Goal: Task Accomplishment & Management: Use online tool/utility

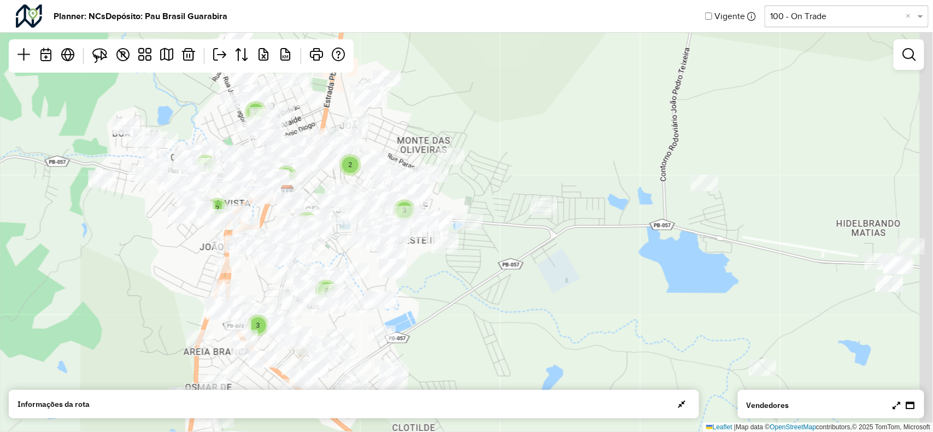
drag, startPoint x: 576, startPoint y: 195, endPoint x: 546, endPoint y: 194, distance: 30.1
click at [509, 194] on div "2 2 2 3 2 2 2 4 2 3 2 3 Leaflet | Map data © OpenStreetMap contributors,© 2025 …" at bounding box center [466, 216] width 933 height 432
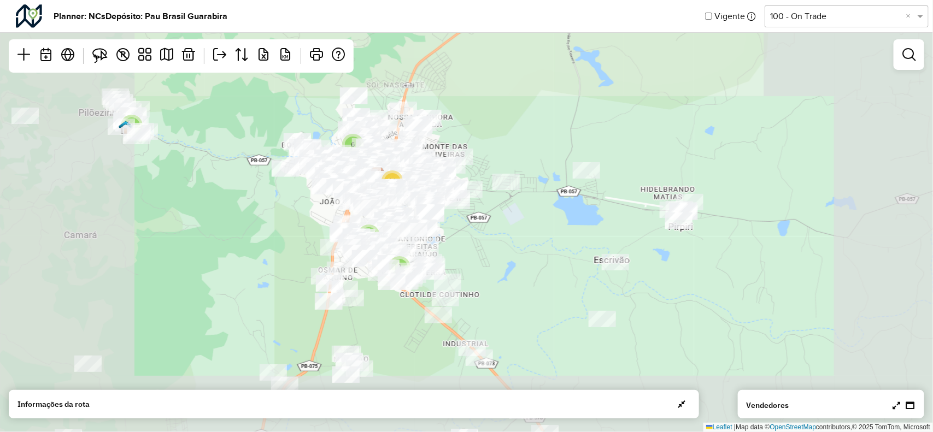
click at [457, 184] on div "3 2 2 2 4 2 3 2 3 3 3 4 5 2 2 3 5 2 6 14 2 7 Leaflet | Map data © OpenStreetMap…" at bounding box center [466, 216] width 933 height 432
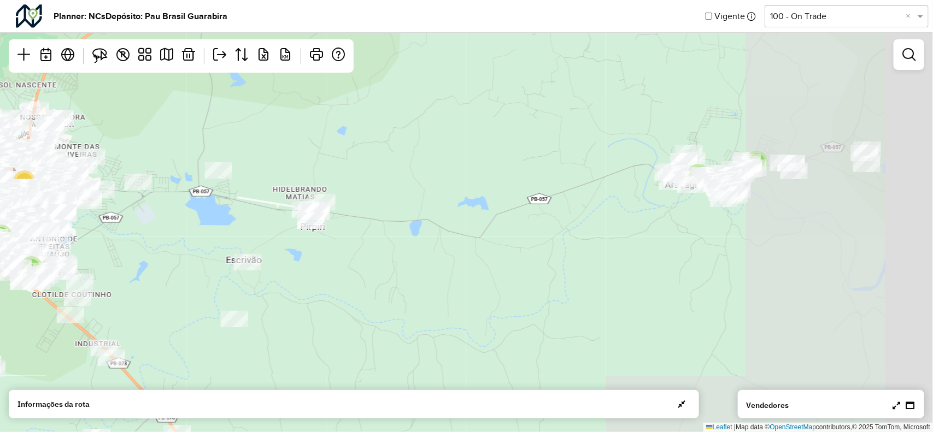
drag, startPoint x: 632, startPoint y: 186, endPoint x: 478, endPoint y: 192, distance: 154.2
click at [459, 188] on div "3 3 4 5 2 2 3 5 2 6 14 2 7 Leaflet | Map data © OpenStreetMap contributors,© 20…" at bounding box center [466, 216] width 933 height 432
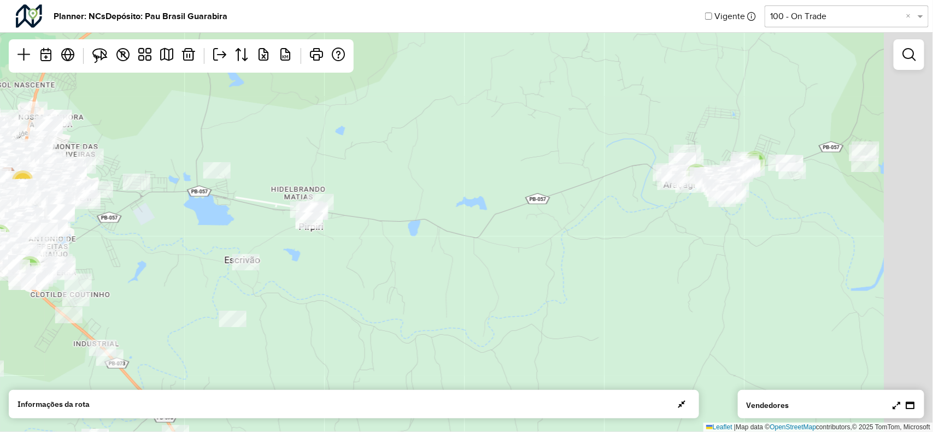
drag, startPoint x: 601, startPoint y: 192, endPoint x: 517, endPoint y: 199, distance: 84.5
click at [517, 199] on div "5 2 2 3 5 2 6 14 2 7 3 4 Leaflet | Map data © OpenStreetMap contributors,© 2025…" at bounding box center [466, 216] width 933 height 432
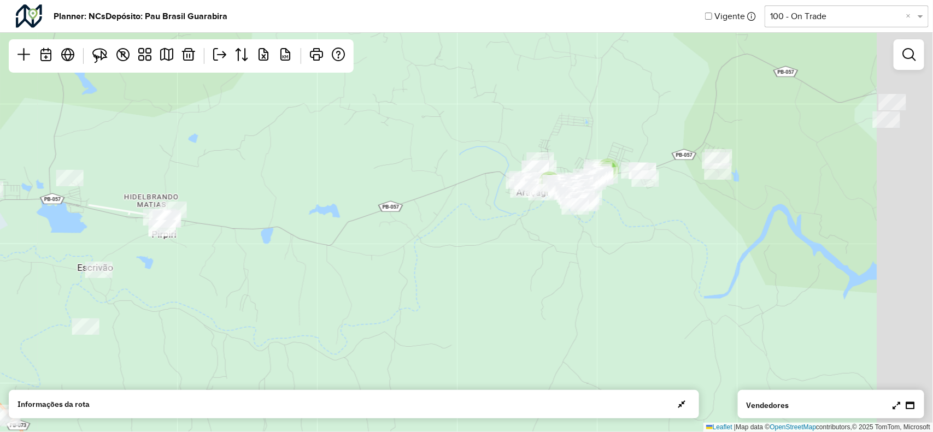
drag, startPoint x: 528, startPoint y: 199, endPoint x: 473, endPoint y: 200, distance: 54.6
click at [457, 199] on div "5 2 2 3 5 2 6 14 2 7 Leaflet | Map data © OpenStreetMap contributors,© 2025 Tom…" at bounding box center [466, 216] width 933 height 432
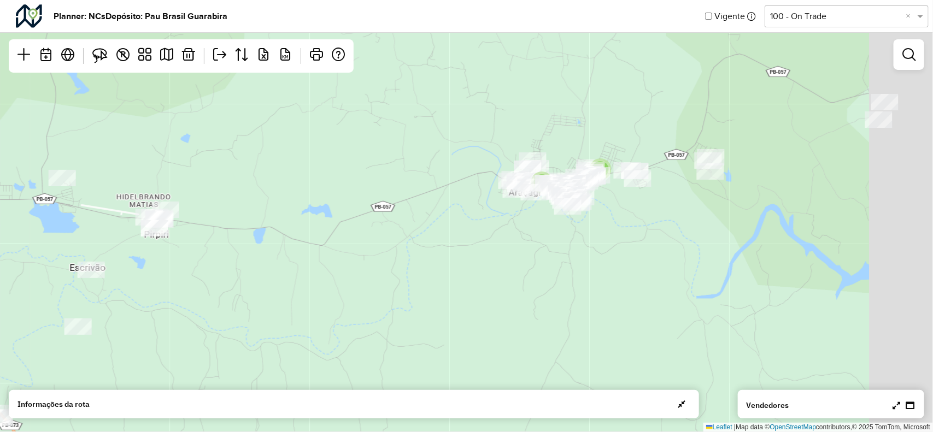
drag, startPoint x: 621, startPoint y: 209, endPoint x: 581, endPoint y: 211, distance: 39.9
click at [581, 211] on div "5 2 2 3 5 2 6 14 2 7 Leaflet | Map data © OpenStreetMap contributors,© 2025 Tom…" at bounding box center [466, 216] width 933 height 432
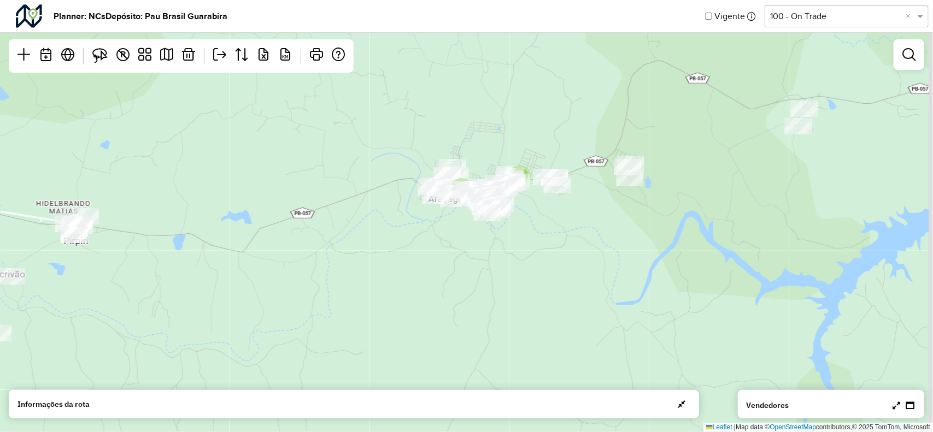
drag, startPoint x: 707, startPoint y: 191, endPoint x: 662, endPoint y: 198, distance: 46.4
click at [662, 198] on div "5 2 2 3 5 2 6 14 2 7 Leaflet | Map data © OpenStreetMap contributors,© 2025 Tom…" at bounding box center [466, 216] width 933 height 432
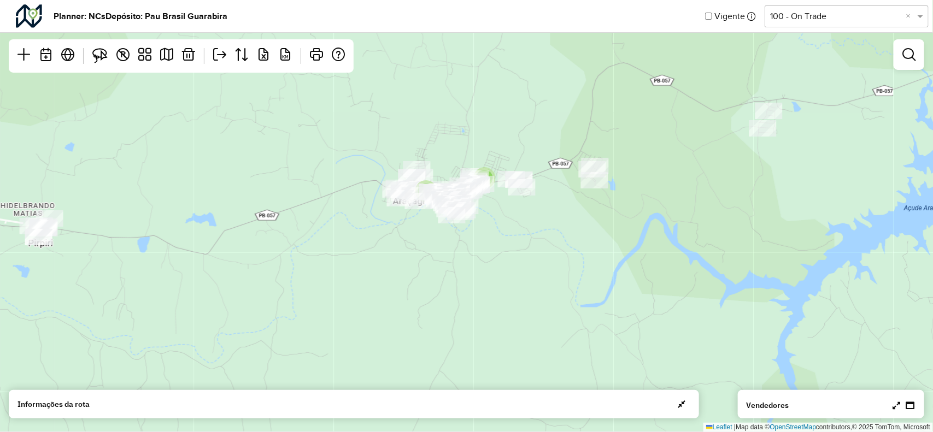
drag, startPoint x: 604, startPoint y: 201, endPoint x: 527, endPoint y: 202, distance: 76.5
click at [520, 201] on div "5 2 2 3 5 2 6 14 2 7 Leaflet | Map data © OpenStreetMap contributors,© 2025 Tom…" at bounding box center [466, 216] width 933 height 432
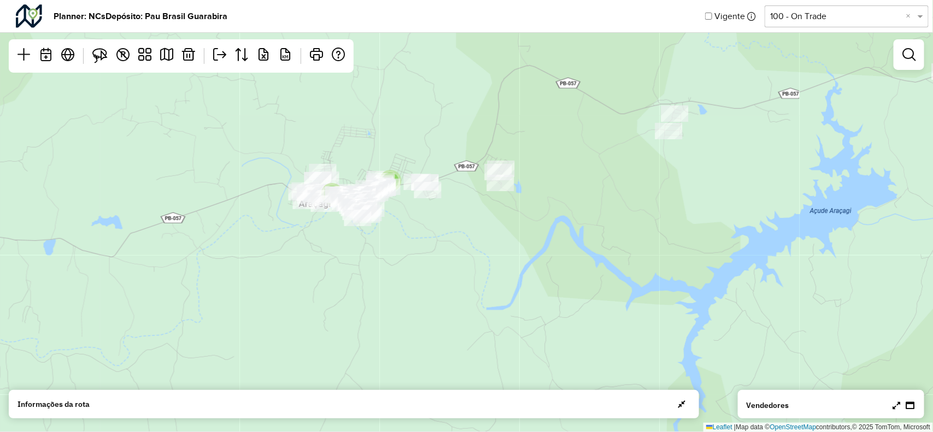
drag, startPoint x: 583, startPoint y: 195, endPoint x: 523, endPoint y: 198, distance: 60.7
click at [495, 198] on div "5 2 2 3 5 2 6 14 2 7 Leaflet | Map data © OpenStreetMap contributors,© 2025 Tom…" at bounding box center [466, 216] width 933 height 432
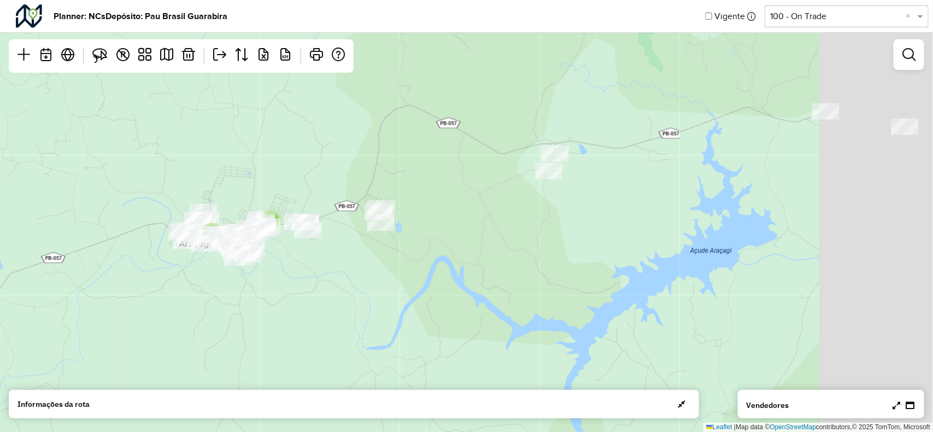
drag, startPoint x: 500, startPoint y: 228, endPoint x: 634, endPoint y: 217, distance: 133.8
click at [492, 233] on div "5 2 2 3 5 2 6 14 2 7 8 Leaflet | Map data © OpenStreetMap contributors,© 2025 T…" at bounding box center [466, 216] width 933 height 432
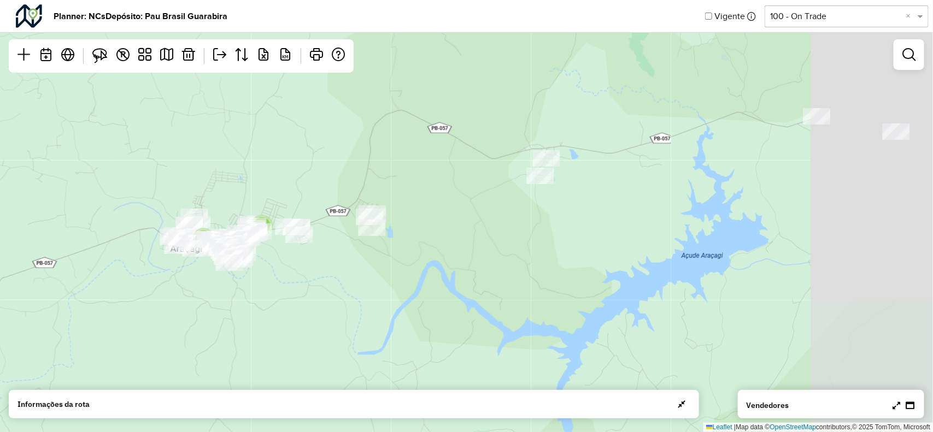
drag, startPoint x: 665, startPoint y: 200, endPoint x: 621, endPoint y: 200, distance: 43.7
click at [604, 200] on div "2 2 3 5 2 6 14 2 7 8 5 9 Leaflet | Map data © OpenStreetMap contributors,© 2025…" at bounding box center [466, 216] width 933 height 432
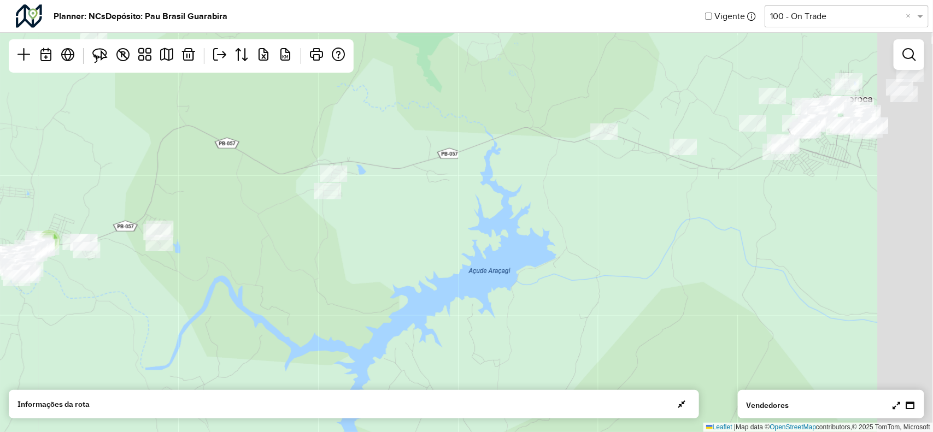
drag, startPoint x: 684, startPoint y: 197, endPoint x: 590, endPoint y: 200, distance: 94.0
click at [574, 200] on div "2 2 3 5 2 6 14 2 7 8 9 2 Leaflet | Map data © OpenStreetMap contributors,© 2025…" at bounding box center [466, 216] width 933 height 432
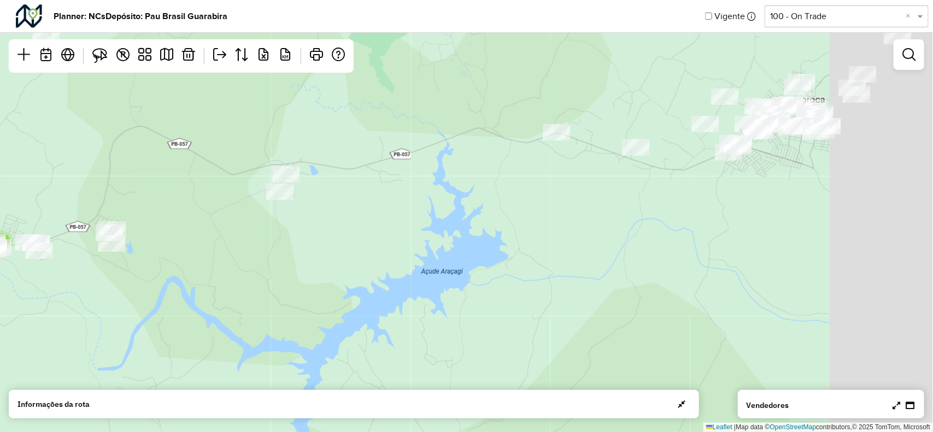
click at [577, 178] on div "2 2 5 6 14 2 7 8 9 2 Leaflet | Map data © OpenStreetMap contributors,© 2025 Tom…" at bounding box center [466, 216] width 933 height 432
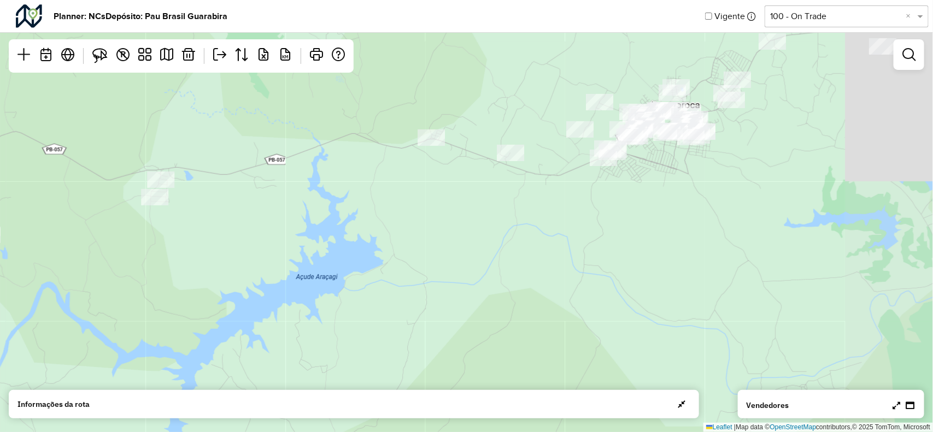
drag, startPoint x: 693, startPoint y: 151, endPoint x: 697, endPoint y: 179, distance: 28.1
click at [633, 205] on div "2 2 5 6 14 2 7 8 9 2 2 Leaflet | Map data © OpenStreetMap contributors,© 2025 T…" at bounding box center [466, 216] width 933 height 432
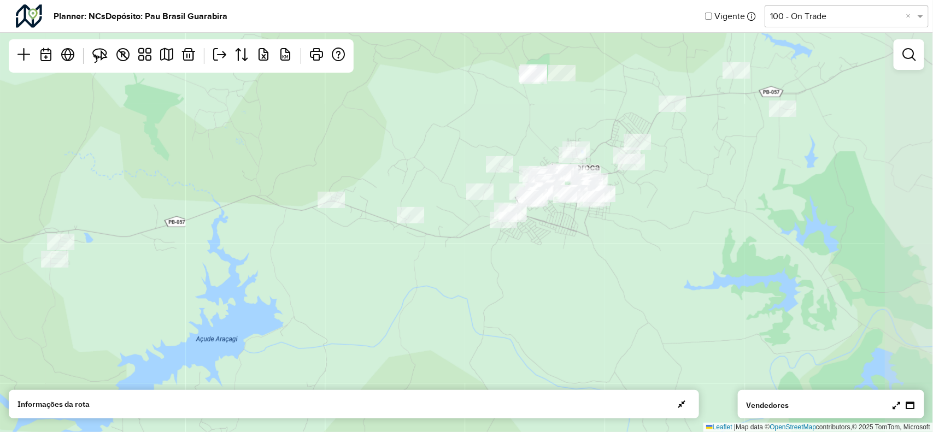
drag, startPoint x: 700, startPoint y: 151, endPoint x: 681, endPoint y: 159, distance: 21.1
click at [681, 160] on div "2 2 14 2 8 9 2 2 6 7 Leaflet | Map data © OpenStreetMap contributors,© 2025 Tom…" at bounding box center [466, 216] width 933 height 432
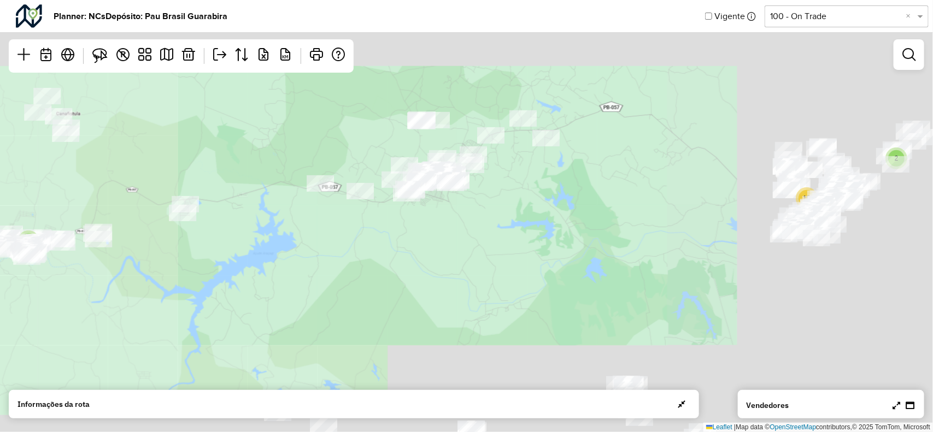
drag, startPoint x: 230, startPoint y: 184, endPoint x: 362, endPoint y: 234, distance: 141.4
click at [532, 249] on div "2 2 8 9 14 3 2 9 4 4 4 5 2 5 2 7 2 3 4 4 5 2 2 20 11 5 2 3 2 2 2 18 Leaflet | M…" at bounding box center [466, 216] width 933 height 432
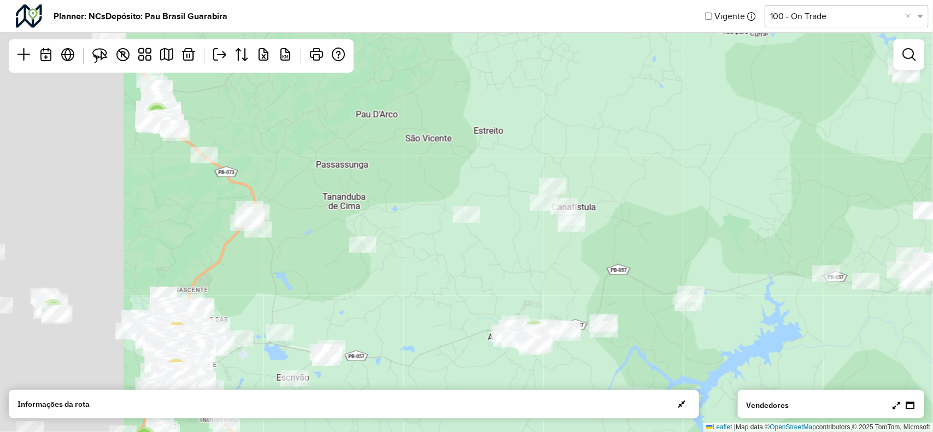
drag, startPoint x: 325, startPoint y: 225, endPoint x: 452, endPoint y: 237, distance: 127.3
click at [530, 250] on div "3 2 9 4 4 4 5 5 2 2 4 4 5 2 2 20 11 5 2 3 2 2 2 18 3 2 3 6 Leaflet | Map data ©…" at bounding box center [466, 216] width 933 height 432
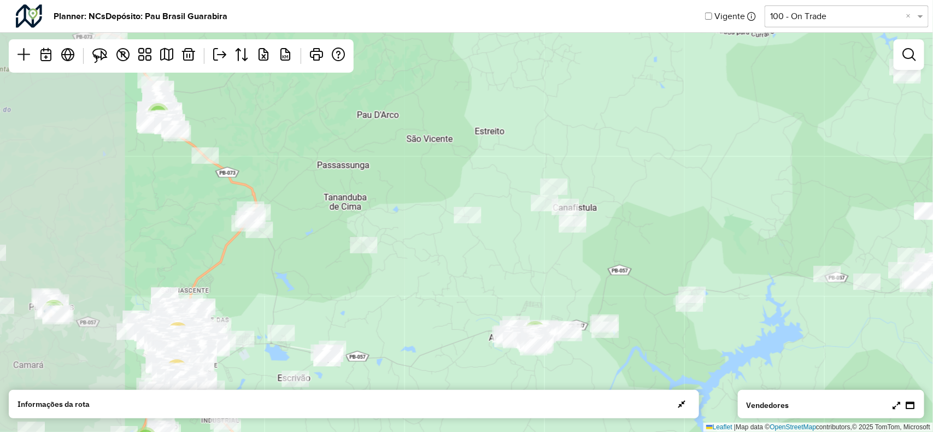
drag, startPoint x: 403, startPoint y: 215, endPoint x: 488, endPoint y: 183, distance: 90.4
click at [511, 174] on div "3 2 9 4 4 4 5 5 2 4 4 5 2 2 20 11 5 2 3 2 2 2 18 3 3 6 4 3 2 Leaflet | Map data…" at bounding box center [466, 216] width 933 height 432
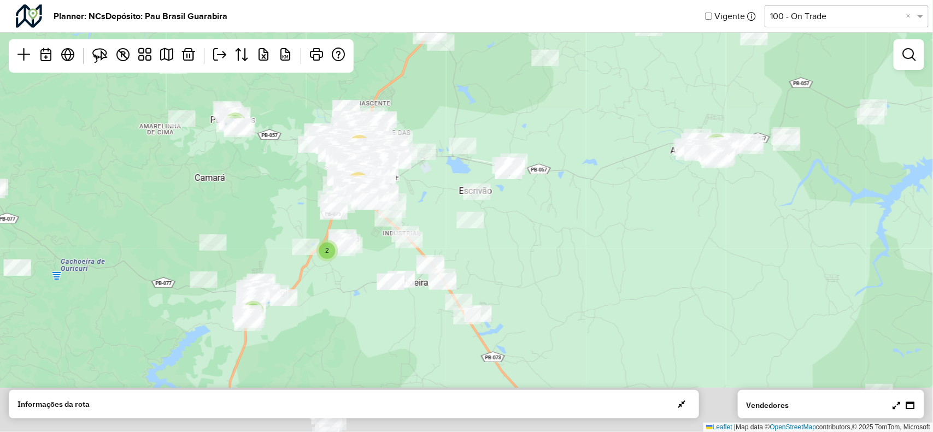
click at [362, 206] on div "3 2 9 4 4 4 5 5 2 4 4 5 2 2 20 11 5 2 3 2 2 2 18 3 3 2 7 2 3 Leaflet | Map data…" at bounding box center [466, 216] width 933 height 432
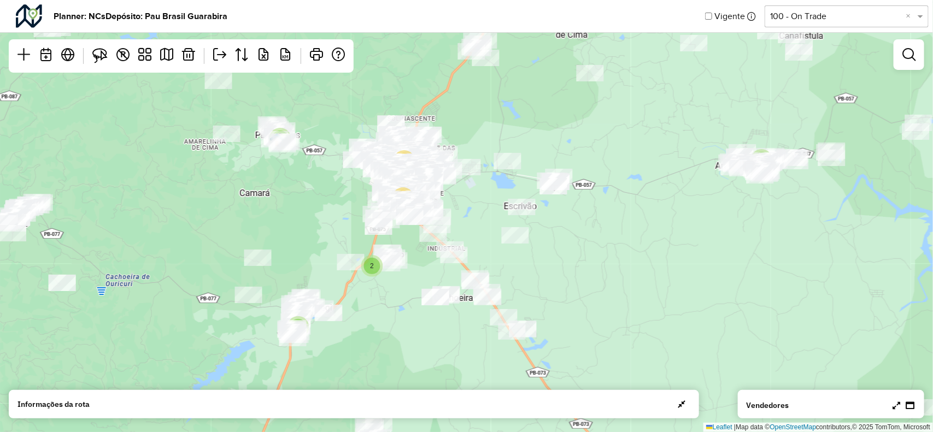
drag, startPoint x: 460, startPoint y: 190, endPoint x: 503, endPoint y: 214, distance: 49.1
click at [503, 214] on div "3 2 9 4 4 4 5 5 2 4 4 5 2 2 20 11 5 2 3 2 2 2 18 3 3 2 7 2 3 6 Leaflet | Map da…" at bounding box center [466, 216] width 933 height 432
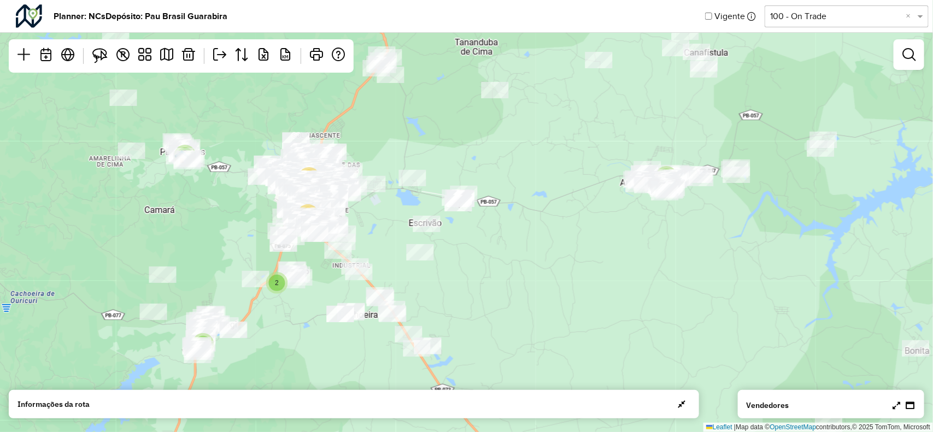
drag, startPoint x: 537, startPoint y: 231, endPoint x: 531, endPoint y: 243, distance: 13.4
click at [483, 250] on div "3 2 9 4 4 4 5 5 2 4 4 5 2 2 20 11 5 2 3 2 2 2 18 3 3 2 7 2 3 6 Leaflet | Map da…" at bounding box center [466, 216] width 933 height 432
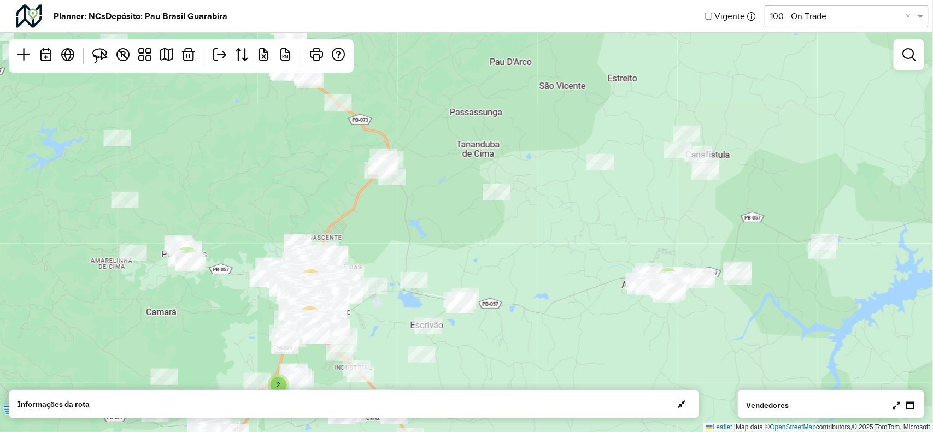
drag, startPoint x: 457, startPoint y: 157, endPoint x: 490, endPoint y: 225, distance: 75.3
click at [542, 307] on div "3 2 9 4 4 4 5 5 2 4 4 5 2 2 20 11 5 2 3 2 2 2 18 3 3 2 7 2 3 6 Leaflet | Map da…" at bounding box center [466, 216] width 933 height 432
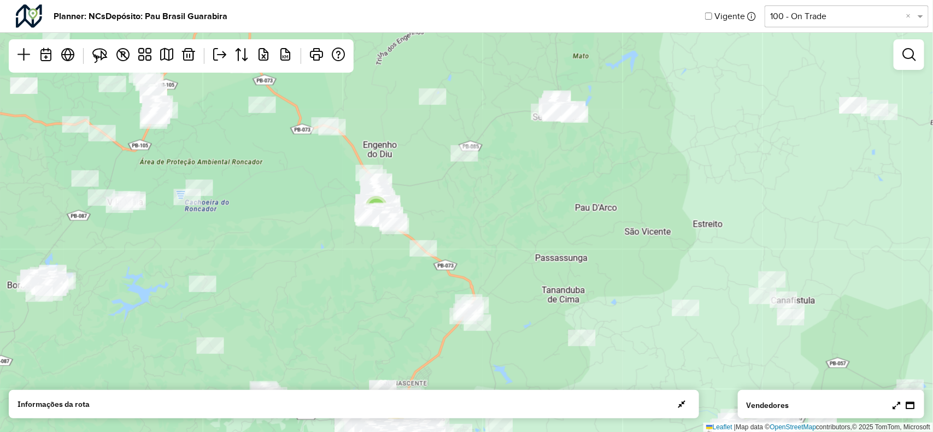
drag, startPoint x: 435, startPoint y: 145, endPoint x: 493, endPoint y: 226, distance: 99.4
click at [493, 226] on div "3 2 9 4 4 4 5 5 2 4 4 5 2 2 20 11 5 2 3 2 2 2 18 3 3 4 3 2 6 Leaflet | Map data…" at bounding box center [466, 216] width 933 height 432
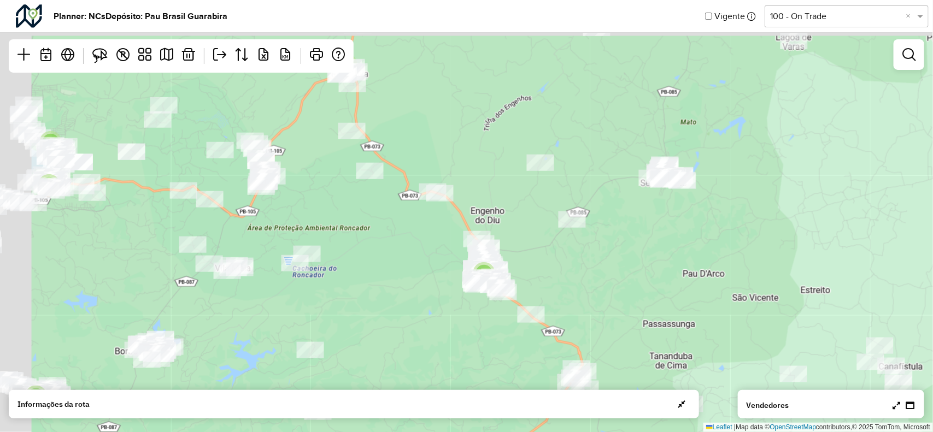
drag, startPoint x: 366, startPoint y: 156, endPoint x: 471, endPoint y: 220, distance: 123.1
click at [471, 220] on div "3 2 9 4 4 4 5 5 4 4 5 2 2 20 11 5 2 3 2 2 2 18 3 3 4 3 2 6 2 5 2 Leaflet | Map …" at bounding box center [466, 216] width 933 height 432
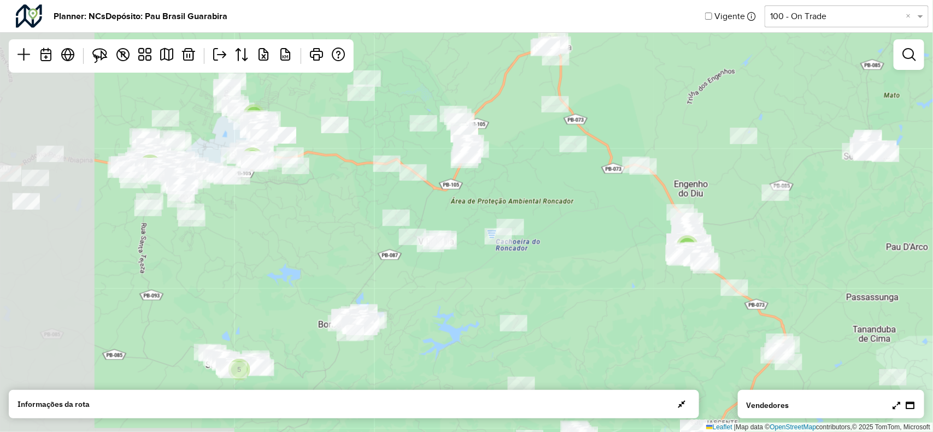
drag, startPoint x: 299, startPoint y: 220, endPoint x: 501, endPoint y: 193, distance: 203.3
click at [501, 193] on div "3 2 9 4 4 4 5 5 4 4 5 2 2 20 11 5 2 3 2 2 2 18 3 4 3 2 6 2 5 2 Leaflet | Map da…" at bounding box center [466, 216] width 933 height 432
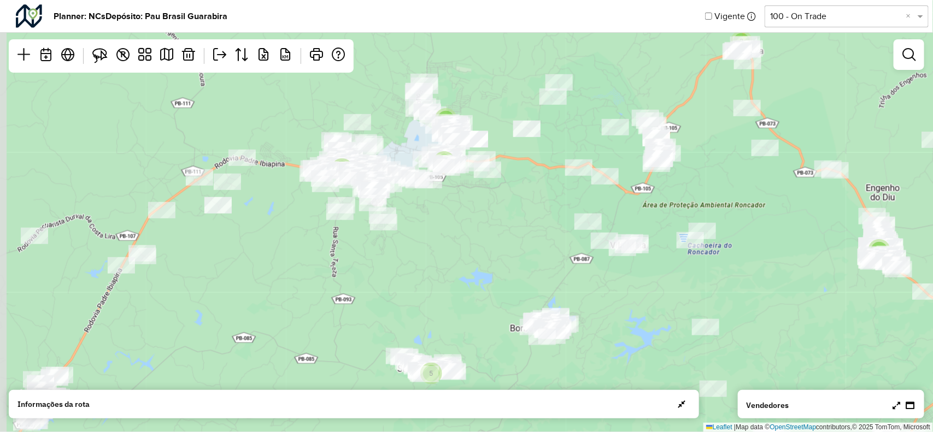
drag, startPoint x: 164, startPoint y: 179, endPoint x: 279, endPoint y: 178, distance: 114.2
click at [279, 178] on div "2 4 3 5 2 9 4 4 4 3 5 5 3 3 2 2 6 4 4 5 2 2 20 11 5 2 3 2 Leaflet | Map data © …" at bounding box center [466, 216] width 933 height 432
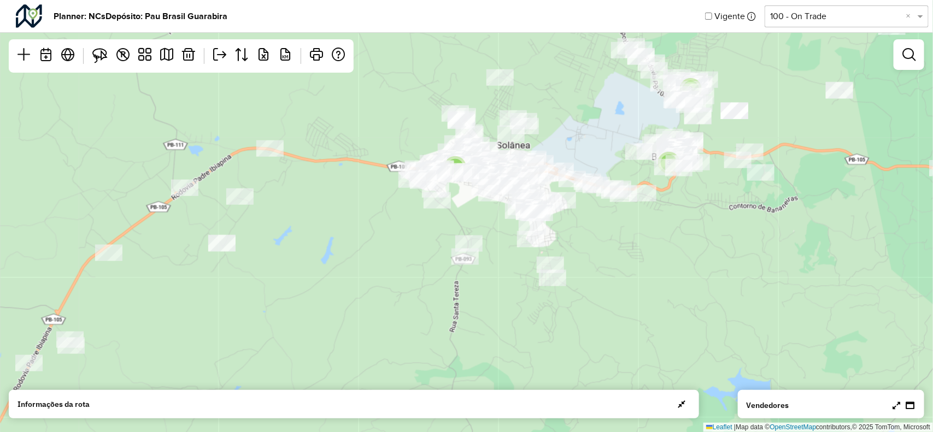
drag, startPoint x: 229, startPoint y: 173, endPoint x: 268, endPoint y: 173, distance: 38.2
click at [268, 173] on div "3 2 2 7 3 3 3 3 4 5 2 6 14 2 7 2 Leaflet | Map data © OpenStreetMap contributor…" at bounding box center [466, 216] width 933 height 432
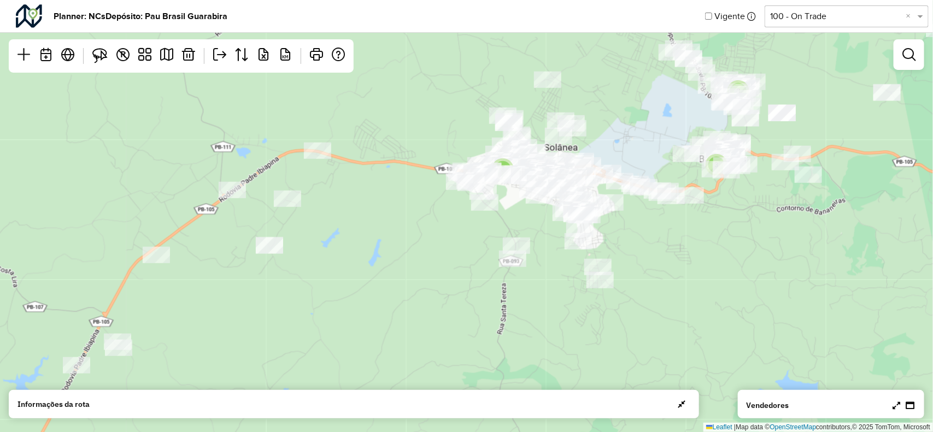
drag, startPoint x: 298, startPoint y: 181, endPoint x: 346, endPoint y: 184, distance: 47.6
click at [346, 184] on div "3 2 2 7 3 3 3 3 4 5 2 6 14 7 2 Leaflet | Map data © OpenStreetMap contributors,…" at bounding box center [466, 216] width 933 height 432
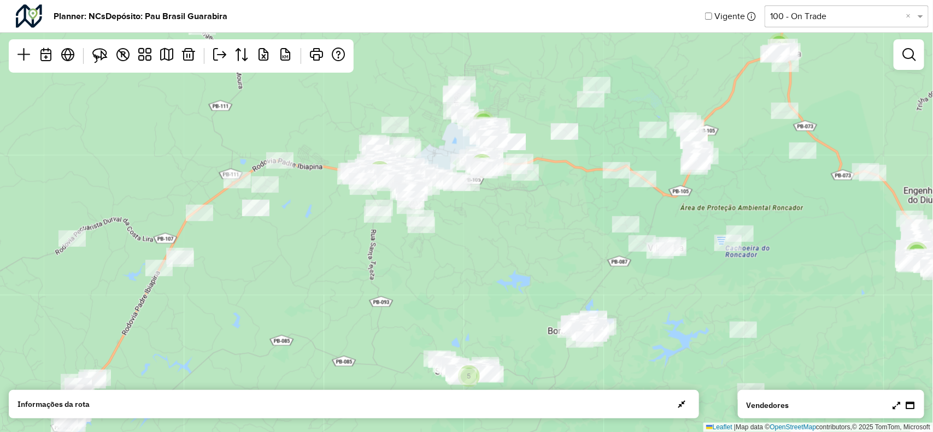
drag, startPoint x: 565, startPoint y: 214, endPoint x: 391, endPoint y: 210, distance: 174.9
click at [115, 145] on div "2 4 3 5 2 9 4 4 4 3 5 5 3 3 2 2 6 4 4 5 2 2 20 11 5 2 3 Leaflet | Map data © Op…" at bounding box center [466, 216] width 933 height 432
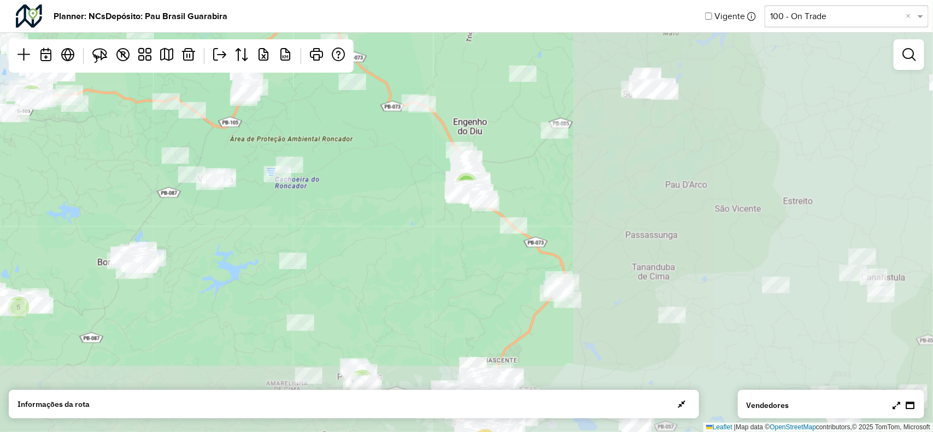
click at [520, 253] on div "4 3 5 2 9 4 4 4 3 5 5 3 3 2 2 6 4 4 5 2 2 20 11 5 2 3 2 2 2 2 18 Leaflet | Map …" at bounding box center [466, 216] width 933 height 432
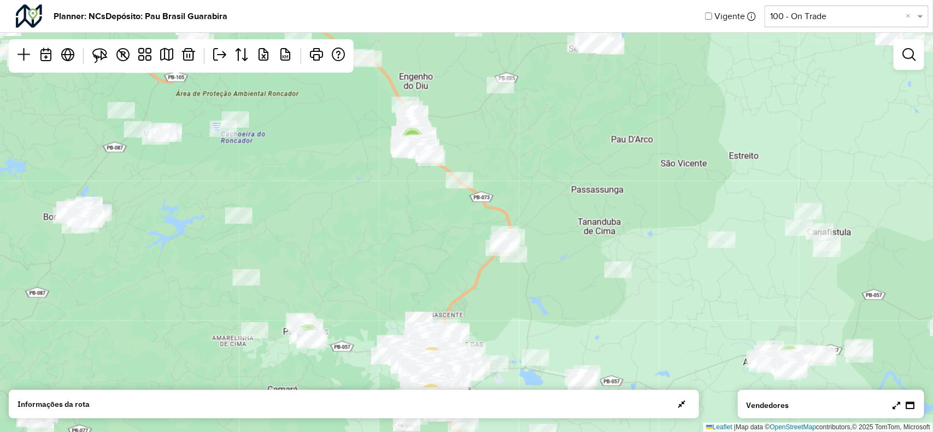
drag, startPoint x: 329, startPoint y: 198, endPoint x: 371, endPoint y: 185, distance: 44.2
click at [296, 139] on div "4 3 5 2 9 4 4 4 3 5 5 3 3 2 2 6 4 4 5 2 2 20 11 5 2 3 2 2 2 2 18 Leaflet | Map …" at bounding box center [466, 216] width 933 height 432
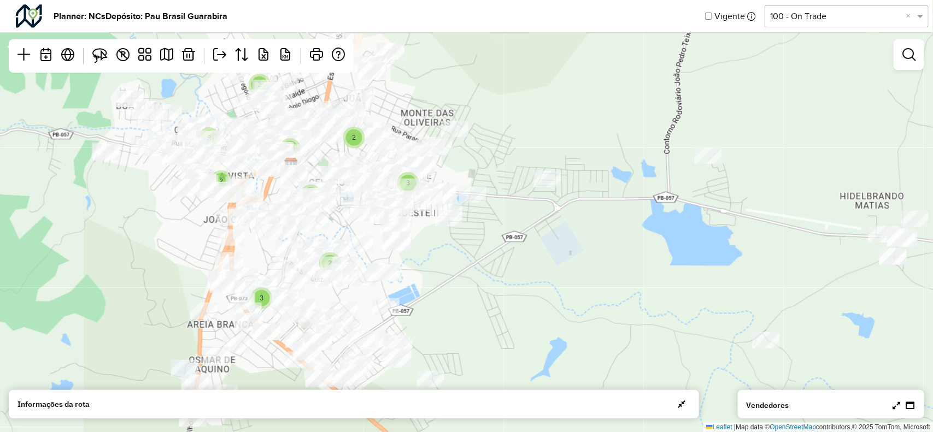
drag, startPoint x: 321, startPoint y: 230, endPoint x: 357, endPoint y: 230, distance: 36.1
click at [357, 230] on div "2 2 3 2 3 2 2 2 4 2 3 2 3 Leaflet | Map data © OpenStreetMap contributors,© 202…" at bounding box center [466, 216] width 933 height 432
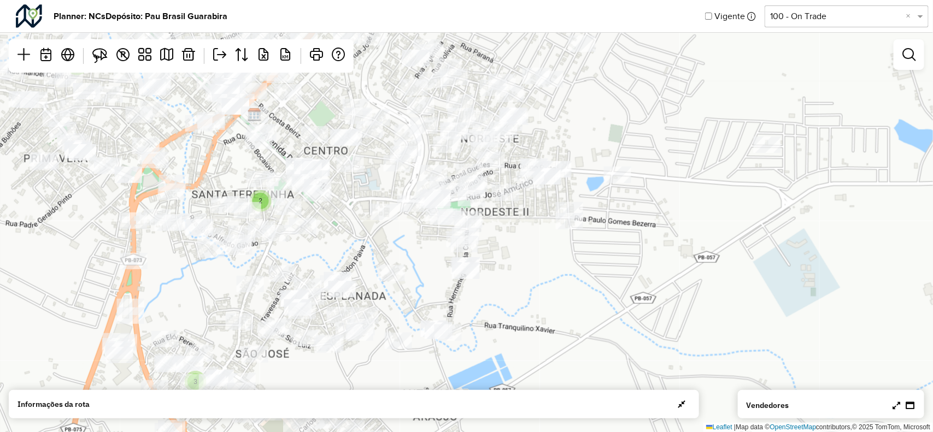
drag, startPoint x: 347, startPoint y: 181, endPoint x: 557, endPoint y: 188, distance: 209.9
click at [560, 188] on div "2 2 2 3 Leaflet | Map data © OpenStreetMap contributors,© 2025 TomTom, Microsoft" at bounding box center [466, 216] width 933 height 432
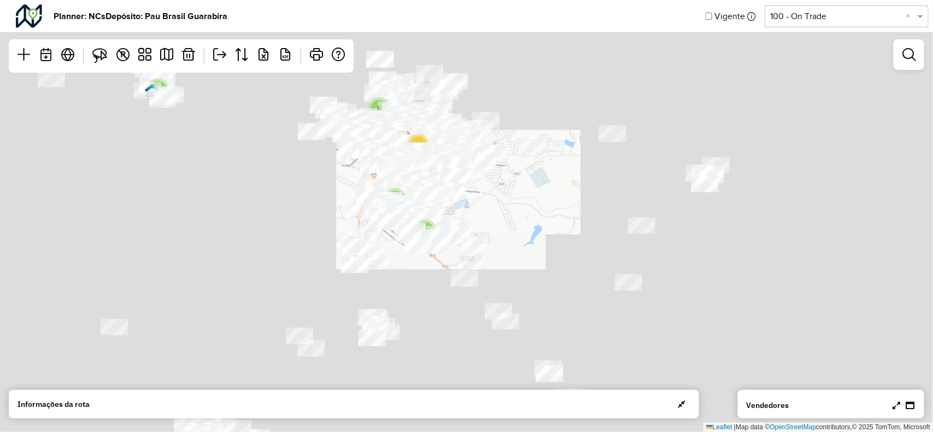
drag, startPoint x: 259, startPoint y: 197, endPoint x: 326, endPoint y: 205, distance: 66.6
click at [325, 205] on div "2 2 2 3 4 5 2 2 3 5 2 6 14 2 7 Leaflet | Map data © OpenStreetMap contributors,…" at bounding box center [466, 216] width 933 height 432
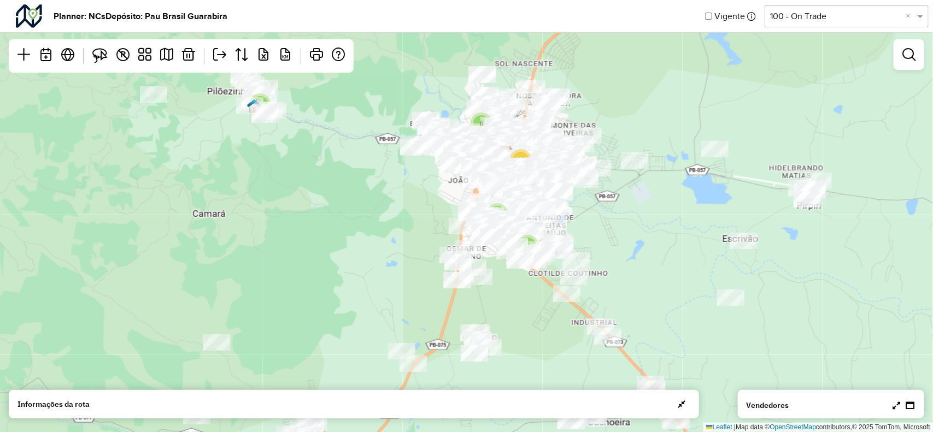
drag, startPoint x: 335, startPoint y: 171, endPoint x: 440, endPoint y: 241, distance: 126.1
click at [465, 251] on div "4 5 2 2 3 5 2 6 14 2 7 Leaflet | Map data © OpenStreetMap contributors,© 2025 T…" at bounding box center [466, 216] width 933 height 432
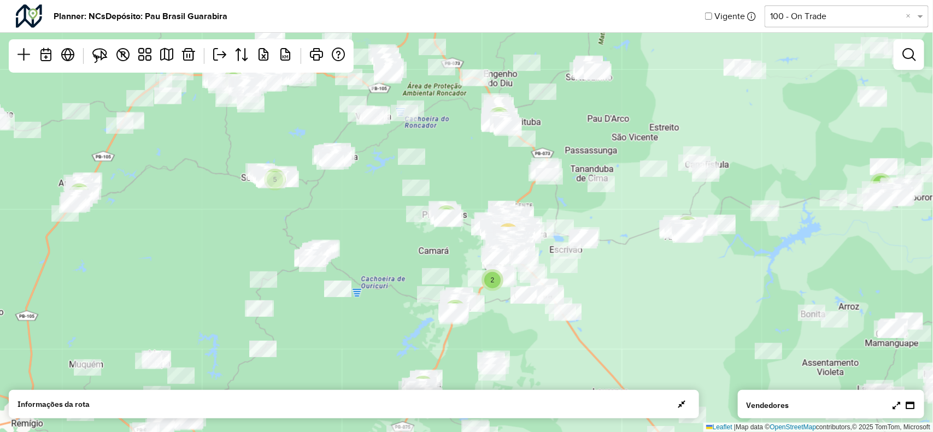
drag, startPoint x: 429, startPoint y: 179, endPoint x: 335, endPoint y: 175, distance: 94.6
click at [441, 188] on div "2 2 4 3 5 11 5 8 3 5 2 5 2 3 9 3 3 7 7 2 3 4 8 4 4 5 2 2 31 5 5 2 2 2 20 Leafle…" at bounding box center [466, 216] width 933 height 432
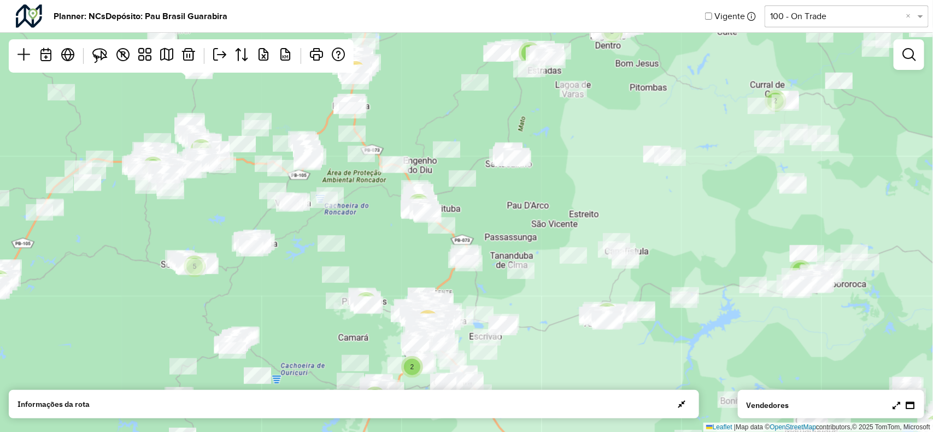
drag, startPoint x: 437, startPoint y: 150, endPoint x: 361, endPoint y: 239, distance: 116.6
click at [361, 239] on div "2 2 4 3 5 11 5 8 3 5 2 5 2 3 9 3 3 7 7 2 3 4 8 4 4 5 2 2 31 5 5 2 2 2 20 Leafle…" at bounding box center [466, 216] width 933 height 432
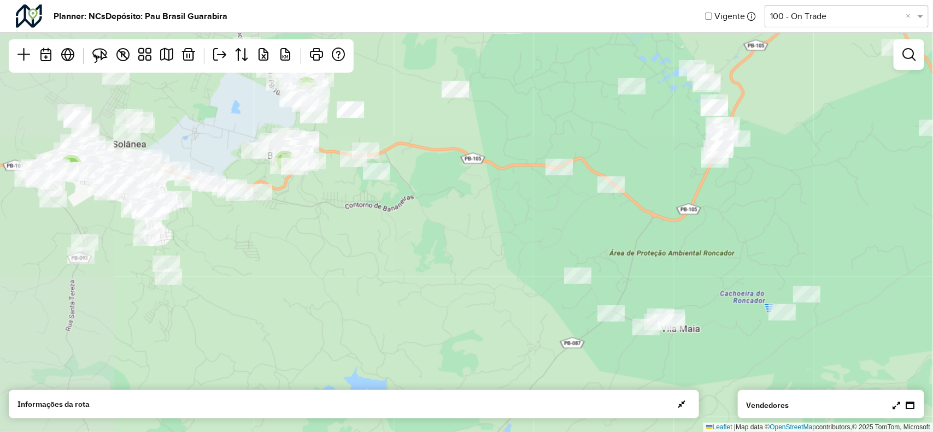
drag, startPoint x: 272, startPoint y: 193, endPoint x: 377, endPoint y: 204, distance: 106.5
click at [377, 204] on div "3 2 2 7 3 3 3 3 4 2 2 5 2 6 14 2 7 3 2 2 3 Leaflet | Map data © OpenStreetMap c…" at bounding box center [466, 216] width 933 height 432
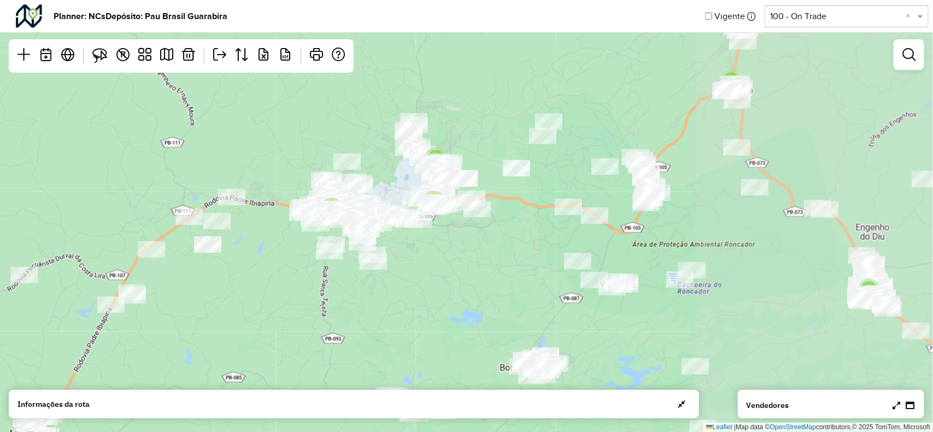
drag, startPoint x: 632, startPoint y: 255, endPoint x: 487, endPoint y: 208, distance: 151.7
click at [454, 198] on div "2 4 3 5 2 9 4 4 4 3 5 5 3 2 2 6 4 4 5 2 2 20 11 5 2 3 Leaflet | Map data © Open…" at bounding box center [466, 216] width 933 height 432
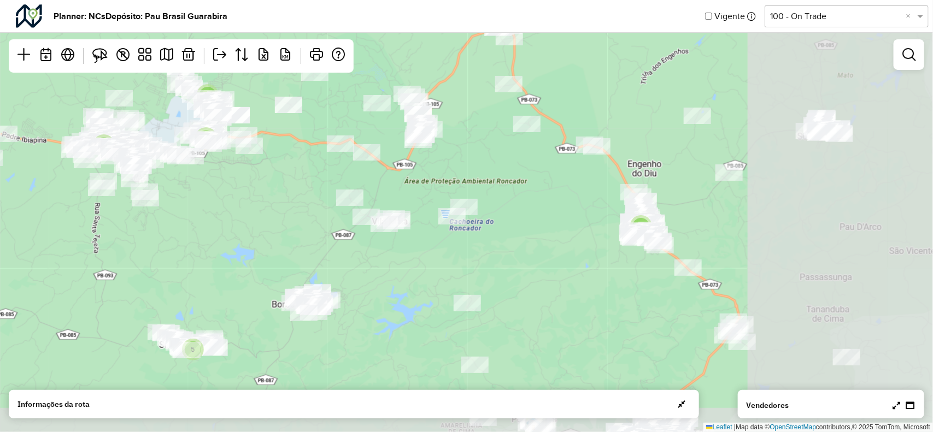
drag, startPoint x: 711, startPoint y: 259, endPoint x: 548, endPoint y: 132, distance: 207.4
click at [548, 132] on div "2 4 3 5 2 9 4 4 4 3 5 5 3 2 2 6 4 4 5 2 2 20 11 5 2 3 3 2 18 Leaflet | Map data…" at bounding box center [466, 216] width 933 height 432
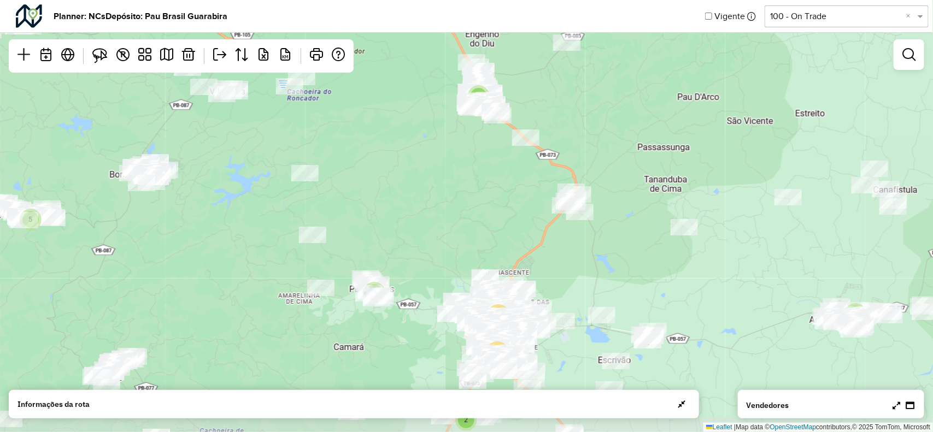
drag, startPoint x: 562, startPoint y: 258, endPoint x: 562, endPoint y: 162, distance: 96.7
click at [558, 162] on div "4 3 2 9 4 4 4 3 5 5 6 4 4 5 2 2 20 11 5 2 3 3 2 18 2 3 2 2 2 Leaflet | Map data…" at bounding box center [466, 216] width 933 height 432
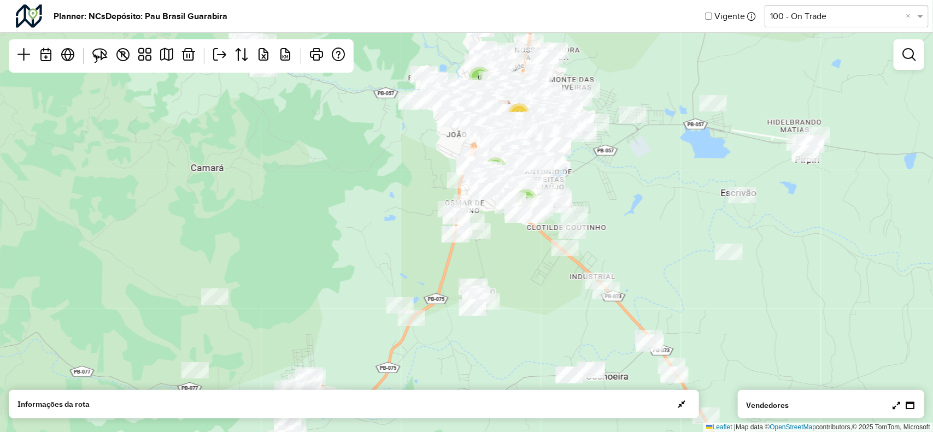
drag, startPoint x: 503, startPoint y: 263, endPoint x: 498, endPoint y: 249, distance: 14.5
click at [498, 249] on div "4 5 3 2 2 3 5 2 6 14 2 7 Leaflet | Map data © OpenStreetMap contributors,© 2025…" at bounding box center [466, 216] width 933 height 432
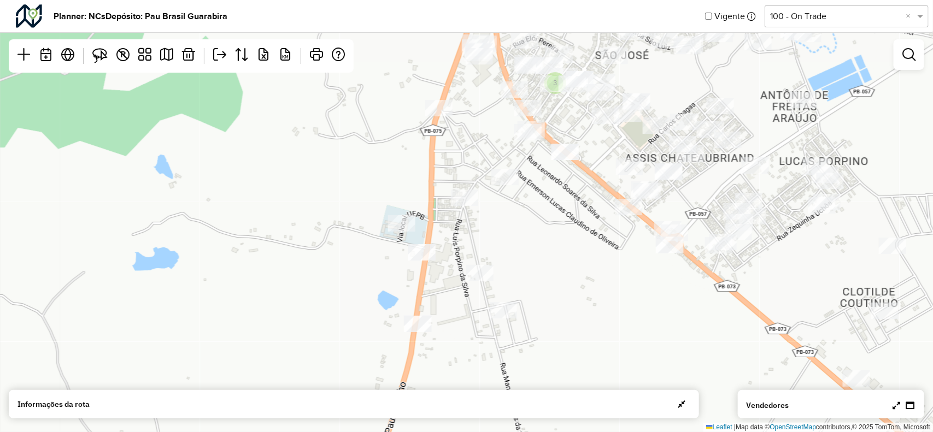
drag, startPoint x: 488, startPoint y: 181, endPoint x: 523, endPoint y: 235, distance: 64.4
click at [523, 235] on div "2 2 2 3 Leaflet | Map data © OpenStreetMap contributors,© 2025 TomTom, Microsoft" at bounding box center [466, 216] width 933 height 432
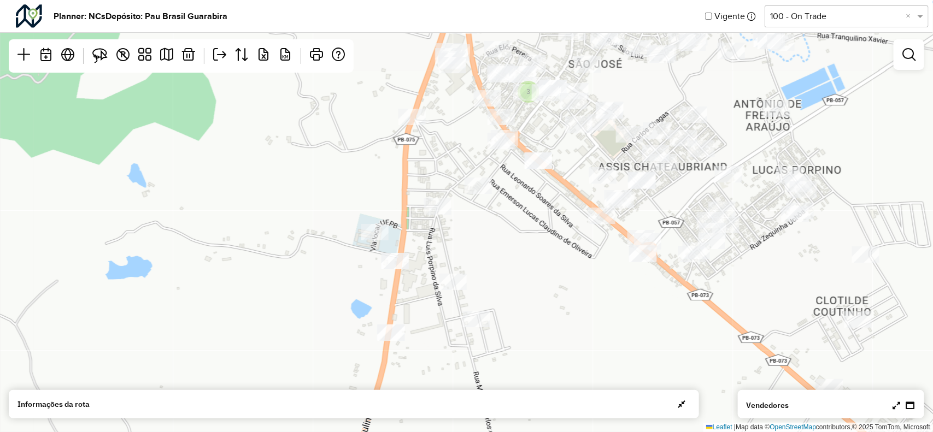
drag, startPoint x: 665, startPoint y: 160, endPoint x: 582, endPoint y: 280, distance: 146.1
click at [582, 280] on div "2 2 2 3 Leaflet | Map data © OpenStreetMap contributors,© 2025 TomTom, Microsoft" at bounding box center [466, 216] width 933 height 432
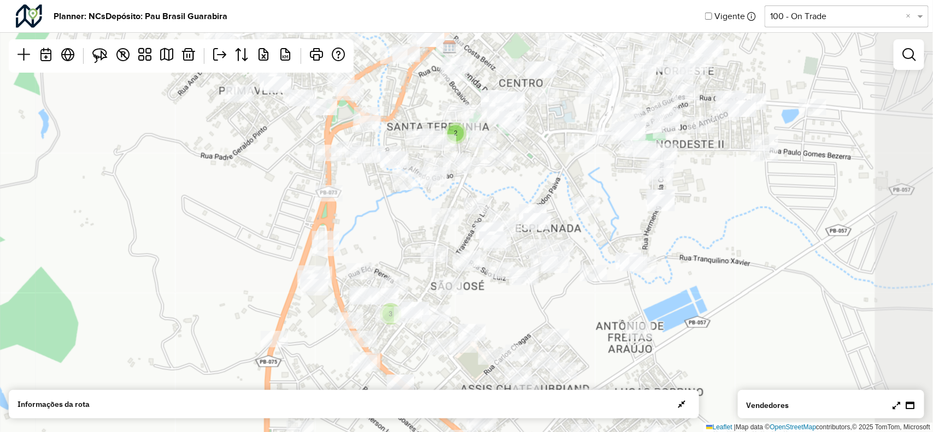
drag, startPoint x: 684, startPoint y: 104, endPoint x: 612, endPoint y: 219, distance: 135.3
click at [612, 219] on div "2 2 2 3 Leaflet | Map data © OpenStreetMap contributors,© 2025 TomTom, Microsoft" at bounding box center [466, 216] width 933 height 432
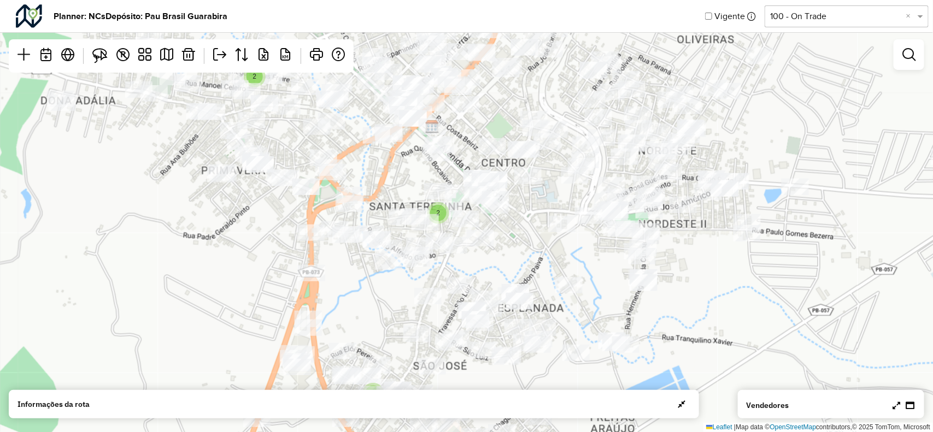
drag, startPoint x: 605, startPoint y: 129, endPoint x: 588, endPoint y: 205, distance: 78.3
click at [586, 206] on div "2 2 2 3 Leaflet | Map data © OpenStreetMap contributors,© 2025 TomTom, Microsoft" at bounding box center [466, 216] width 933 height 432
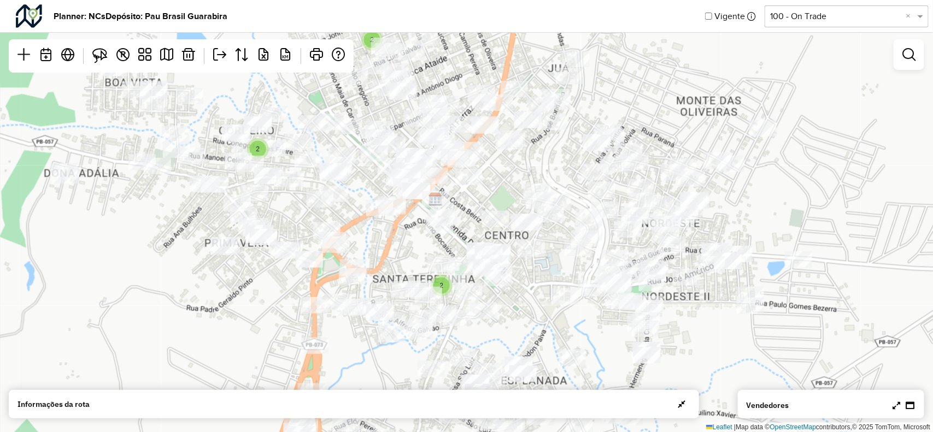
click at [586, 193] on div "2 2 2 3 Leaflet | Map data © OpenStreetMap contributors,© 2025 TomTom, Microsoft" at bounding box center [466, 216] width 933 height 432
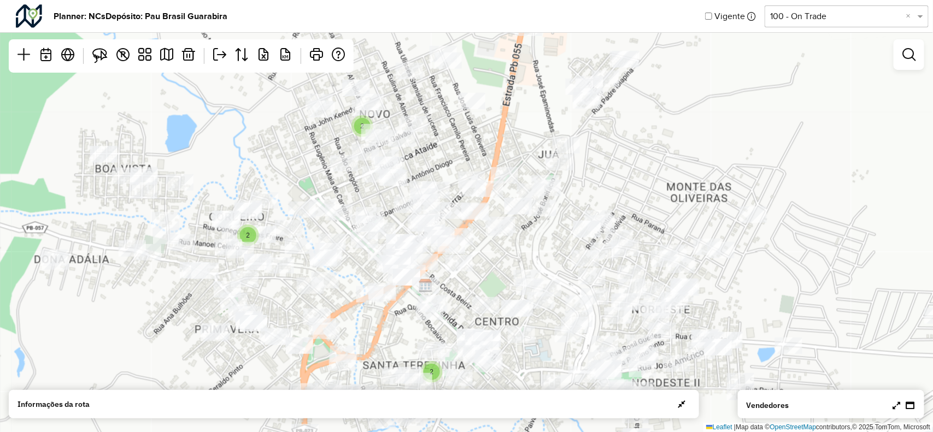
drag, startPoint x: 535, startPoint y: 121, endPoint x: 537, endPoint y: 172, distance: 50.8
click at [536, 178] on div "2 2 2 3 Leaflet | Map data © OpenStreetMap contributors,© 2025 TomTom, Microsoft" at bounding box center [466, 216] width 933 height 432
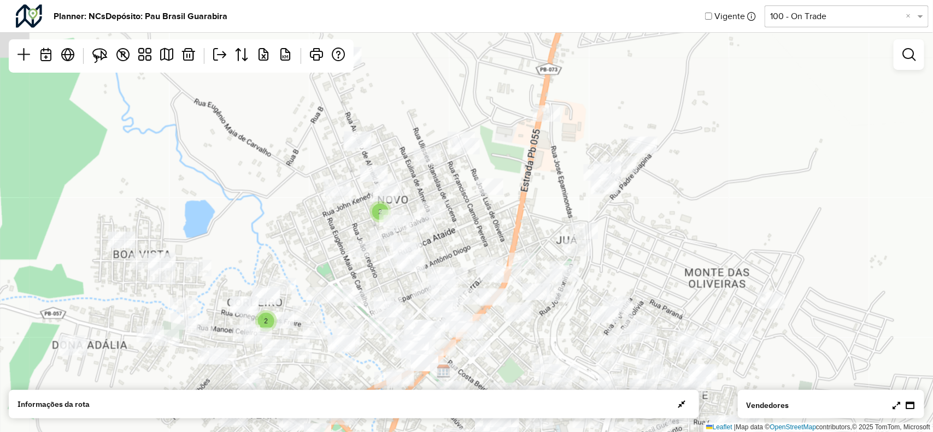
drag, startPoint x: 510, startPoint y: 137, endPoint x: 528, endPoint y: 149, distance: 21.7
click at [527, 142] on div "2 2 2 3 Leaflet | Map data © OpenStreetMap contributors,© 2025 TomTom, Microsoft" at bounding box center [466, 216] width 933 height 432
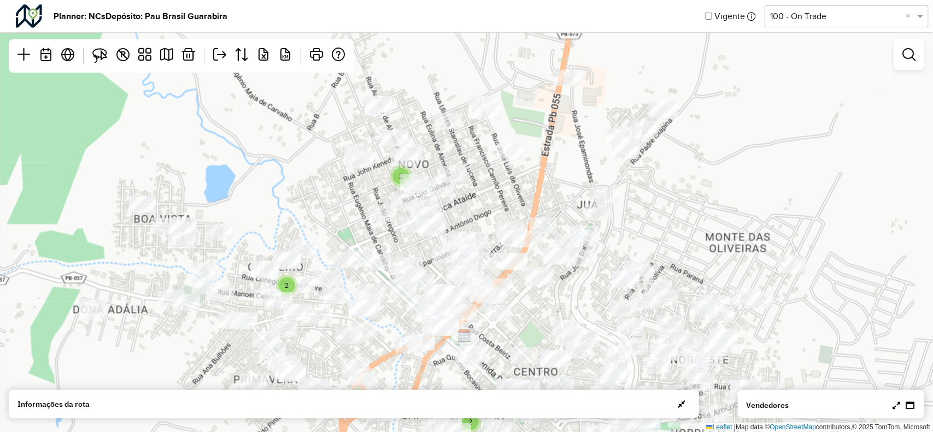
drag, startPoint x: 512, startPoint y: 292, endPoint x: 506, endPoint y: 190, distance: 102.4
click at [504, 176] on div "2 2 2 3 Leaflet | Map data © OpenStreetMap contributors,© 2025 TomTom, Microsoft" at bounding box center [466, 216] width 933 height 432
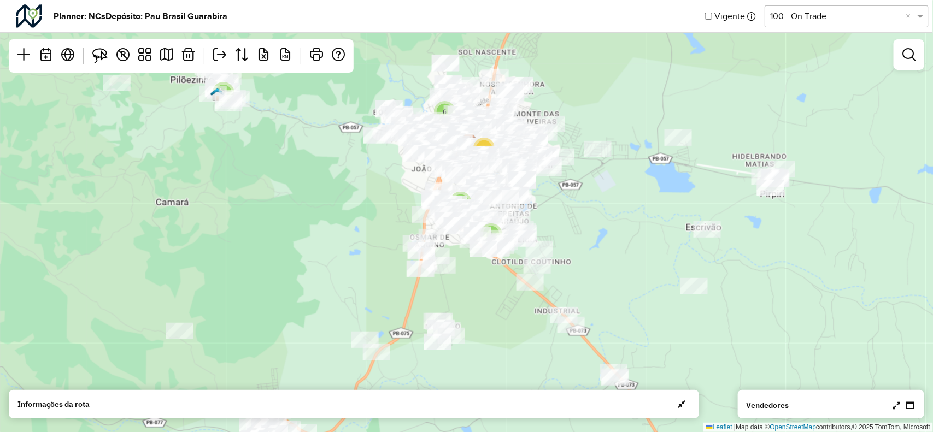
drag, startPoint x: 495, startPoint y: 294, endPoint x: 501, endPoint y: 280, distance: 14.9
click at [500, 282] on div "4 5 2 2 3 5 2 6 14 2 7 Leaflet | Map data © OpenStreetMap contributors,© 2025 T…" at bounding box center [466, 216] width 933 height 432
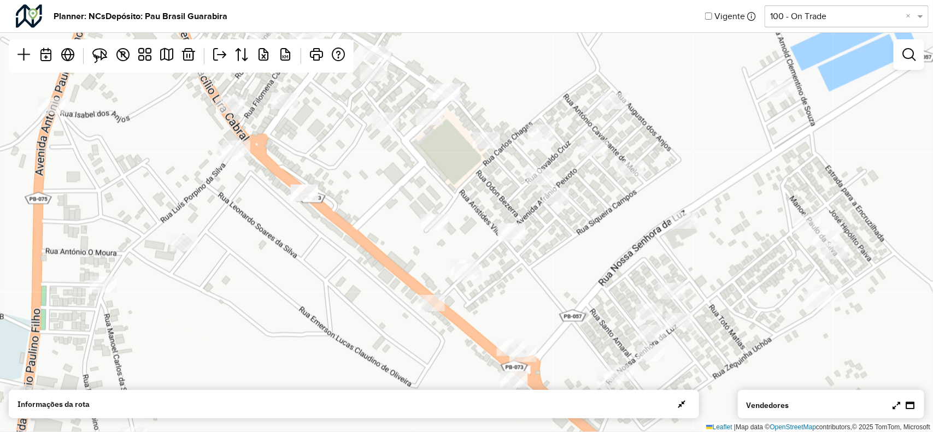
click at [886, 407] on div "Vendedores" at bounding box center [830, 405] width 169 height 13
click at [894, 402] on icon at bounding box center [896, 405] width 8 height 9
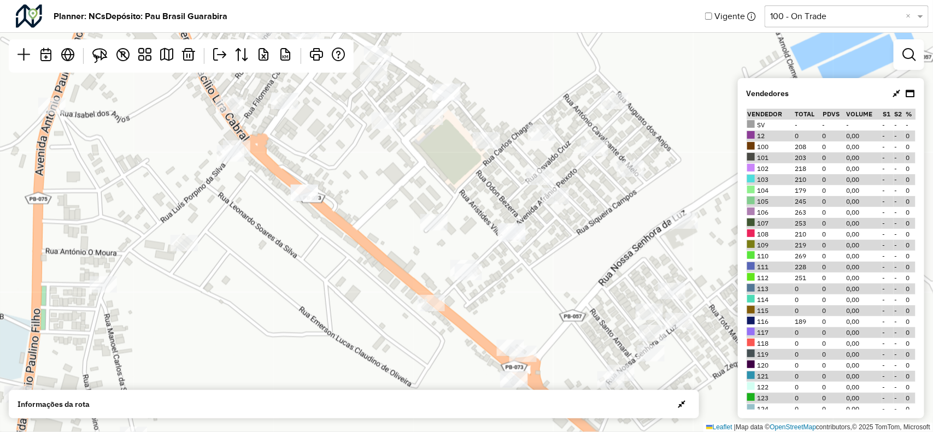
click at [889, 402] on td "-" at bounding box center [887, 398] width 11 height 11
click at [896, 92] on icon at bounding box center [896, 93] width 8 height 9
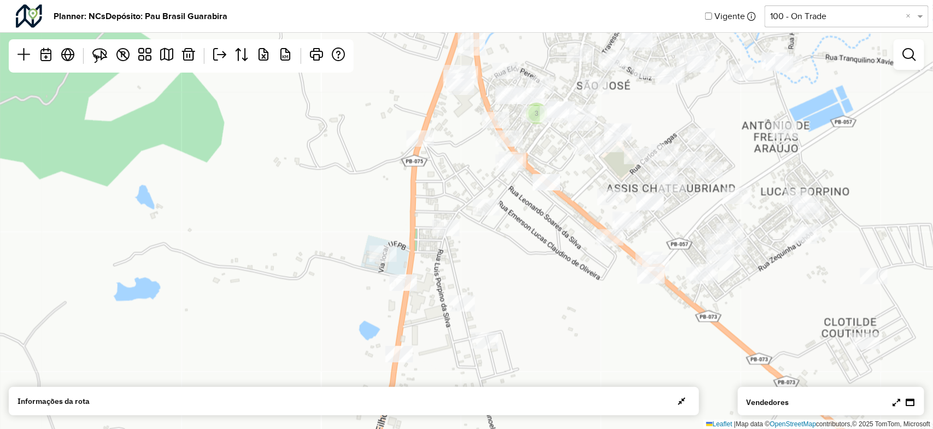
click at [866, 16] on input "text" at bounding box center [835, 16] width 131 height 13
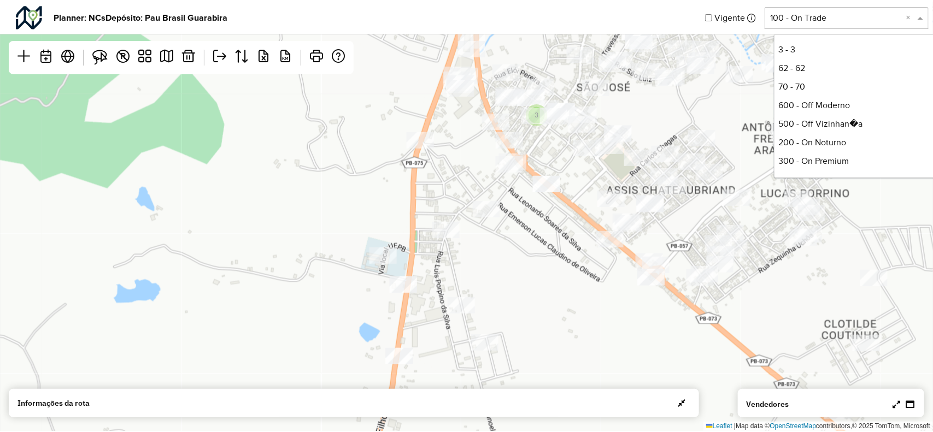
scroll to position [110, 0]
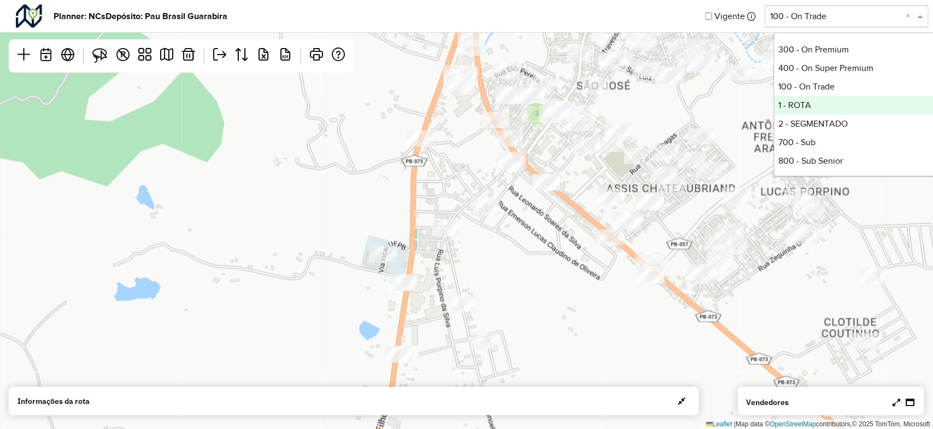
click at [719, 119] on div "2 2 2 3 Leaflet | Map data © OpenStreetMap contributors,© 2025 TomTom, Microsoft" at bounding box center [466, 214] width 933 height 429
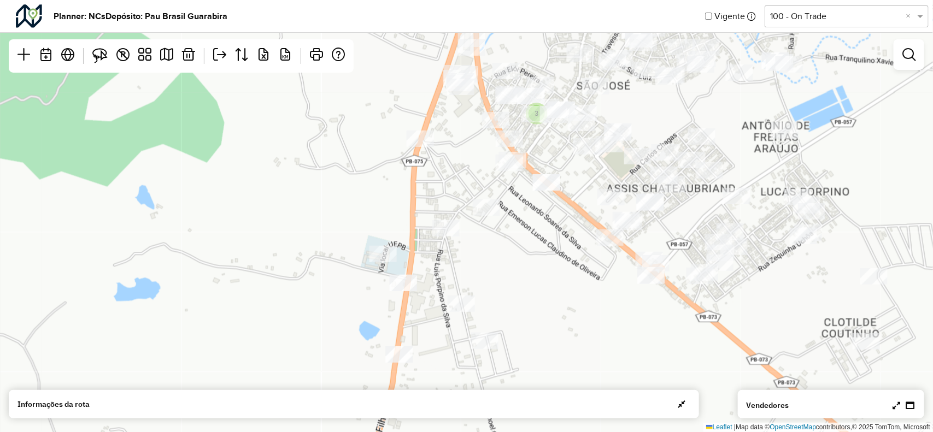
click at [907, 74] on div "2 2 2 3 Leaflet | Map data © OpenStreetMap contributors,© 2025 TomTom, Microsoft" at bounding box center [466, 216] width 933 height 432
click at [914, 61] on link at bounding box center [909, 55] width 22 height 22
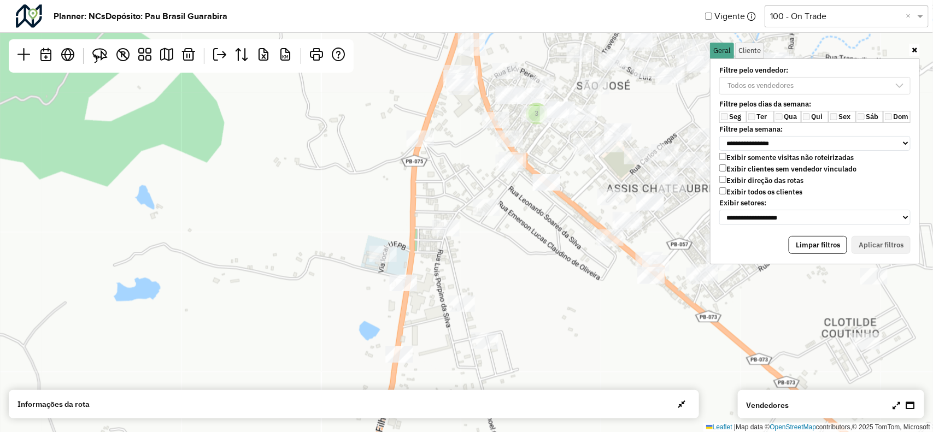
click at [740, 192] on label "Exibir todos os clientes" at bounding box center [760, 191] width 83 height 9
click at [752, 123] on label "Ter" at bounding box center [759, 117] width 27 height 12
click at [758, 95] on div "Todos os vendedores" at bounding box center [814, 88] width 204 height 23
click at [760, 86] on div "Todos os vendedores" at bounding box center [761, 86] width 74 height 16
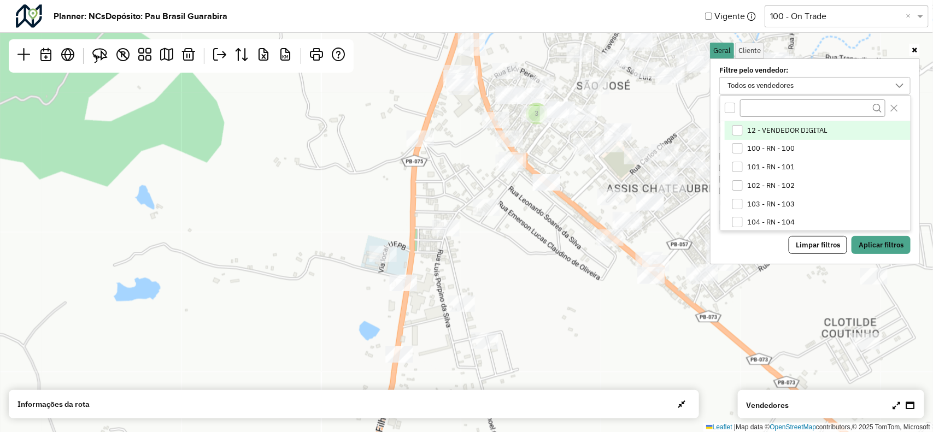
scroll to position [5, 40]
click at [745, 184] on li "102 - RN - 102" at bounding box center [817, 185] width 186 height 19
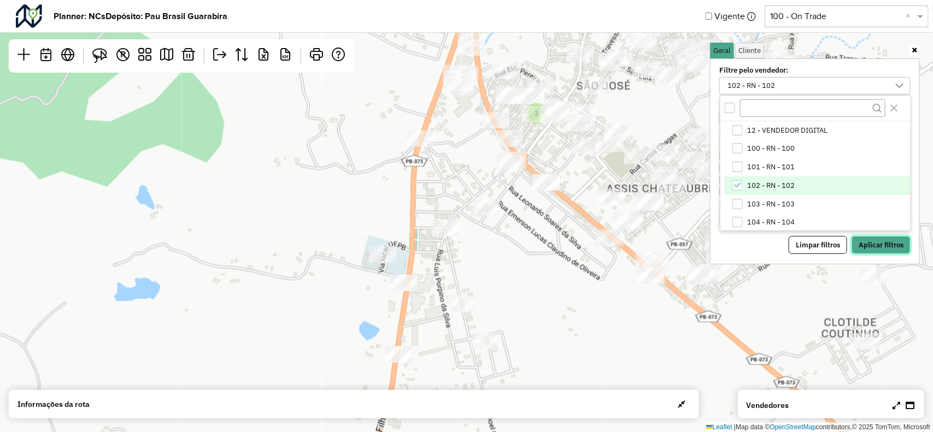
click at [877, 244] on button "Aplicar filtros" at bounding box center [880, 245] width 59 height 19
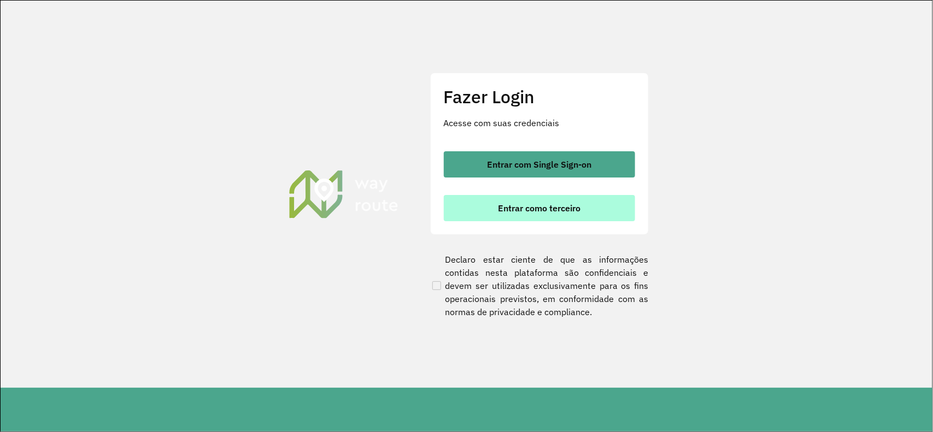
click at [530, 215] on button "Entrar como terceiro" at bounding box center [539, 208] width 191 height 26
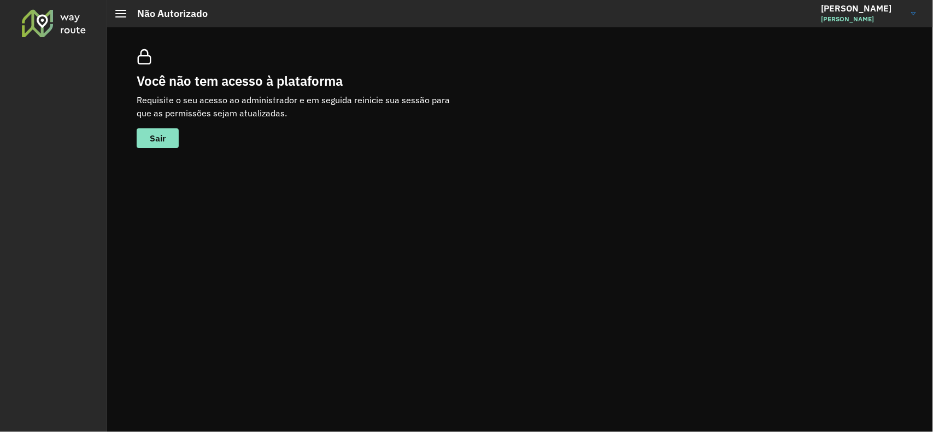
click at [870, 10] on h3 "[PERSON_NAME]" at bounding box center [862, 8] width 82 height 10
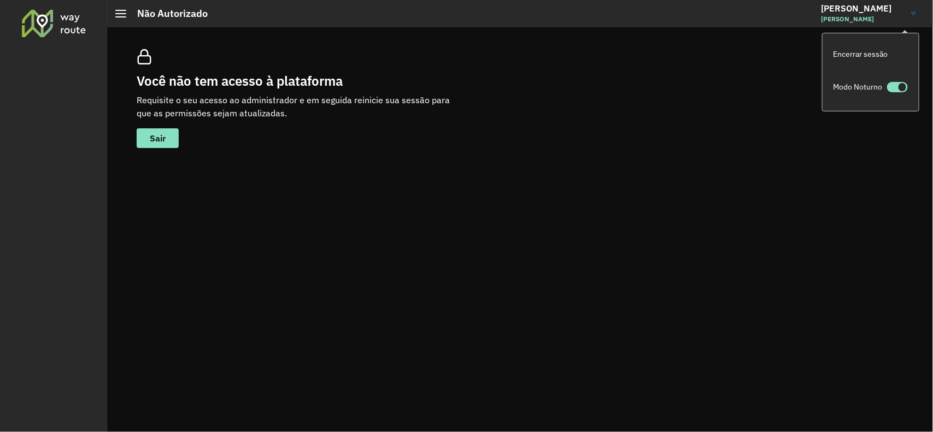
click at [907, 15] on link "[PERSON_NAME]" at bounding box center [872, 13] width 103 height 28
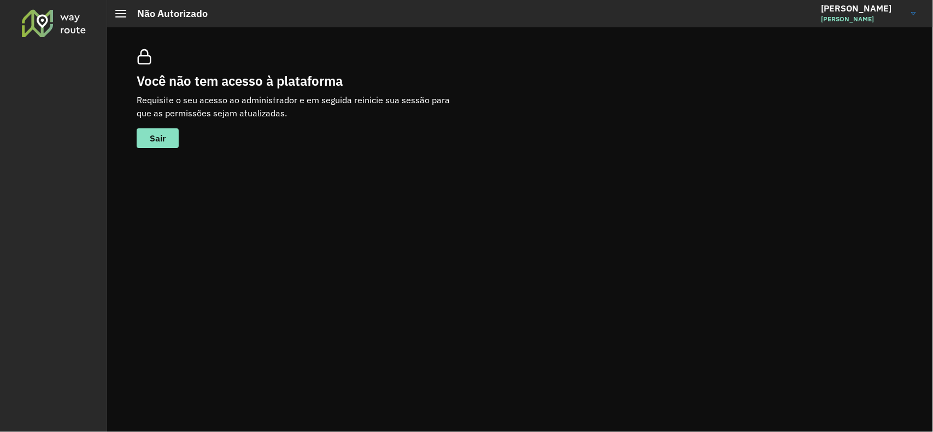
click at [907, 15] on link "[PERSON_NAME]" at bounding box center [872, 13] width 103 height 28
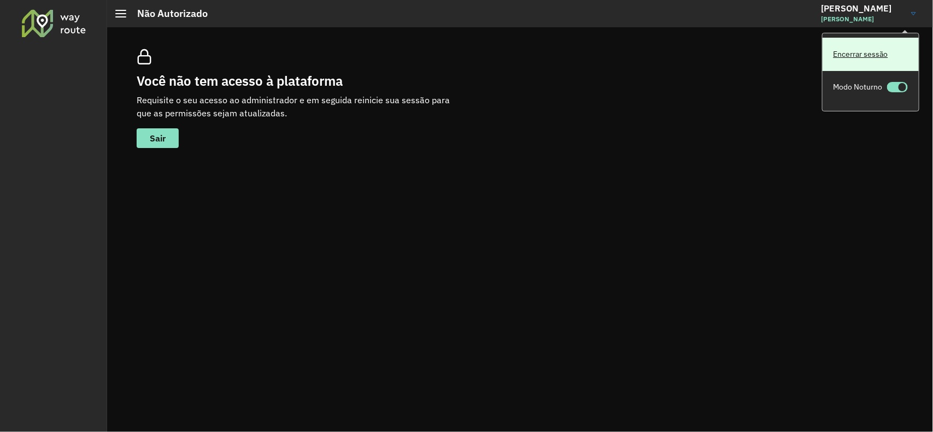
click at [881, 44] on link "Encerrar sessão" at bounding box center [870, 54] width 96 height 33
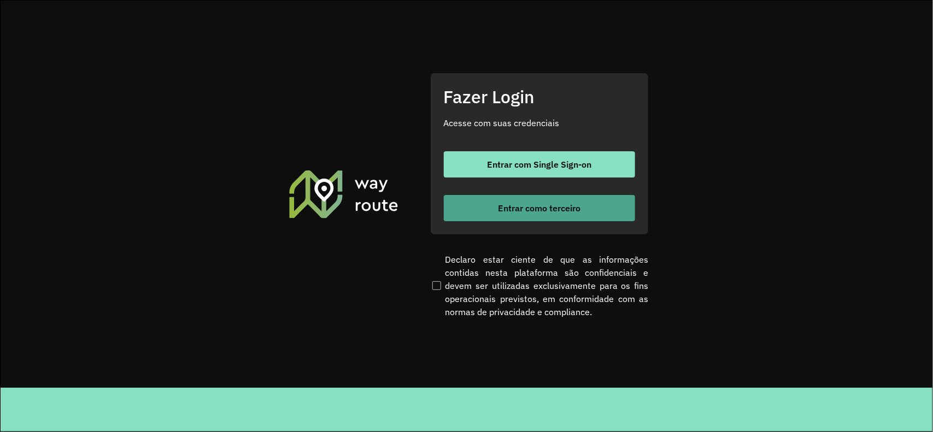
click at [509, 198] on button "Entrar como terceiro" at bounding box center [539, 208] width 191 height 26
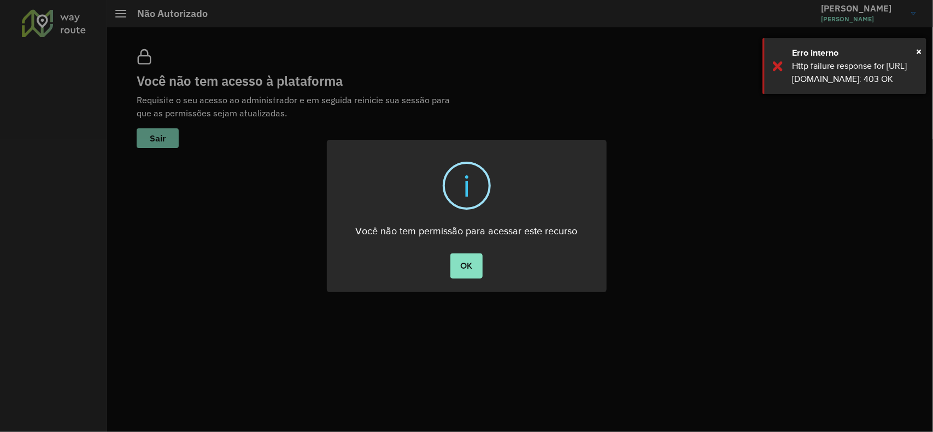
click at [922, 51] on div "× Erro interno Http failure response for https://roteirizador.app/api/cadastros…" at bounding box center [844, 66] width 164 height 56
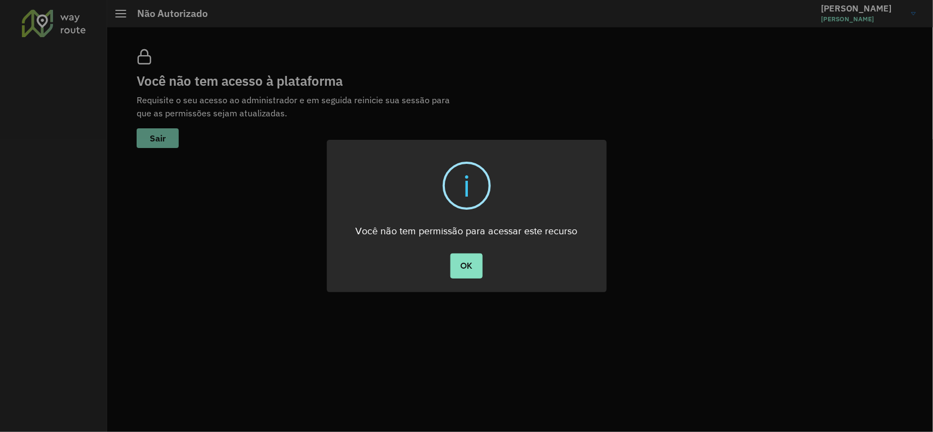
click at [864, 12] on div "× i Você não tem permissão para acessar este recurso OK No Cancel" at bounding box center [466, 216] width 933 height 432
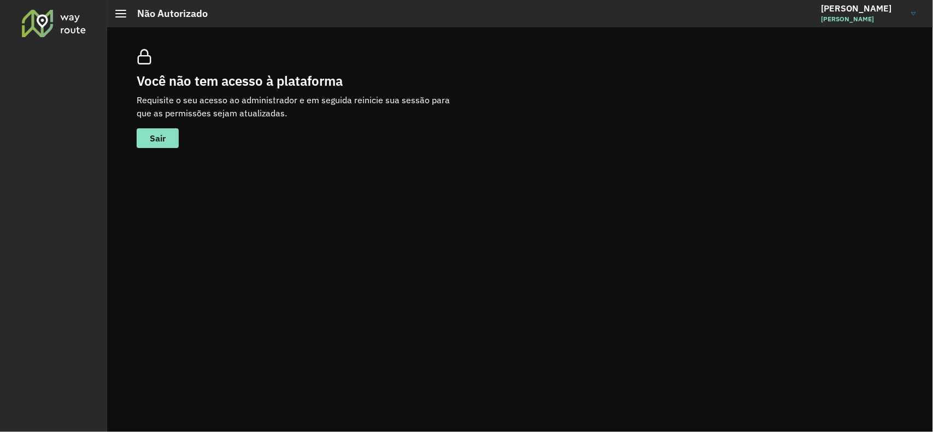
click at [883, 22] on span "Rafael do Nascimento Sutero" at bounding box center [862, 19] width 82 height 10
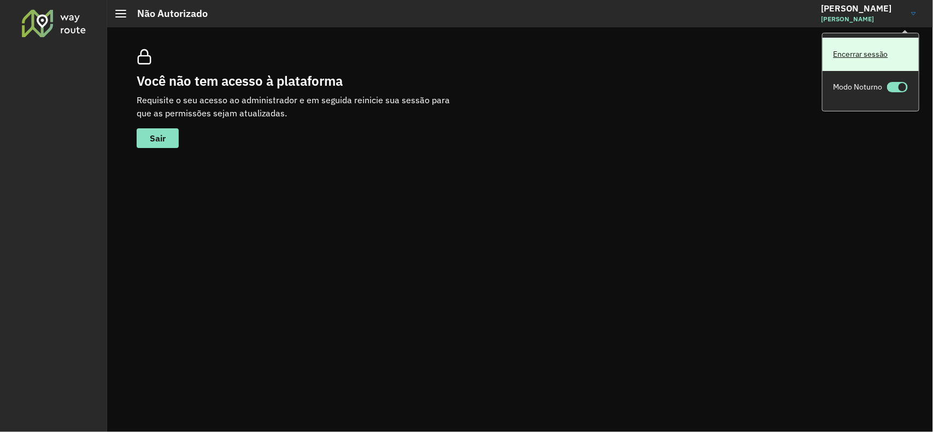
click at [853, 58] on link "Encerrar sessão" at bounding box center [870, 54] width 96 height 33
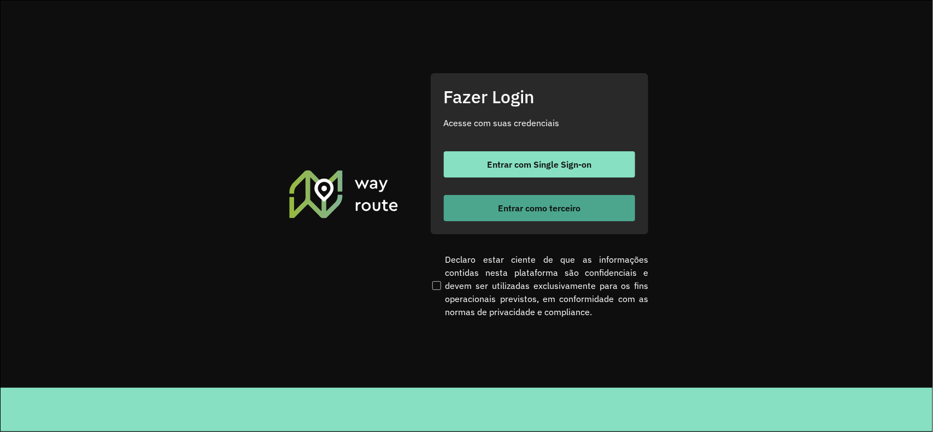
click at [512, 212] on span "Entrar como terceiro" at bounding box center [539, 208] width 82 height 9
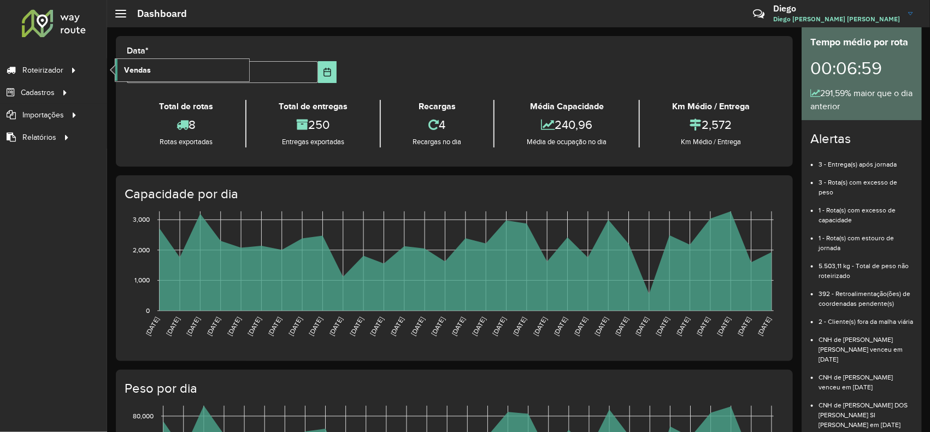
click at [163, 72] on link "Vendas" at bounding box center [182, 70] width 134 height 22
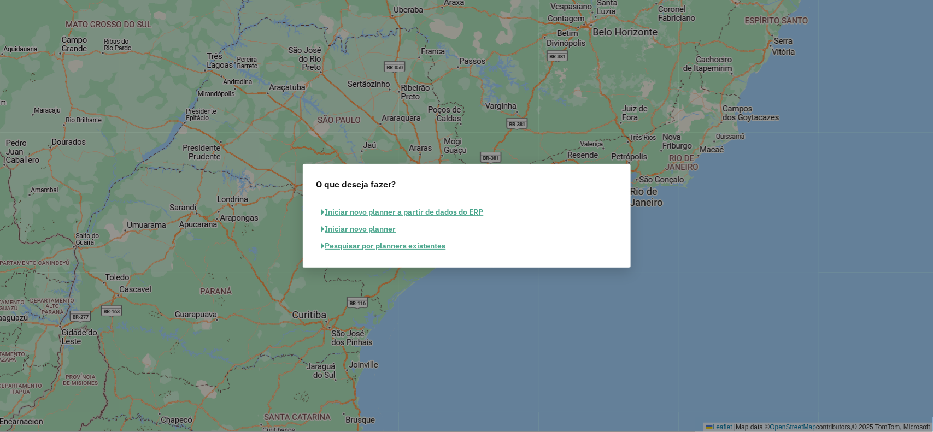
click at [405, 245] on button "Pesquisar por planners existentes" at bounding box center [383, 246] width 134 height 17
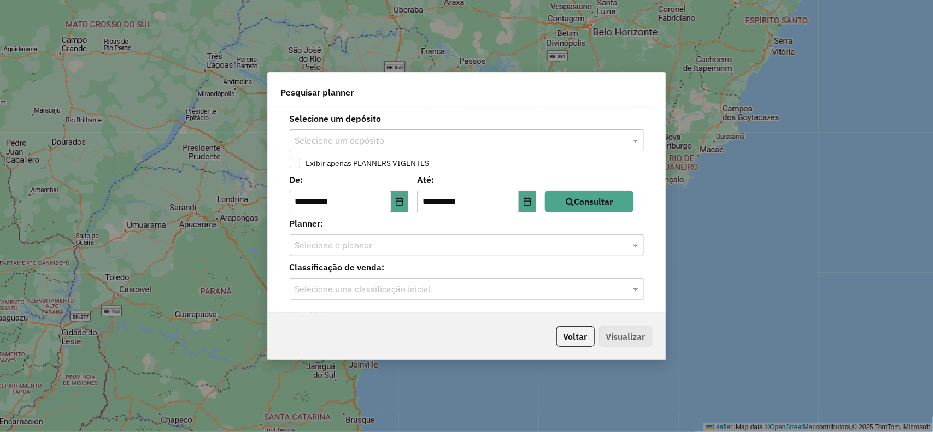
click at [350, 140] on input "text" at bounding box center [455, 140] width 321 height 13
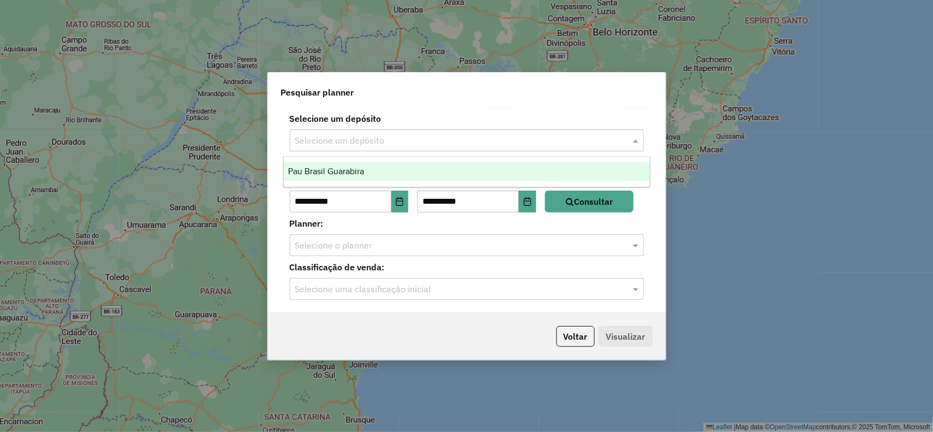
click at [342, 175] on span "Pau Brasil Guarabira" at bounding box center [326, 171] width 76 height 9
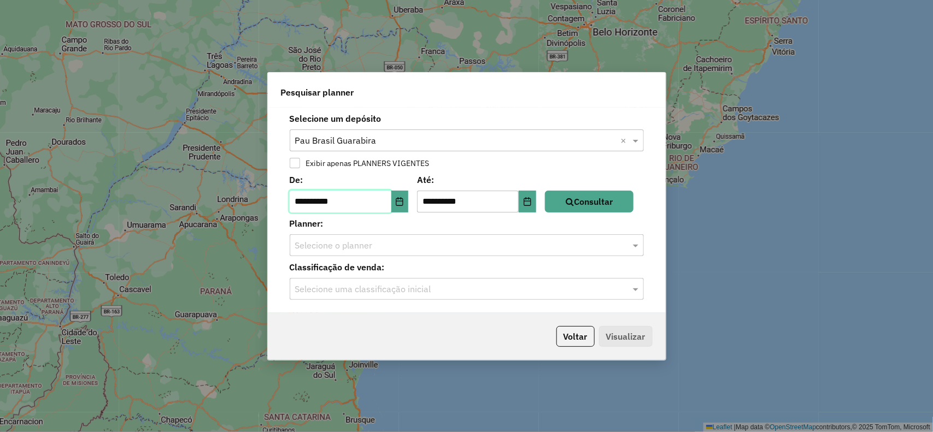
click at [306, 203] on input "**********" at bounding box center [341, 202] width 102 height 22
click at [318, 204] on input "**********" at bounding box center [341, 202] width 102 height 22
type input "**********"
click at [577, 210] on button "Consultar" at bounding box center [589, 202] width 88 height 22
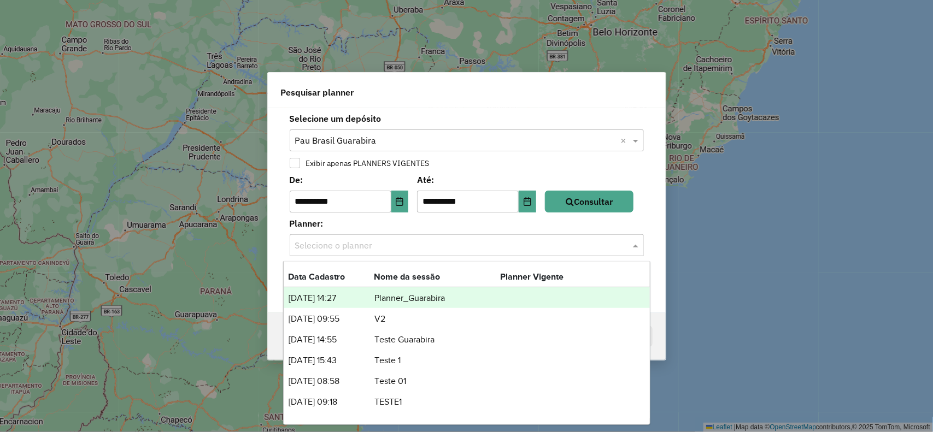
click at [331, 245] on input "text" at bounding box center [455, 245] width 321 height 13
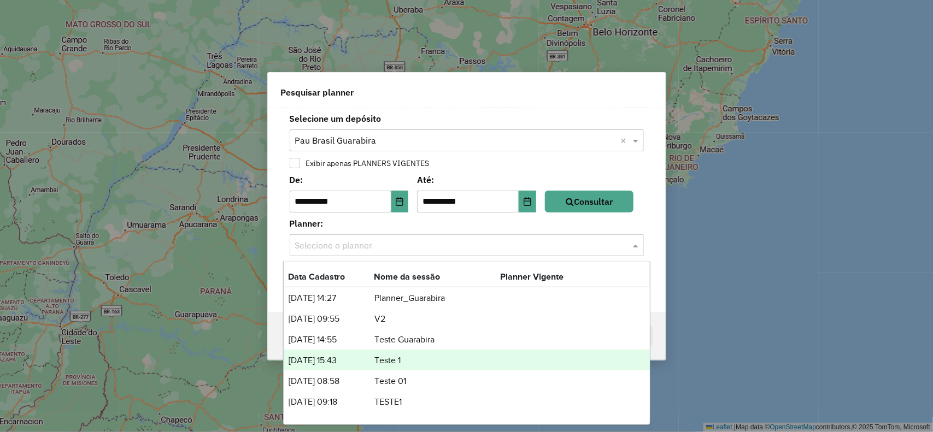
scroll to position [55, 0]
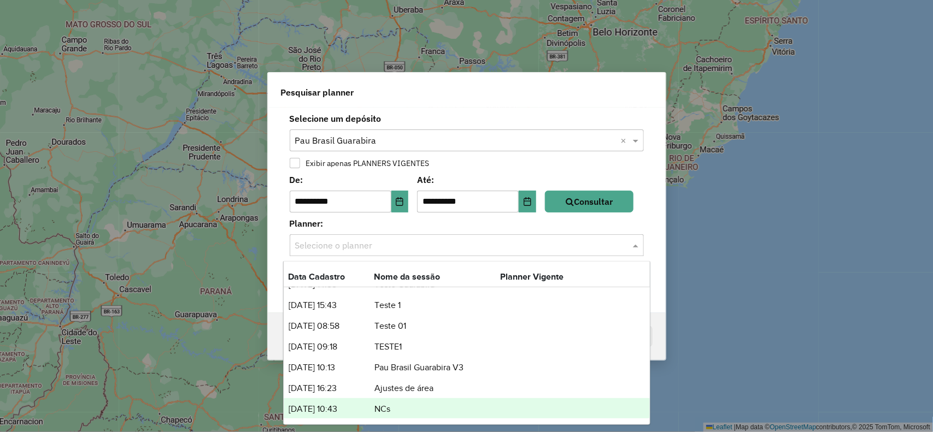
click at [399, 409] on td "NCs" at bounding box center [437, 409] width 126 height 14
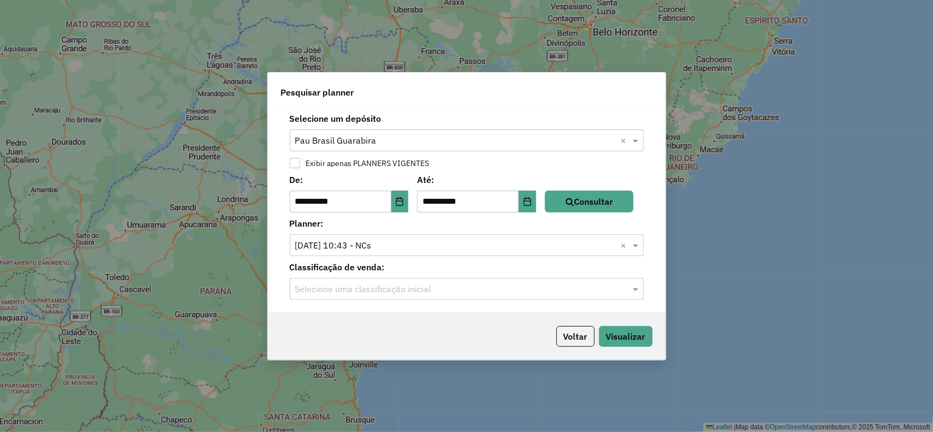
click at [344, 285] on input "text" at bounding box center [455, 289] width 321 height 13
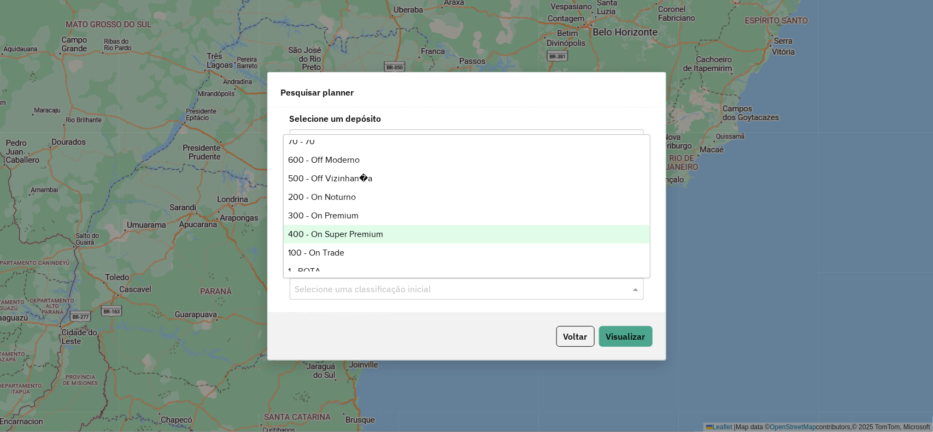
scroll to position [68, 0]
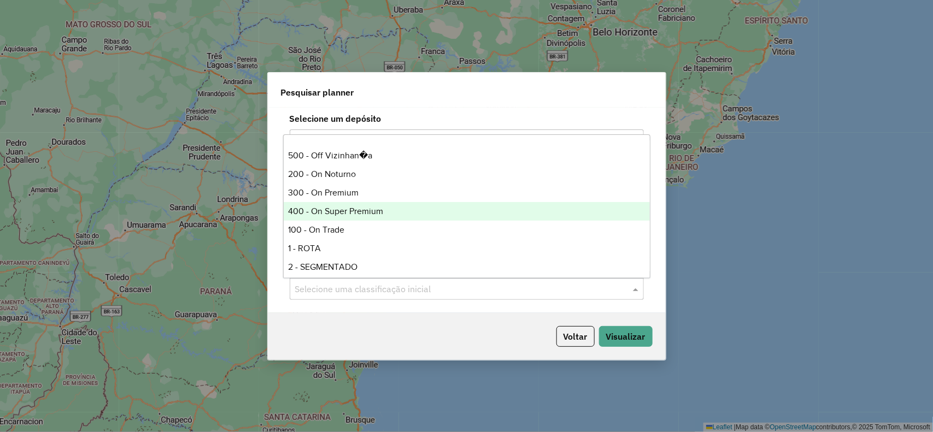
click at [321, 225] on div "100 - On Trade" at bounding box center [467, 230] width 366 height 19
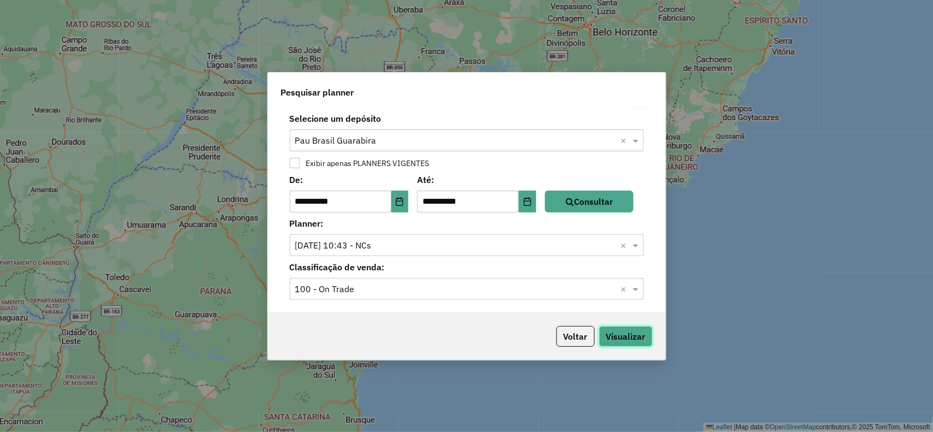
click at [621, 327] on button "Visualizar" at bounding box center [626, 336] width 54 height 21
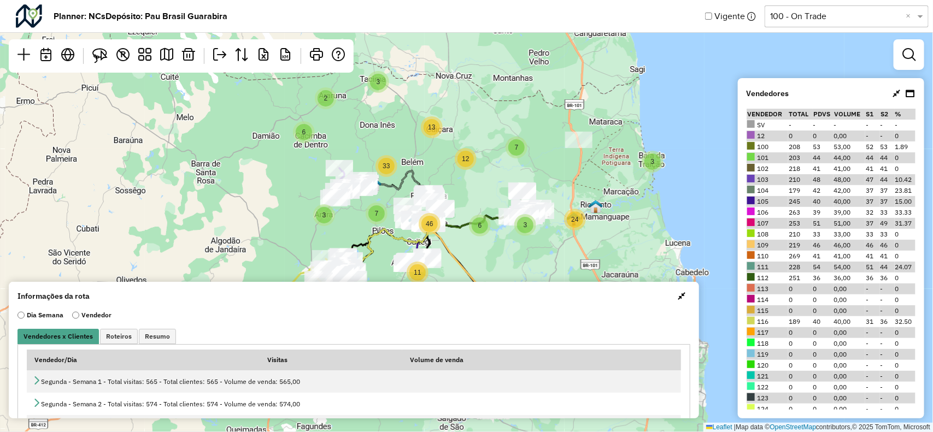
click at [680, 288] on button "button" at bounding box center [680, 295] width 17 height 17
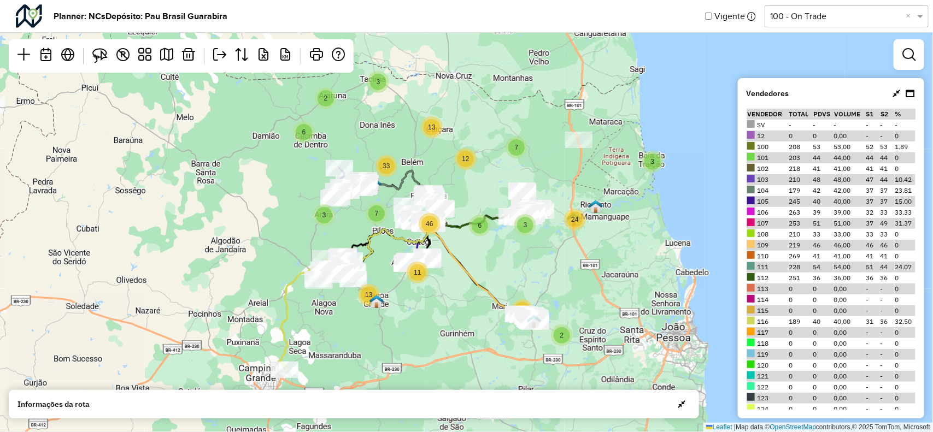
click at [895, 94] on icon at bounding box center [896, 93] width 8 height 9
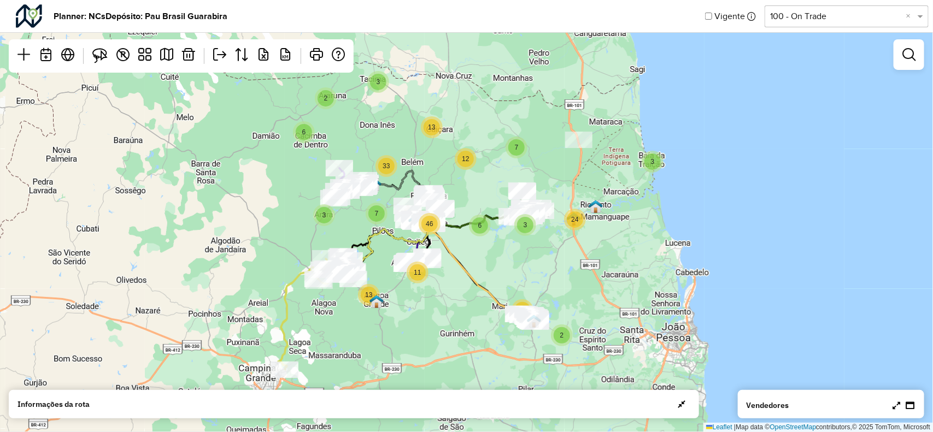
click at [896, 53] on div at bounding box center [908, 54] width 31 height 31
click at [908, 57] on em at bounding box center [908, 54] width 13 height 13
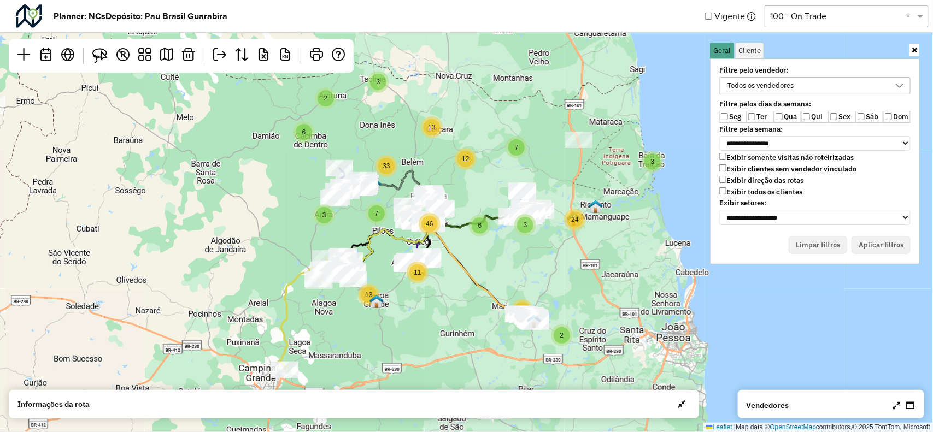
click at [757, 92] on div "Todos os vendedores" at bounding box center [761, 86] width 74 height 16
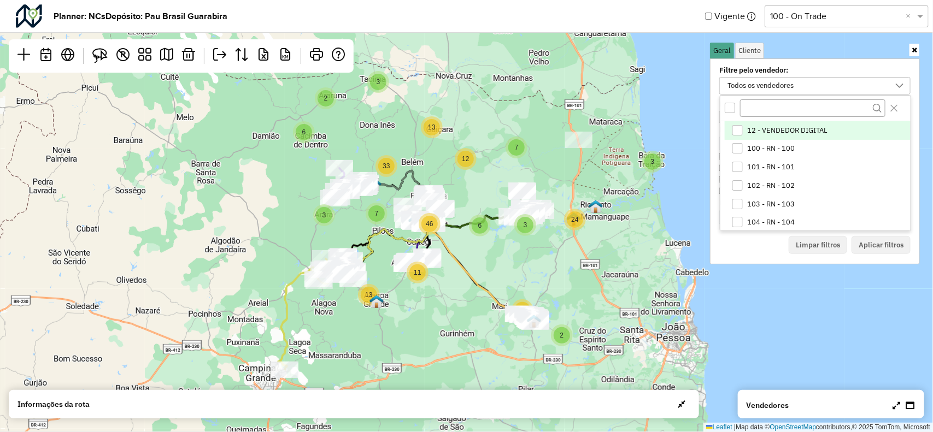
scroll to position [5, 40]
click at [739, 187] on div "102 - RN - 102" at bounding box center [737, 185] width 10 height 10
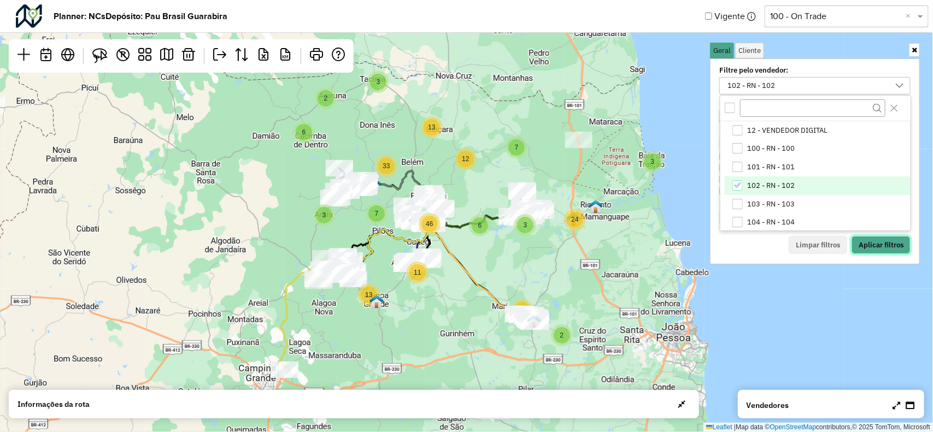
click at [861, 238] on button "Aplicar filtros" at bounding box center [880, 245] width 59 height 19
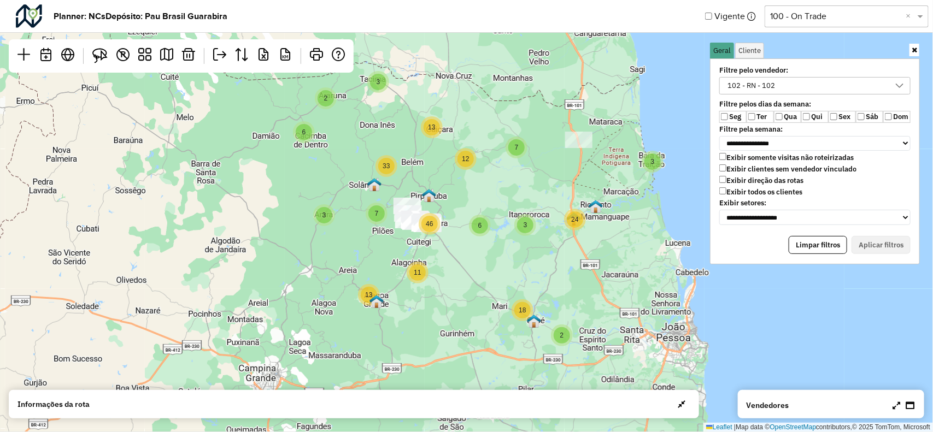
click at [809, 116] on label "Qui" at bounding box center [814, 117] width 27 height 12
click at [890, 243] on button "Aplicar filtros" at bounding box center [880, 245] width 59 height 19
click at [779, 113] on label "Qua" at bounding box center [787, 117] width 27 height 12
click at [837, 116] on label "Sex" at bounding box center [841, 117] width 27 height 12
click at [891, 244] on button "Aplicar filtros" at bounding box center [880, 245] width 59 height 19
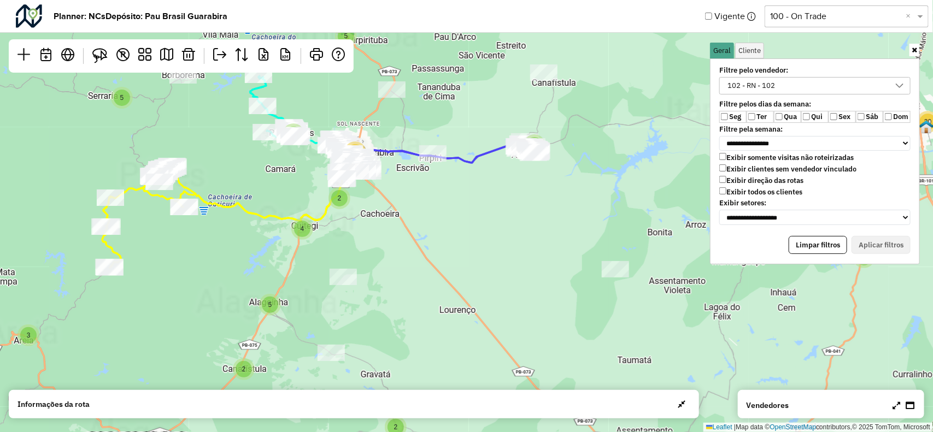
drag, startPoint x: 391, startPoint y: 211, endPoint x: 473, endPoint y: 272, distance: 102.4
click at [473, 272] on div "2 6 13 7 2 3 3 11 3 12 13 18 7 6 3 33 46 24 2 2 4 3 5 11 5 8 3 5 2 5 2 3 9 3 3 …" at bounding box center [466, 216] width 933 height 432
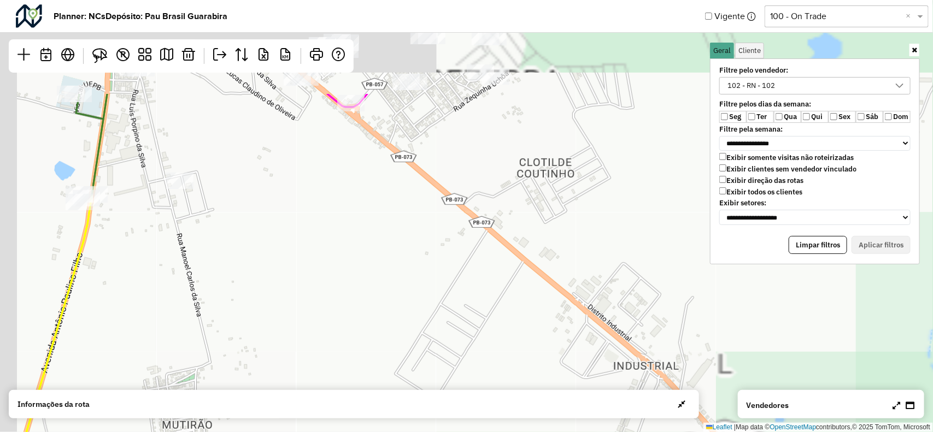
drag, startPoint x: 302, startPoint y: 149, endPoint x: 408, endPoint y: 286, distance: 173.3
click at [408, 286] on div "14 2 7 2 3 Leaflet | Map data © OpenStreetMap contributors,© 2025 TomTom, Micro…" at bounding box center [466, 216] width 933 height 432
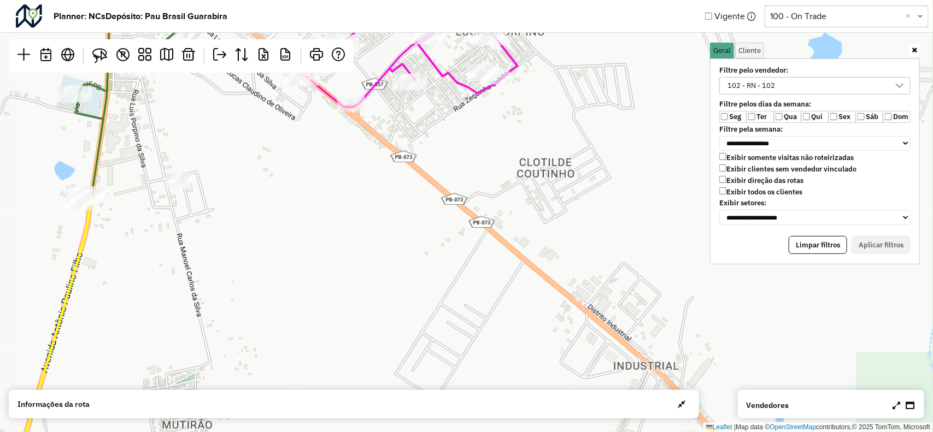
drag, startPoint x: 362, startPoint y: 220, endPoint x: 444, endPoint y: 326, distance: 134.1
click at [455, 365] on div "2 3 2 Leaflet | Map data © OpenStreetMap contributors,© 2025 TomTom, Microsoft" at bounding box center [466, 216] width 933 height 432
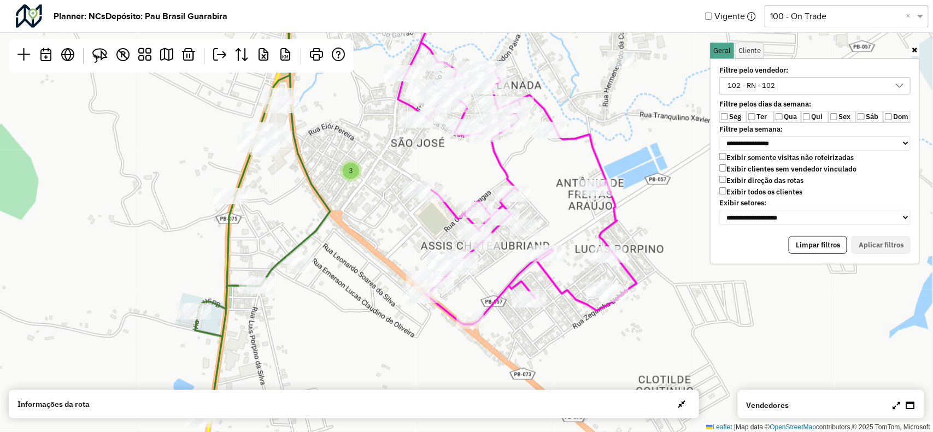
click at [897, 403] on icon at bounding box center [896, 405] width 8 height 9
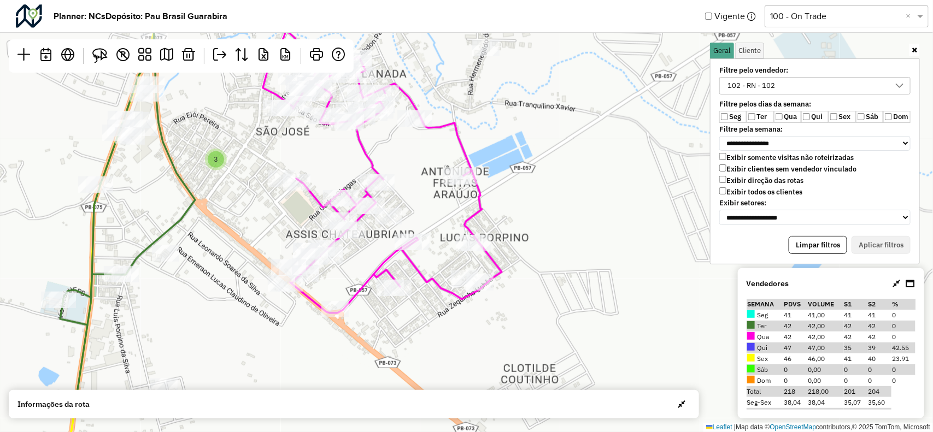
drag, startPoint x: 419, startPoint y: 131, endPoint x: 426, endPoint y: 287, distance: 155.9
click at [426, 287] on div "2 2 2 3 Leaflet | Map data © OpenStreetMap contributors,© 2025 TomTom, Microsoft" at bounding box center [466, 216] width 933 height 432
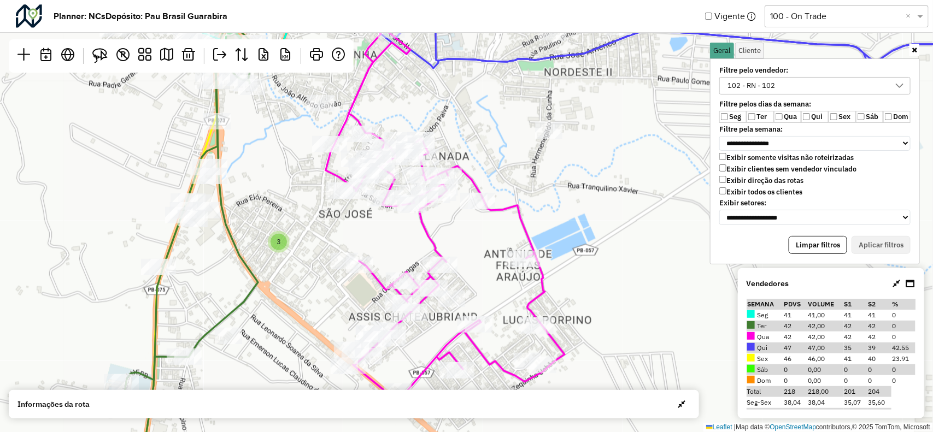
drag, startPoint x: 398, startPoint y: 190, endPoint x: 419, endPoint y: 247, distance: 61.7
click at [419, 247] on div "2 2 2 3 Leaflet | Map data © OpenStreetMap contributors,© 2025 TomTom, Microsoft" at bounding box center [466, 216] width 933 height 432
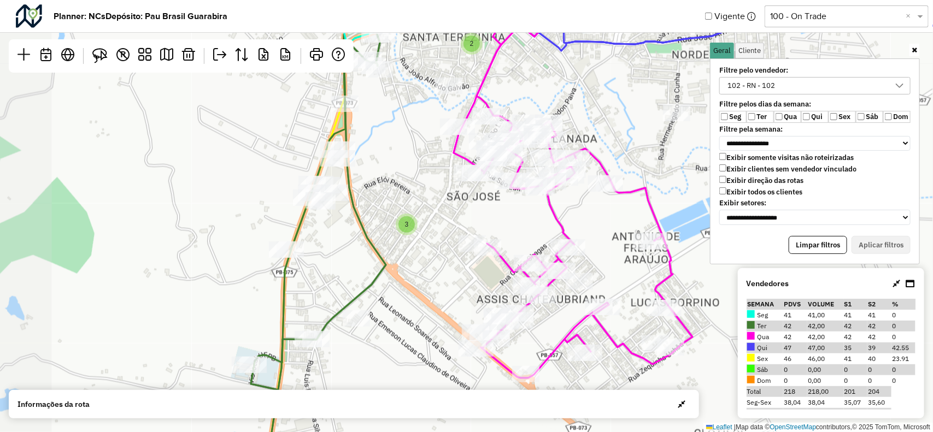
drag, startPoint x: 308, startPoint y: 199, endPoint x: 430, endPoint y: 179, distance: 124.7
click at [430, 179] on div "2 2 2 3 Leaflet | Map data © OpenStreetMap contributors,© 2025 TomTom, Microsoft" at bounding box center [466, 216] width 933 height 432
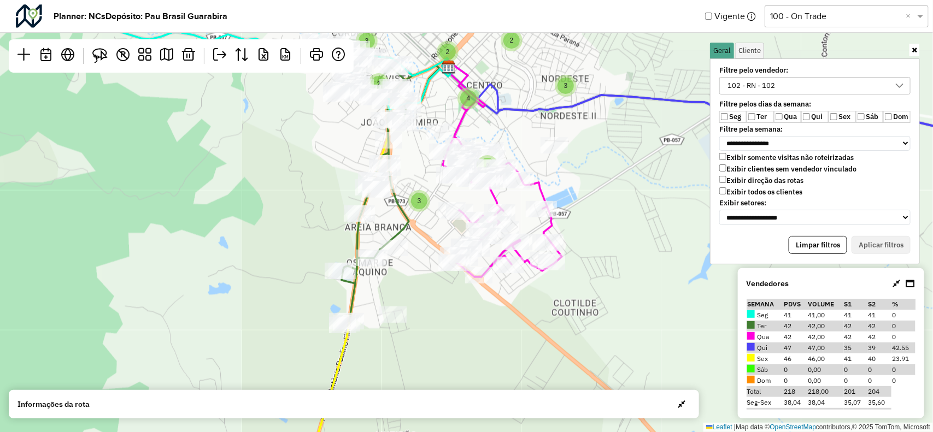
click at [835, 80] on div "102 - RN - 102" at bounding box center [806, 86] width 165 height 16
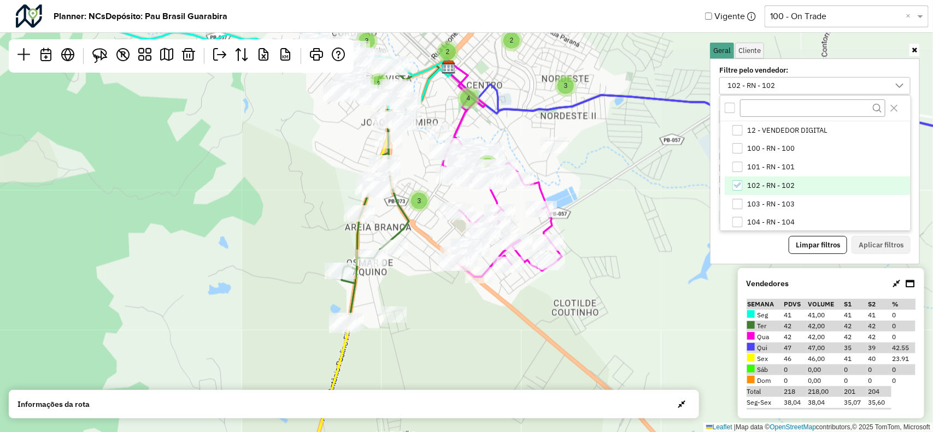
click at [737, 184] on icon "102 - RN - 102" at bounding box center [737, 185] width 8 height 8
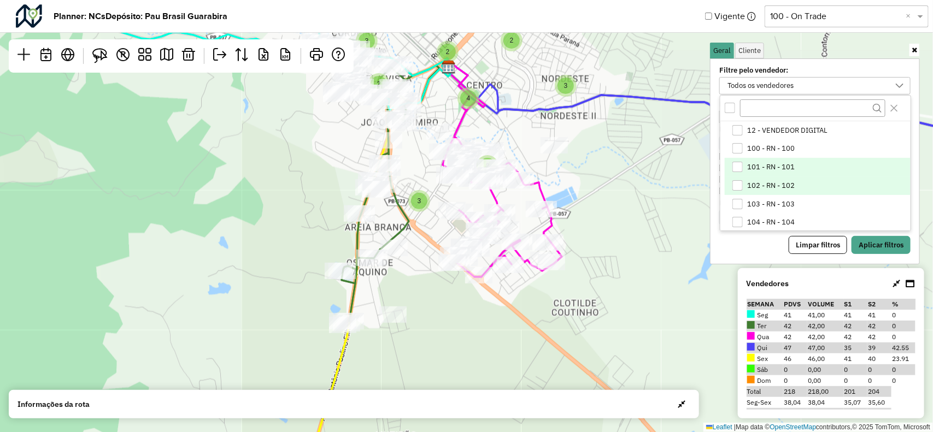
click at [739, 161] on li "101 - RN - 101" at bounding box center [817, 167] width 186 height 19
click at [863, 246] on button "Aplicar filtros" at bounding box center [880, 245] width 59 height 19
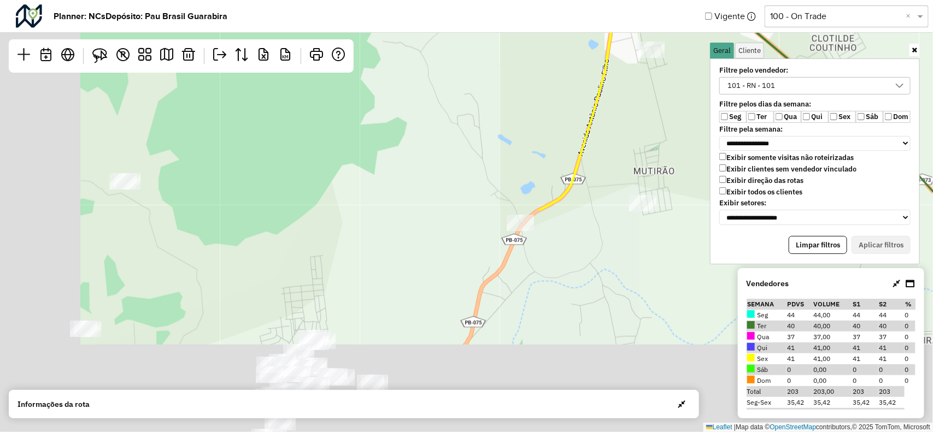
drag, startPoint x: 397, startPoint y: 301, endPoint x: 653, endPoint y: 32, distance: 371.7
click at [656, 31] on hb-planner "**********" at bounding box center [466, 216] width 933 height 432
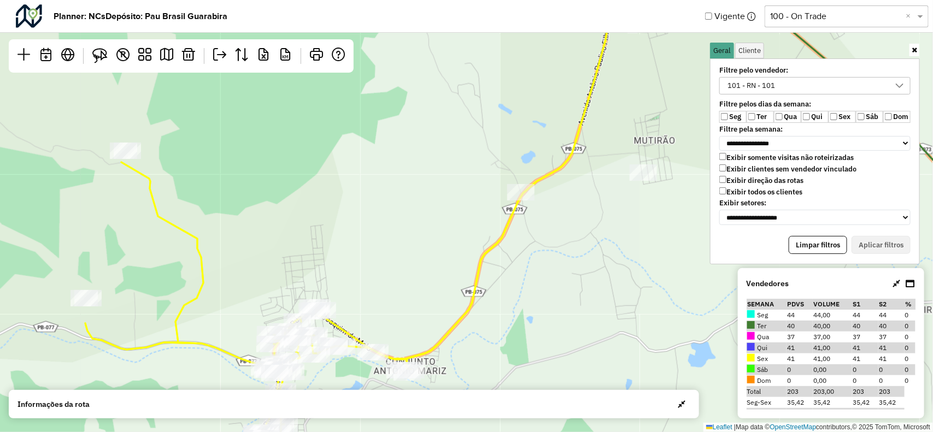
drag, startPoint x: 593, startPoint y: 176, endPoint x: 587, endPoint y: 91, distance: 85.4
click at [587, 91] on div "2 2 3 2 3 2 4 3 3 2 2 Leaflet | Map data © OpenStreetMap contributors,© 2025 To…" at bounding box center [466, 216] width 933 height 432
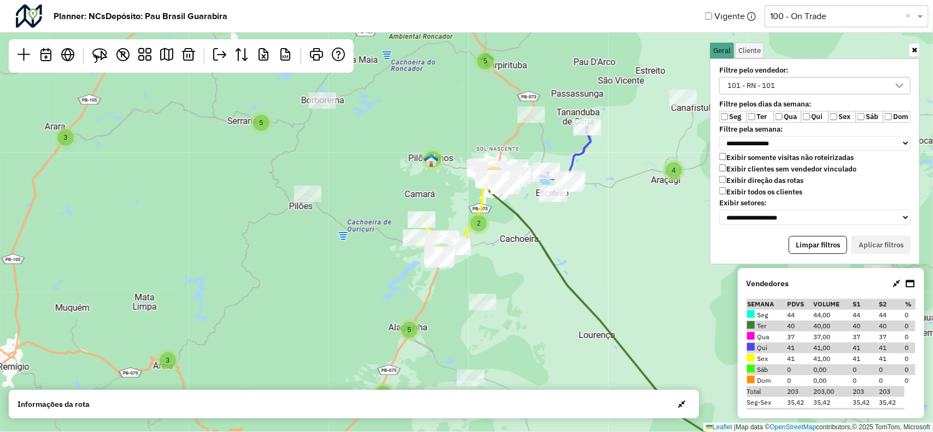
drag, startPoint x: 571, startPoint y: 176, endPoint x: 458, endPoint y: 236, distance: 127.8
click at [458, 236] on div "2 2 4 3 5 11 5 8 3 5 2 5 2 3 9 3 3 7 7 2 3 4 8 4 4 5 2 2 31 5 5 2 2 2 20 Leafle…" at bounding box center [466, 216] width 933 height 432
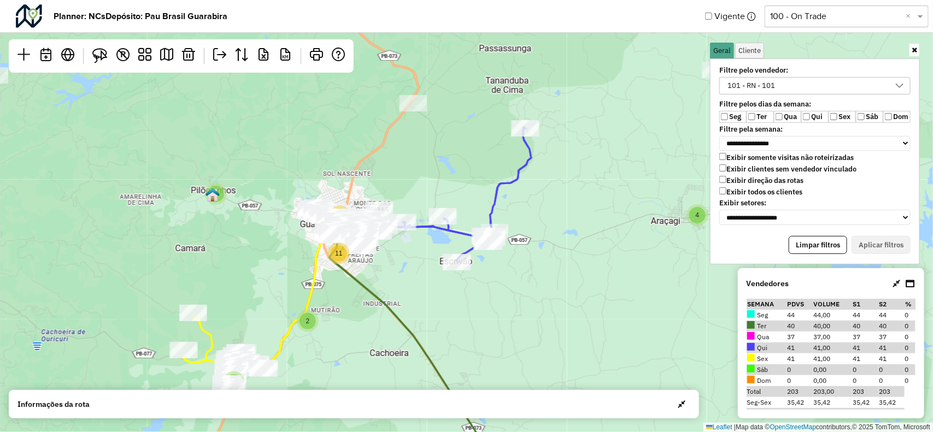
drag, startPoint x: 457, startPoint y: 116, endPoint x: 458, endPoint y: 173, distance: 56.8
click at [458, 173] on div "3 2 9 4 4 4 3 5 2 5 2 3 7 2 3 4 4 5 2 2 20 11 5 2 3 2 2 2 18 Leaflet | Map data…" at bounding box center [466, 216] width 933 height 432
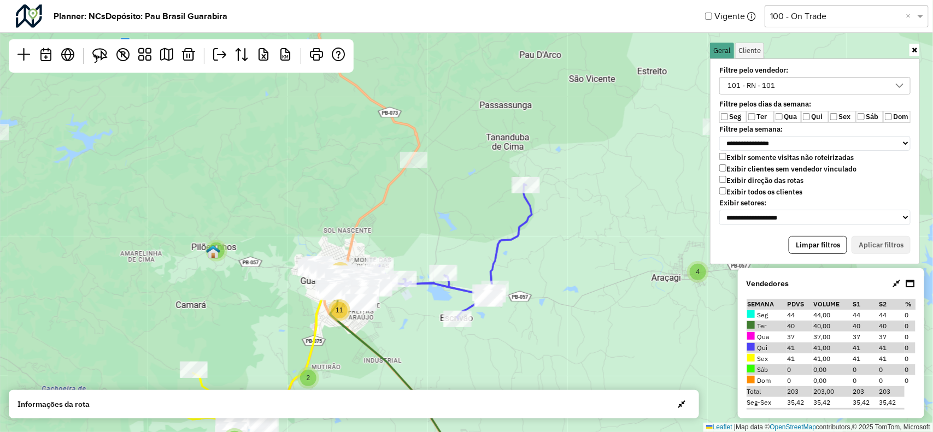
drag, startPoint x: 422, startPoint y: 176, endPoint x: 448, endPoint y: 184, distance: 27.3
click at [447, 184] on div "3 2 9 4 4 4 3 5 2 5 2 3 4 4 5 2 2 20 11 5 2 3 2 2 2 18 4 7 Leaflet | Map data ©…" at bounding box center [466, 216] width 933 height 432
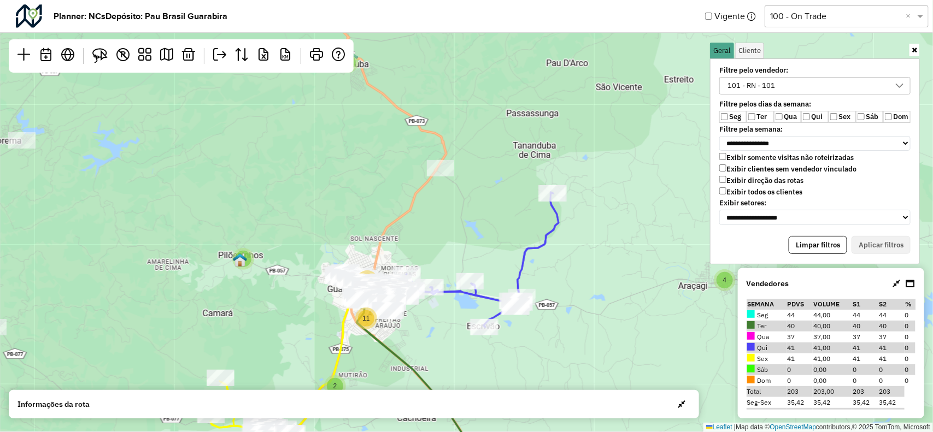
click at [804, 78] on div "101 - RN - 101" at bounding box center [806, 86] width 165 height 16
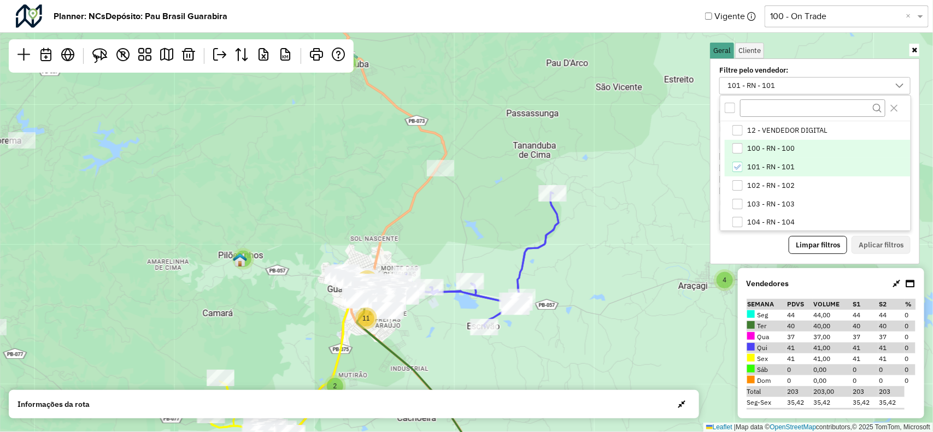
click at [740, 149] on div "100 - RN - 100" at bounding box center [737, 148] width 10 height 10
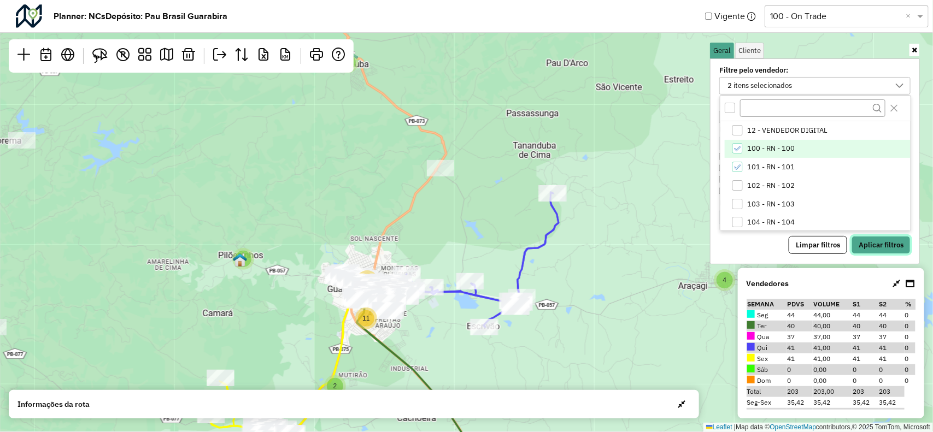
click at [868, 241] on button "Aplicar filtros" at bounding box center [880, 245] width 59 height 19
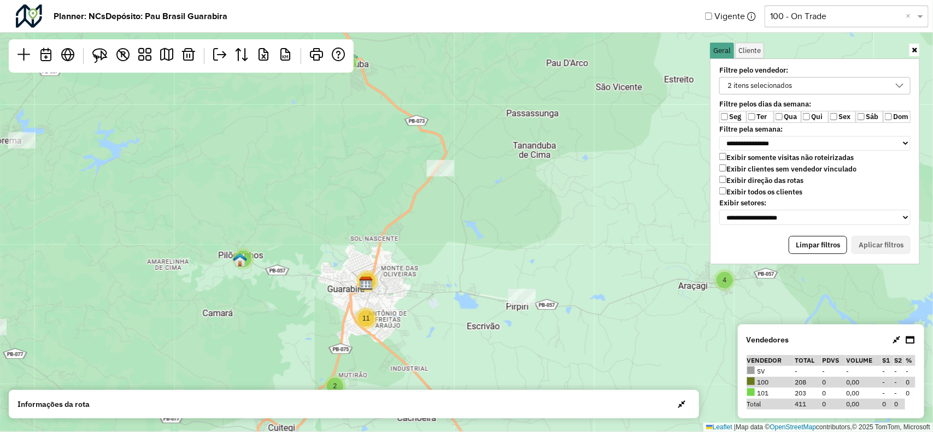
click at [757, 89] on div "2 itens selecionados" at bounding box center [760, 86] width 72 height 16
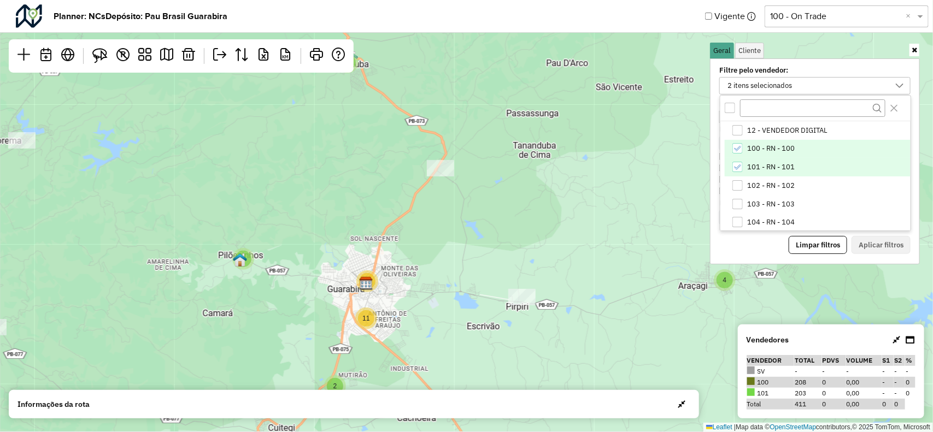
click at [740, 166] on icon "101 - RN - 101" at bounding box center [737, 166] width 7 height 5
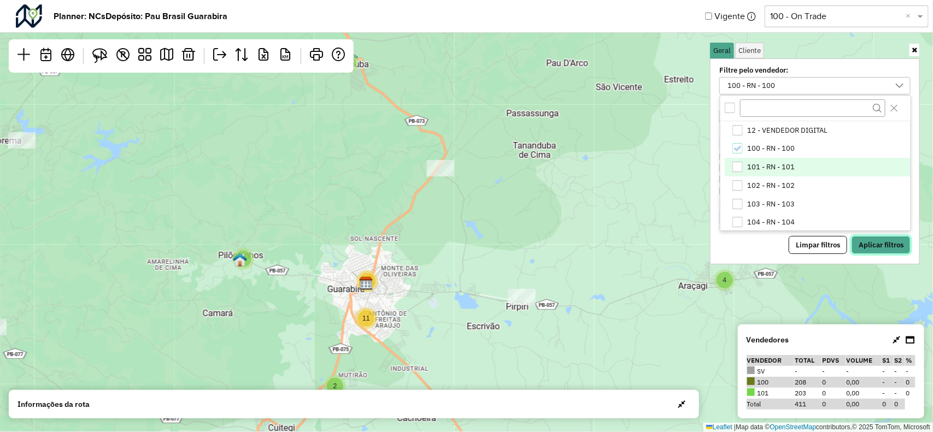
click at [864, 241] on button "Aplicar filtros" at bounding box center [880, 245] width 59 height 19
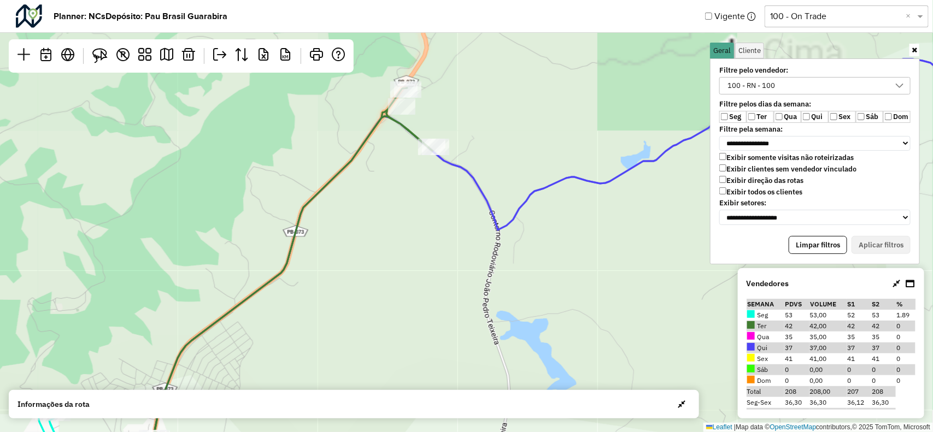
drag, startPoint x: 451, startPoint y: 122, endPoint x: 467, endPoint y: 129, distance: 17.6
click at [468, 157] on div "2 2 4 2 3 2 2 2 4 2 3 2 3 Leaflet | Map data © OpenStreetMap contributors,© 202…" at bounding box center [466, 216] width 933 height 432
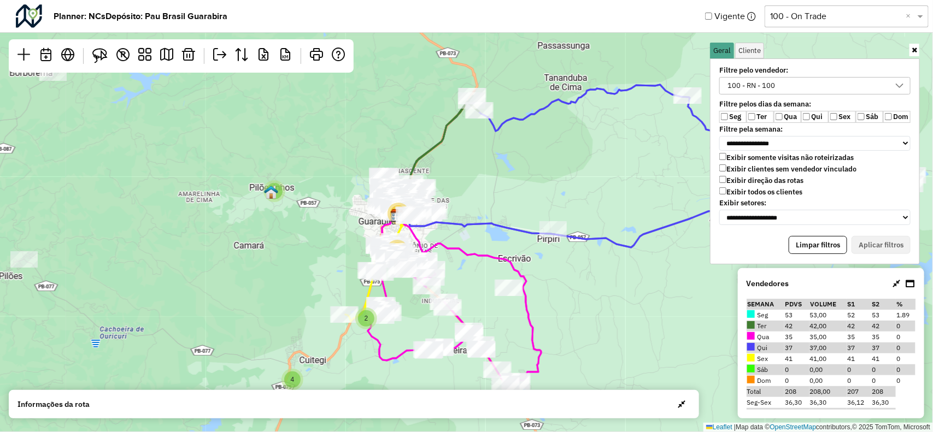
drag, startPoint x: 444, startPoint y: 310, endPoint x: 463, endPoint y: 237, distance: 76.2
click at [463, 237] on div "4 3 2 9 4 4 4 3 5 2 5 2 3 4 4 5 2 2 20 11 5 2 3 2 2 2 18 Leaflet | Map data © O…" at bounding box center [466, 216] width 933 height 432
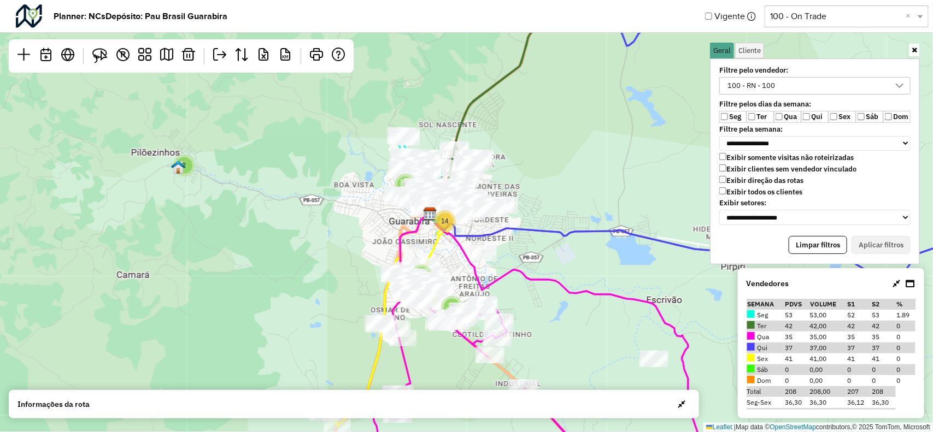
click at [755, 79] on div "100 - RN - 100" at bounding box center [751, 86] width 55 height 16
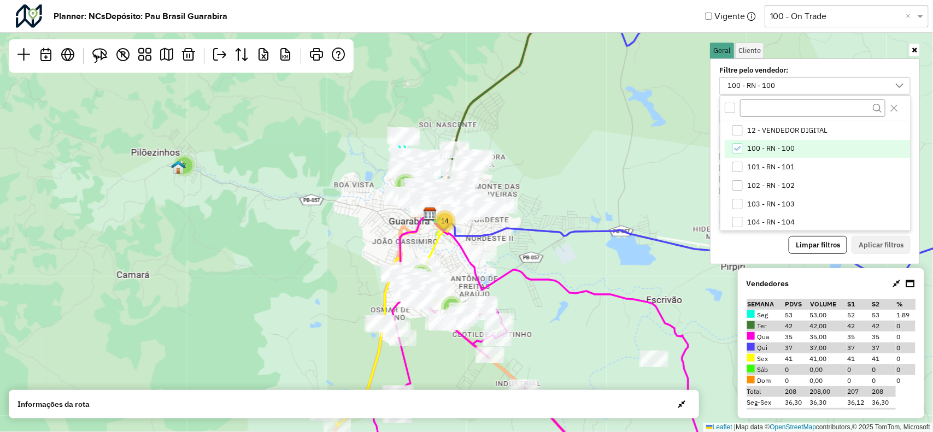
click at [740, 151] on icon "100 - RN - 100" at bounding box center [737, 149] width 8 height 8
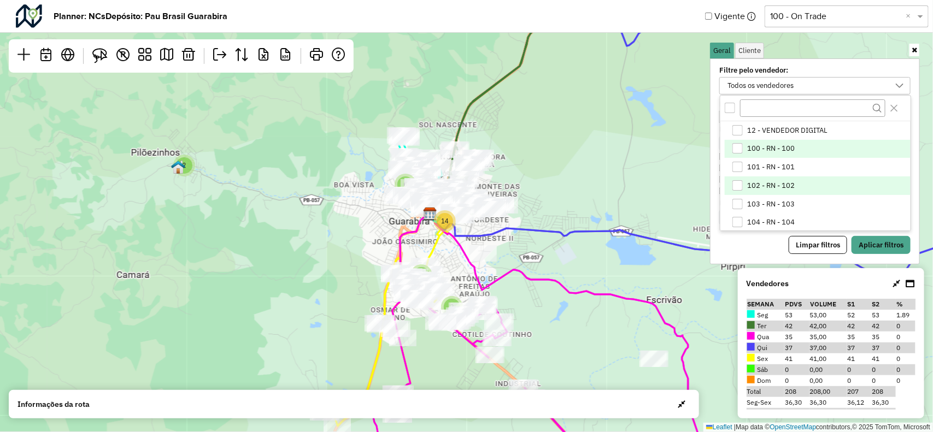
click at [739, 187] on div "102 - RN - 102" at bounding box center [737, 185] width 10 height 10
click at [870, 243] on button "Aplicar filtros" at bounding box center [880, 245] width 59 height 19
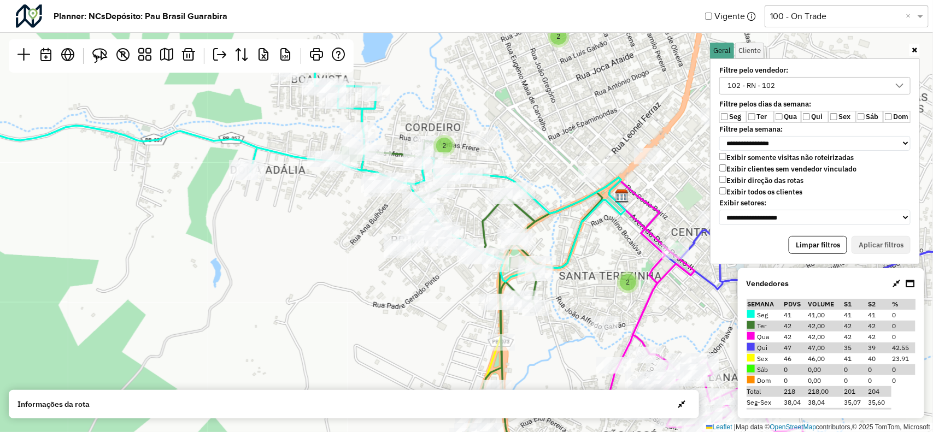
drag, startPoint x: 421, startPoint y: 171, endPoint x: 421, endPoint y: 184, distance: 13.1
click at [421, 170] on div at bounding box center [416, 162] width 27 height 16
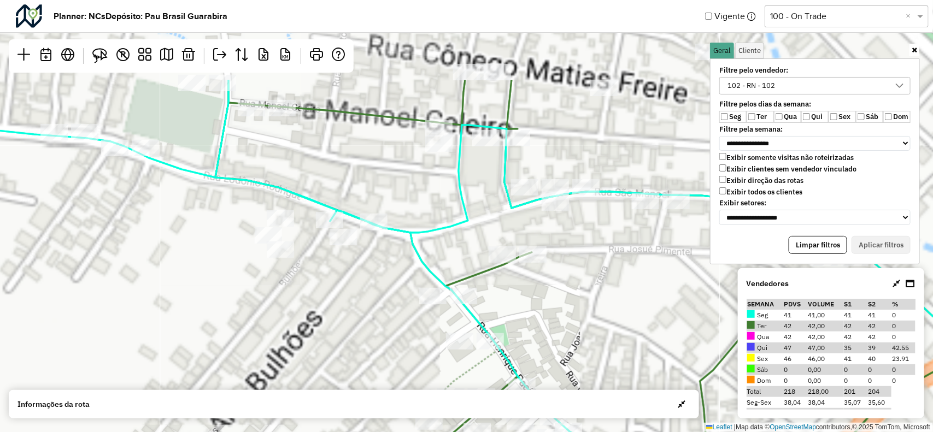
drag, startPoint x: 466, startPoint y: 222, endPoint x: 471, endPoint y: 231, distance: 10.3
click at [471, 231] on div "Leaflet | Map data © OpenStreetMap contributors,© 2025 TomTom, Microsoft" at bounding box center [466, 216] width 933 height 432
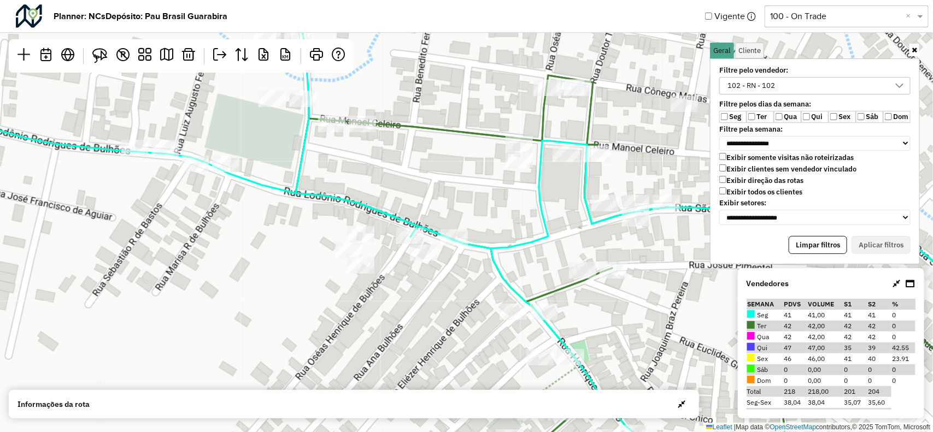
click at [769, 82] on div "102 - RN - 102" at bounding box center [751, 86] width 55 height 16
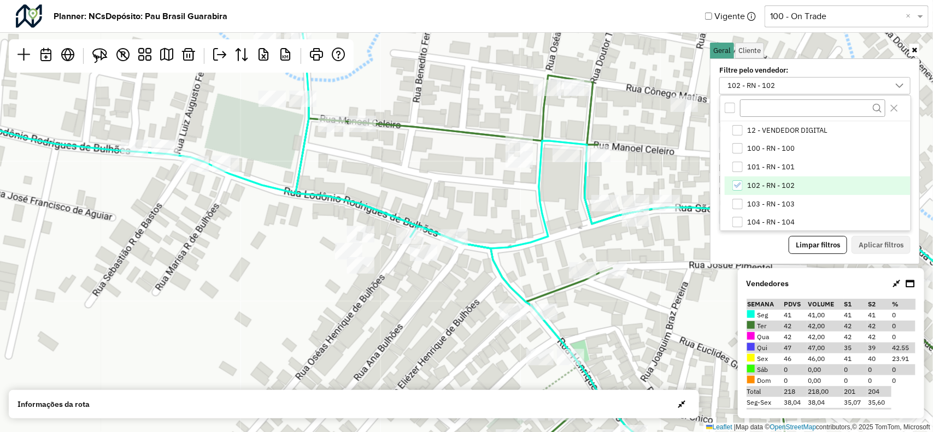
click at [742, 186] on div "102 - RN - 102" at bounding box center [737, 185] width 10 height 10
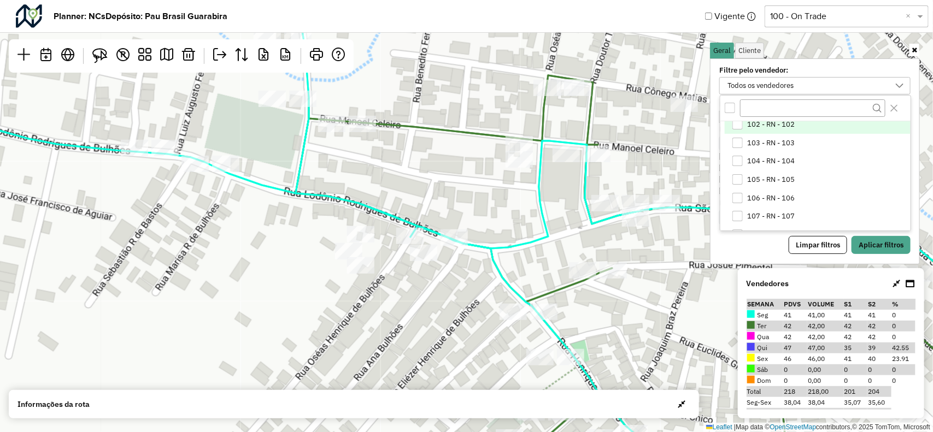
scroll to position [137, 0]
click at [743, 140] on li "107 - RN - 107" at bounding box center [817, 141] width 186 height 19
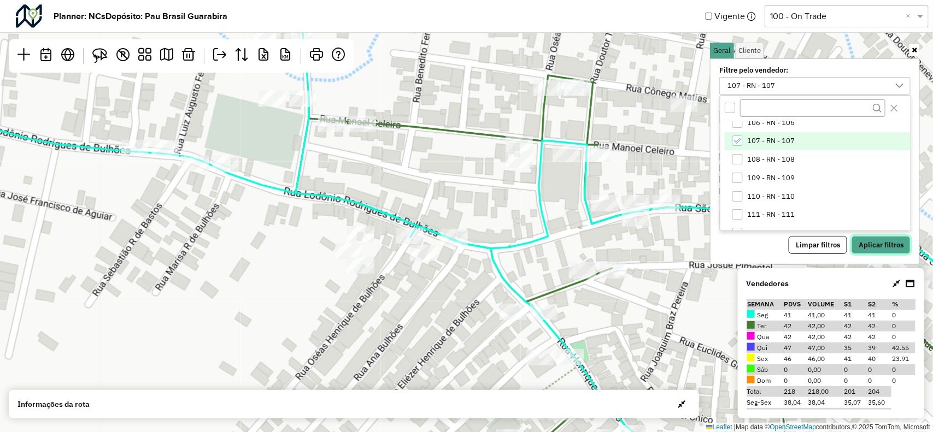
click at [863, 241] on button "Aplicar filtros" at bounding box center [880, 245] width 59 height 19
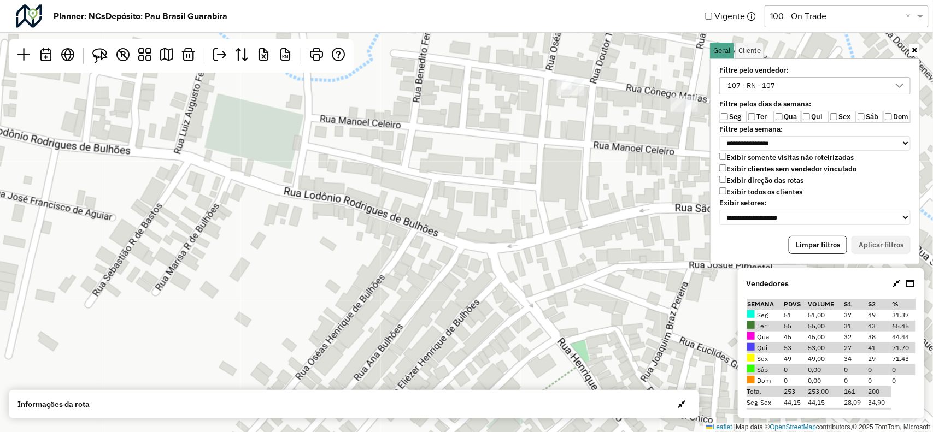
click at [910, 45] on link at bounding box center [914, 50] width 10 height 13
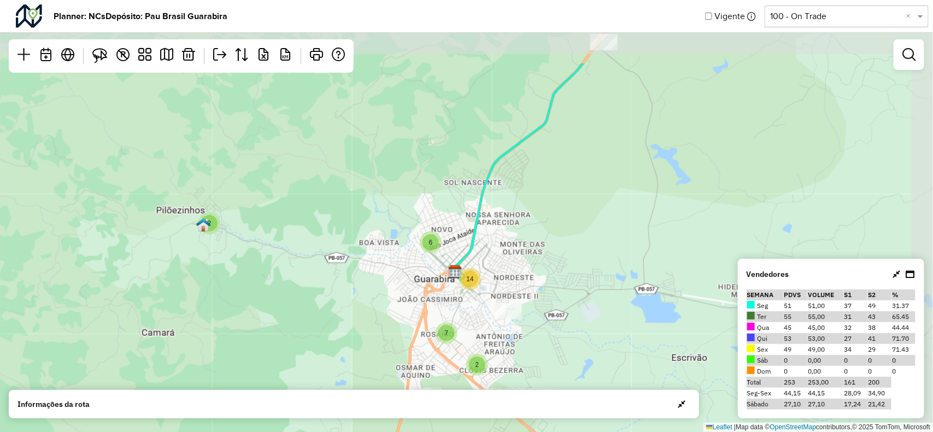
drag, startPoint x: 686, startPoint y: 146, endPoint x: 545, endPoint y: 252, distance: 176.2
click at [545, 252] on div "4 5 2 2 3 5 2 6 14 2 7 Leaflet | Map data © OpenStreetMap contributors,© 2025 T…" at bounding box center [466, 216] width 933 height 432
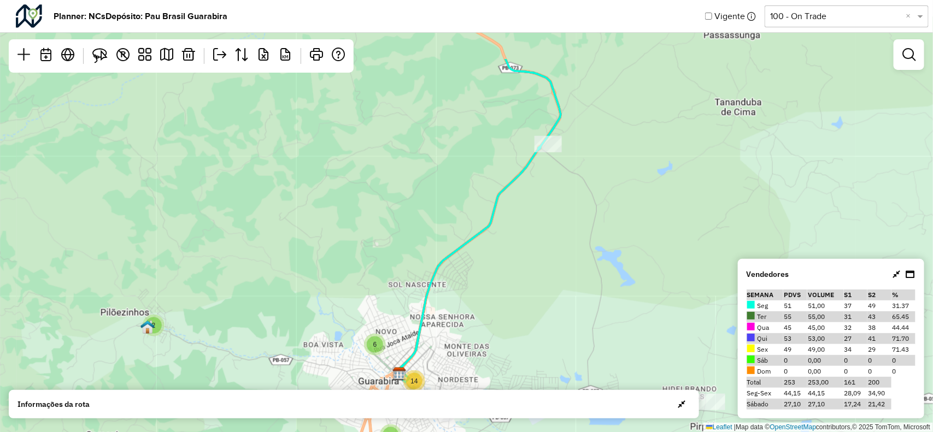
drag, startPoint x: 556, startPoint y: 176, endPoint x: 511, endPoint y: 251, distance: 88.0
click at [511, 251] on div "4 2 2 3 5 2 6 14 2 7 3 3 3 Leaflet | Map data © OpenStreetMap contributors,© 20…" at bounding box center [466, 216] width 933 height 432
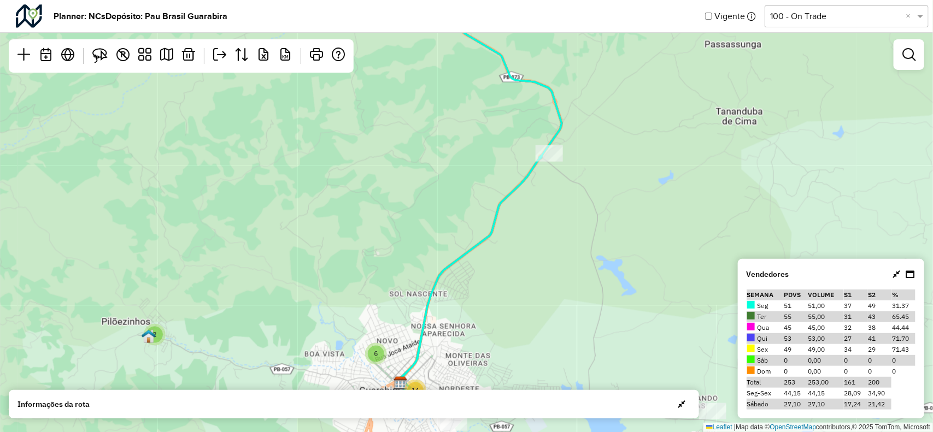
drag, startPoint x: 557, startPoint y: 187, endPoint x: 563, endPoint y: 290, distance: 102.9
click at [563, 290] on div "4 2 2 3 5 2 6 14 2 7 3 3 3 Leaflet | Map data © OpenStreetMap contributors,© 20…" at bounding box center [466, 216] width 933 height 432
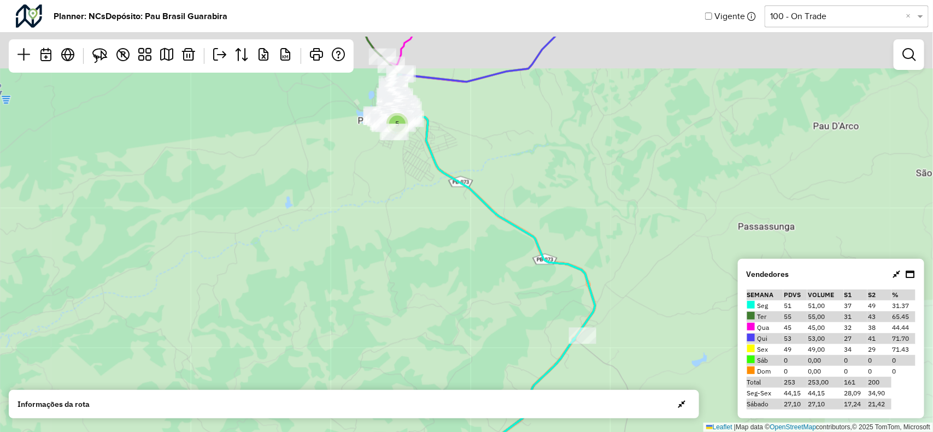
drag, startPoint x: 461, startPoint y: 155, endPoint x: 507, endPoint y: 264, distance: 118.7
click at [507, 264] on div "4 2 2 3 5 2 6 14 2 7 3 3 3 2 Leaflet | Map data © OpenStreetMap contributors,© …" at bounding box center [466, 216] width 933 height 432
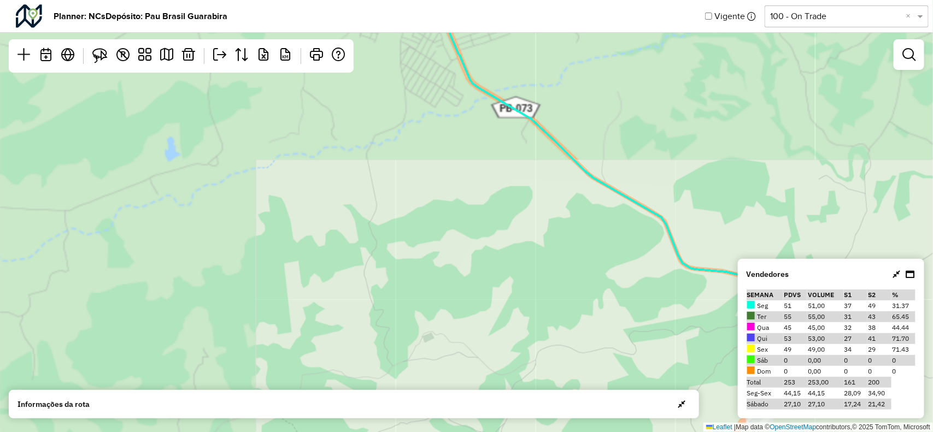
drag, startPoint x: 463, startPoint y: 259, endPoint x: 440, endPoint y: 123, distance: 138.0
click at [440, 123] on div "4 Leaflet | Map data © OpenStreetMap contributors,© 2025 TomTom, Microsoft" at bounding box center [466, 216] width 933 height 432
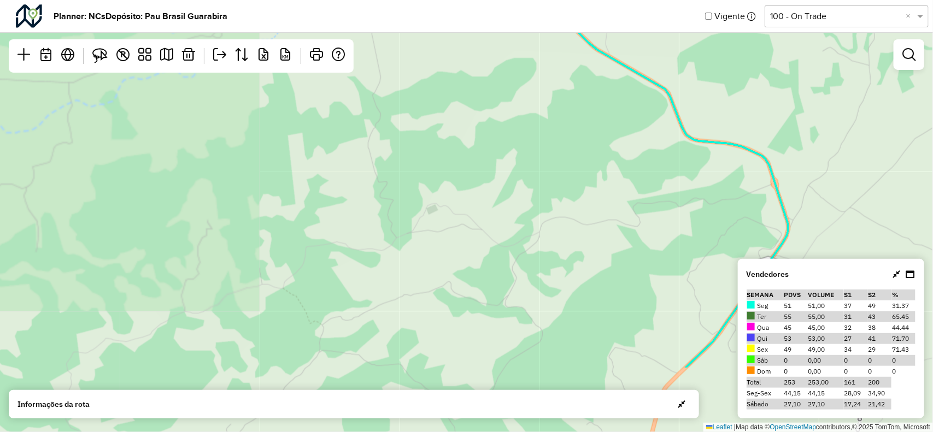
drag, startPoint x: 468, startPoint y: 180, endPoint x: 486, endPoint y: 186, distance: 19.5
click at [465, 154] on div "4 2 2 3 2 2 2 3 Leaflet | Map data © OpenStreetMap contributors,© 2025 TomTom, …" at bounding box center [466, 216] width 933 height 432
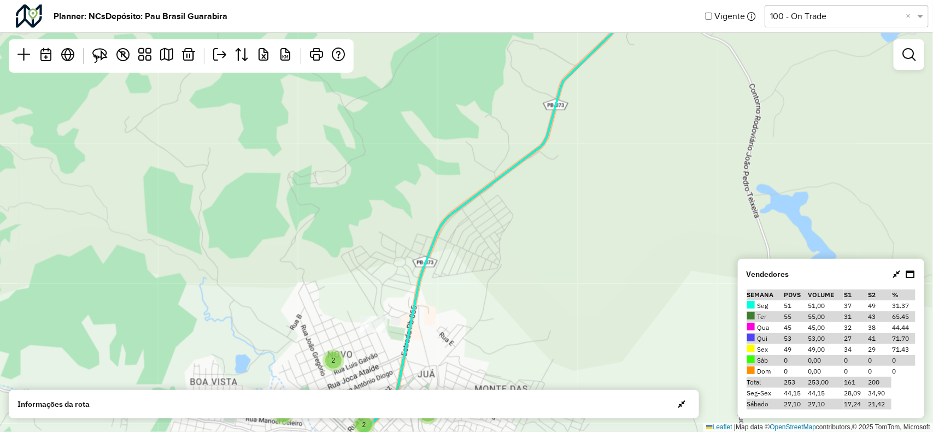
drag, startPoint x: 483, startPoint y: 332, endPoint x: 484, endPoint y: 377, distance: 45.9
click at [482, 377] on div "2 2 4 2 3 2 2 2 4 2 3 2 3 Leaflet | Map data © OpenStreetMap contributors,© 202…" at bounding box center [466, 216] width 933 height 432
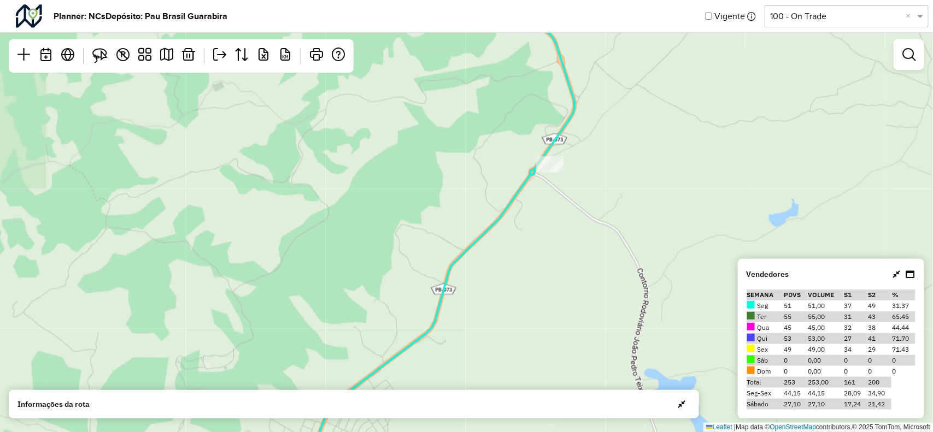
drag, startPoint x: 585, startPoint y: 222, endPoint x: 563, endPoint y: 302, distance: 82.8
click at [563, 302] on div "2 2 4 2 3 2 2 2 4 2 3 2 3 Leaflet | Map data © OpenStreetMap contributors,© 202…" at bounding box center [466, 216] width 933 height 432
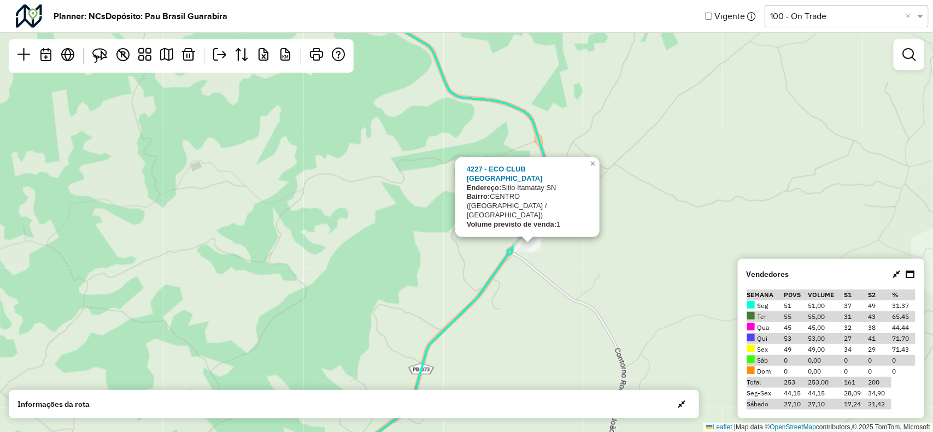
click at [538, 273] on div "2 2 4 2 3 2 2 2 4 2 3 2 3 4227 - ECO CLUB VALE VERDE Endereço: Sitio Itamatay S…" at bounding box center [466, 216] width 933 height 432
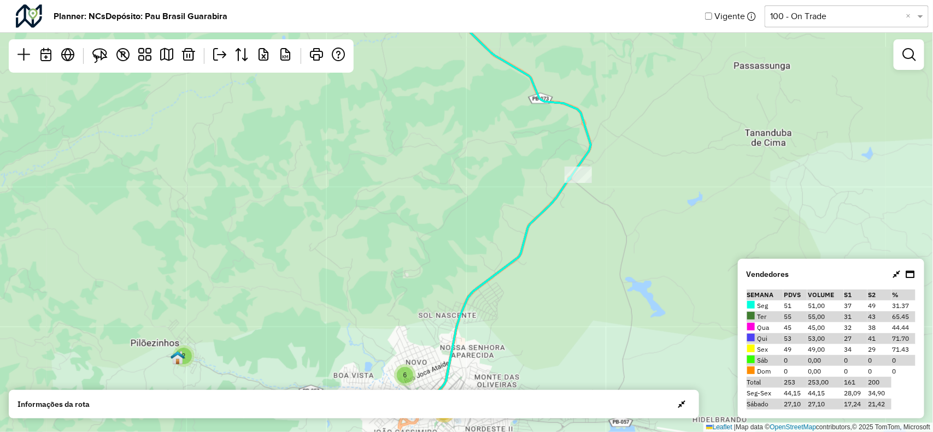
drag, startPoint x: 520, startPoint y: 298, endPoint x: 558, endPoint y: 219, distance: 88.5
click at [558, 219] on div "2 3 3 3 4 2 2 3 5 2 6 14 2 7 Leaflet | Map data © OpenStreetMap contributors,© …" at bounding box center [466, 216] width 933 height 432
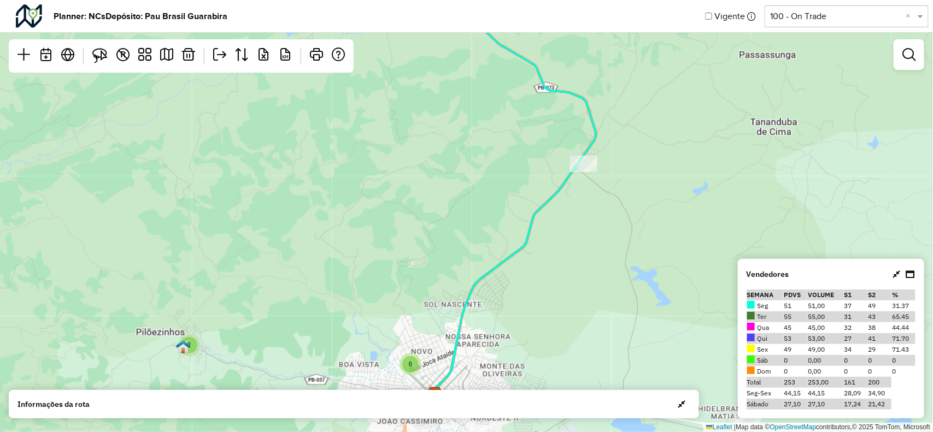
drag, startPoint x: 545, startPoint y: 279, endPoint x: 562, endPoint y: 203, distance: 77.7
click at [562, 203] on div "3 3 3 4 2 2 3 5 2 6 14 2 7 Leaflet | Map data © OpenStreetMap contributors,© 20…" at bounding box center [466, 216] width 933 height 432
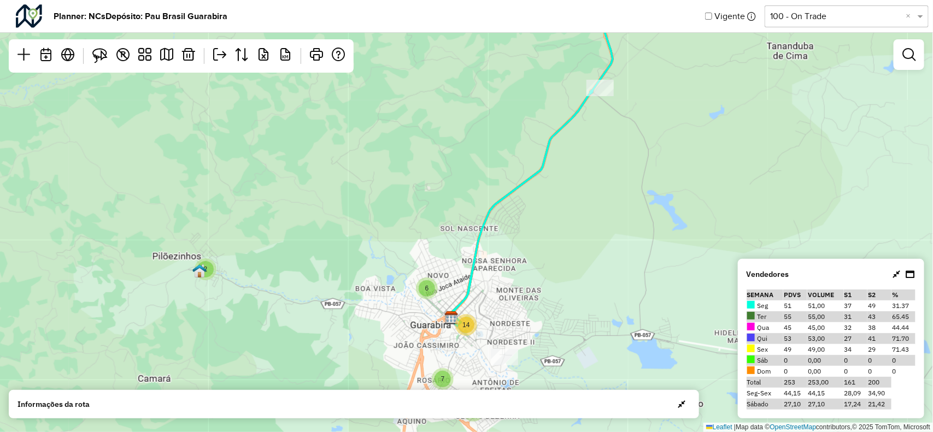
drag, startPoint x: 621, startPoint y: 265, endPoint x: 621, endPoint y: 281, distance: 16.4
click at [621, 281] on div "3 3 3 4 2 2 3 5 2 6 14 2 7 Leaflet | Map data © OpenStreetMap contributors,© 20…" at bounding box center [466, 216] width 933 height 432
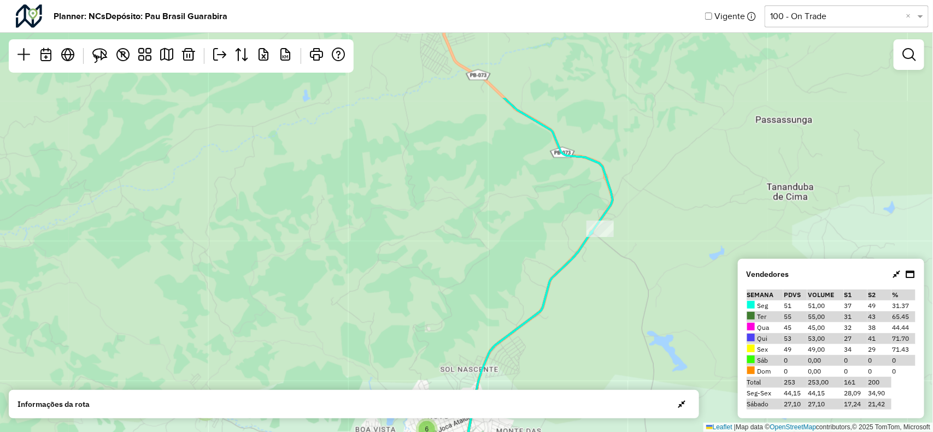
drag, startPoint x: 635, startPoint y: 235, endPoint x: 639, endPoint y: 244, distance: 10.0
click at [639, 244] on div "3 3 3 4 2 2 3 5 2 6 14 2 7 Leaflet | Map data © OpenStreetMap contributors,© 20…" at bounding box center [466, 216] width 933 height 432
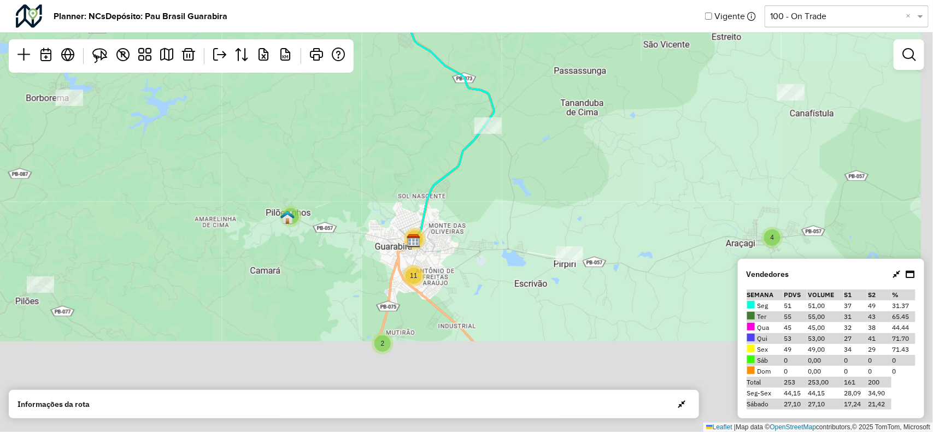
drag, startPoint x: 645, startPoint y: 287, endPoint x: 507, endPoint y: 145, distance: 197.8
click at [507, 145] on div "4 3 5 2 9 4 4 4 3 5 5 2 3 3 2 6 4 4 5 2 2 20 11 5 2 3 2 2 2 18 Leaflet | Map da…" at bounding box center [466, 216] width 933 height 432
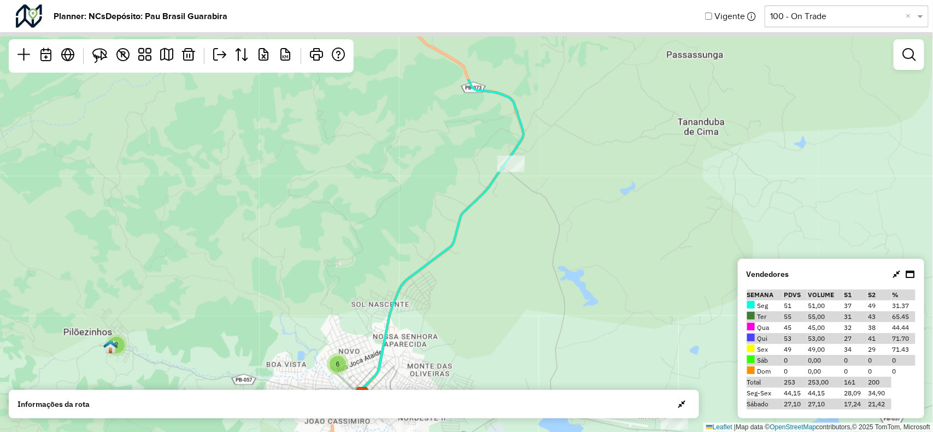
drag, startPoint x: 492, startPoint y: 146, endPoint x: 572, endPoint y: 145, distance: 79.8
click at [497, 281] on div "3 3 3 4 2 2 3 5 2 6 14 2 7 Leaflet | Map data © OpenStreetMap contributors,© 20…" at bounding box center [466, 216] width 933 height 432
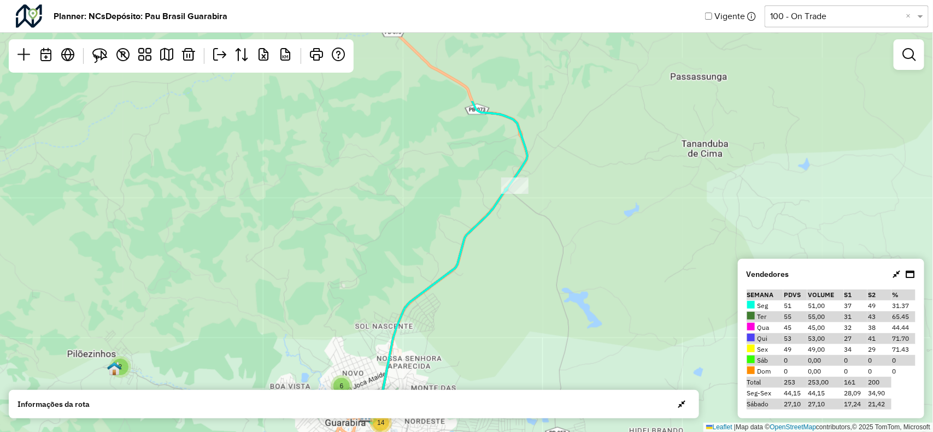
drag, startPoint x: 587, startPoint y: 138, endPoint x: 604, endPoint y: 246, distance: 108.9
click at [602, 244] on div "3 3 3 4 2 2 3 5 2 6 14 2 7 Leaflet | Map data © OpenStreetMap contributors,© 20…" at bounding box center [466, 216] width 933 height 432
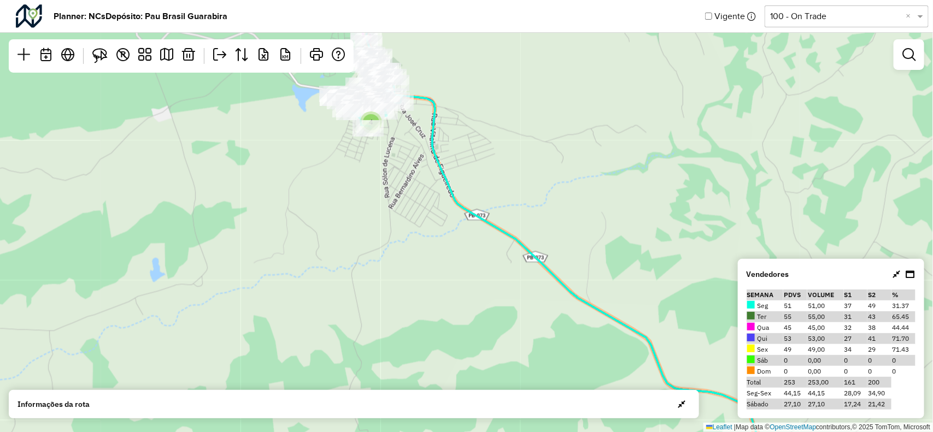
drag, startPoint x: 421, startPoint y: 162, endPoint x: 544, endPoint y: 243, distance: 147.1
click at [544, 243] on icon at bounding box center [556, 255] width 424 height 486
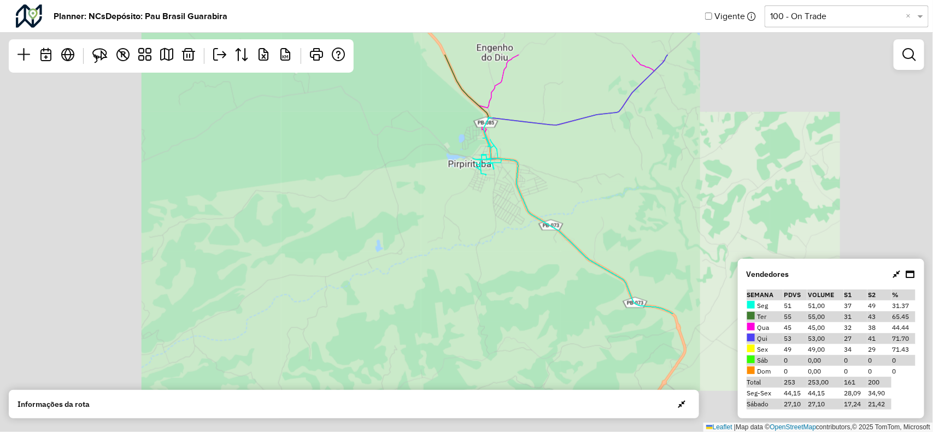
drag, startPoint x: 573, startPoint y: 143, endPoint x: 511, endPoint y: 191, distance: 77.8
click at [511, 191] on div "4 Leaflet | Map data © OpenStreetMap contributors,© 2025 TomTom, Microsoft" at bounding box center [466, 216] width 933 height 432
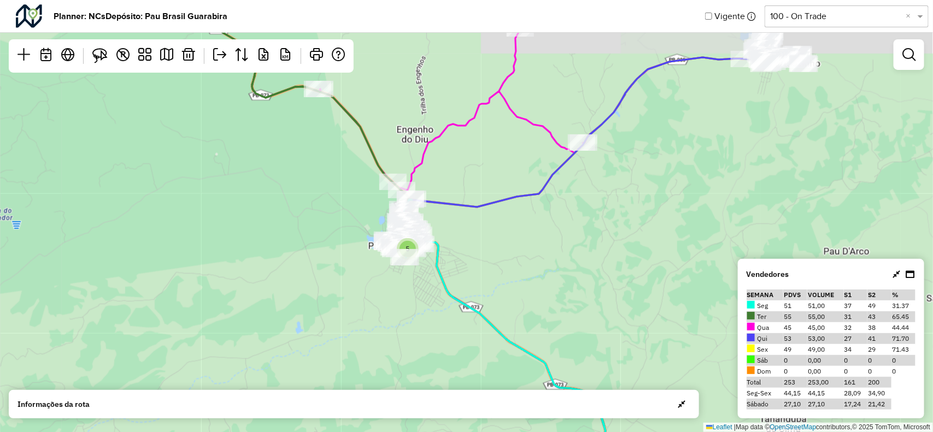
drag, startPoint x: 547, startPoint y: 145, endPoint x: 529, endPoint y: 190, distance: 47.8
click at [530, 197] on div "3 2 2 7 3 3 3 4 2 2 5 2 6 14 2 7 3 2 Leaflet | Map data © OpenStreetMap contrib…" at bounding box center [466, 216] width 933 height 432
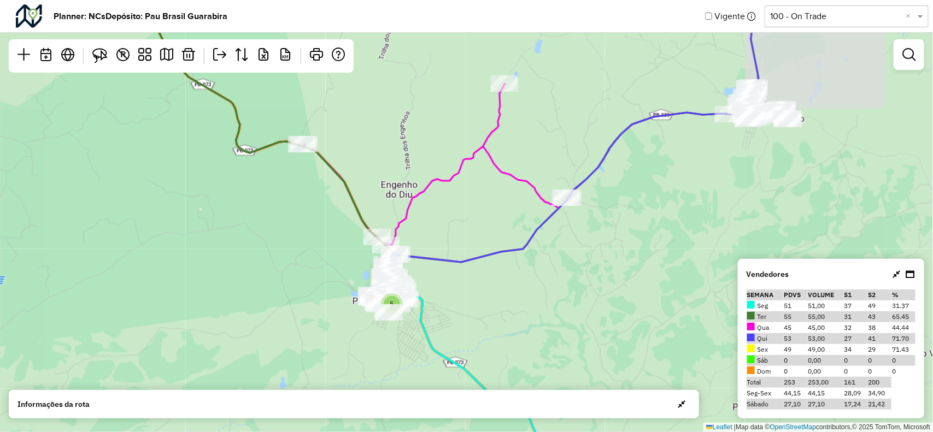
drag, startPoint x: 424, startPoint y: 137, endPoint x: 511, endPoint y: 164, distance: 91.2
click at [478, 178] on div "3 2 2 7 3 3 3 4 2 2 5 2 6 14 2 7 3 2 3 2 Leaflet | Map data © OpenStreetMap con…" at bounding box center [466, 216] width 933 height 432
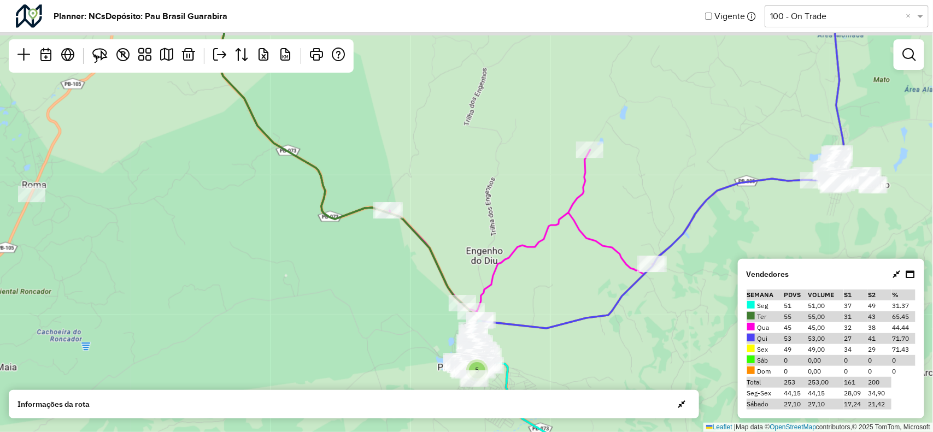
drag, startPoint x: 465, startPoint y: 211, endPoint x: 413, endPoint y: 241, distance: 59.7
click at [414, 246] on div "3 2 2 7 3 3 3 4 2 2 5 2 6 14 2 7 3 2 3 2 Leaflet | Map data © OpenStreetMap con…" at bounding box center [466, 216] width 933 height 432
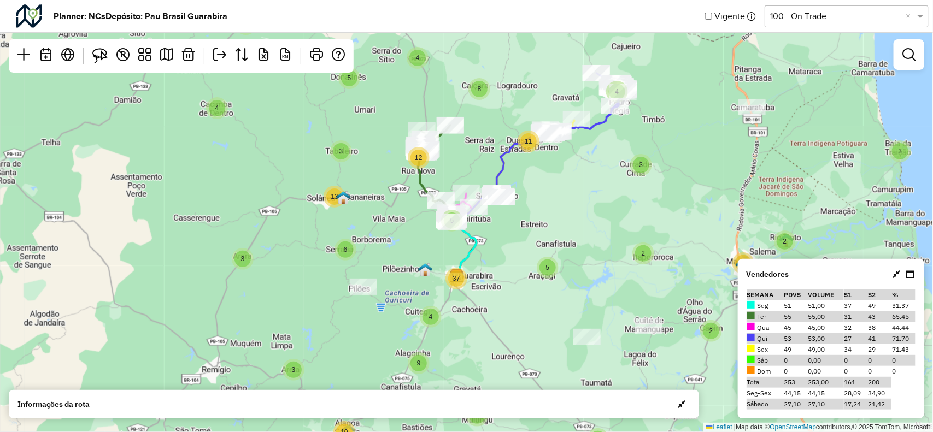
drag, startPoint x: 448, startPoint y: 163, endPoint x: 410, endPoint y: 216, distance: 65.5
click at [409, 216] on div "3 2 2 4 3 5 12 13 3 6 2 9 3 10 3 10 8 3 4 4 8 5 4 5 37 11 2 2 2 20 Leaflet | Ma…" at bounding box center [466, 216] width 933 height 432
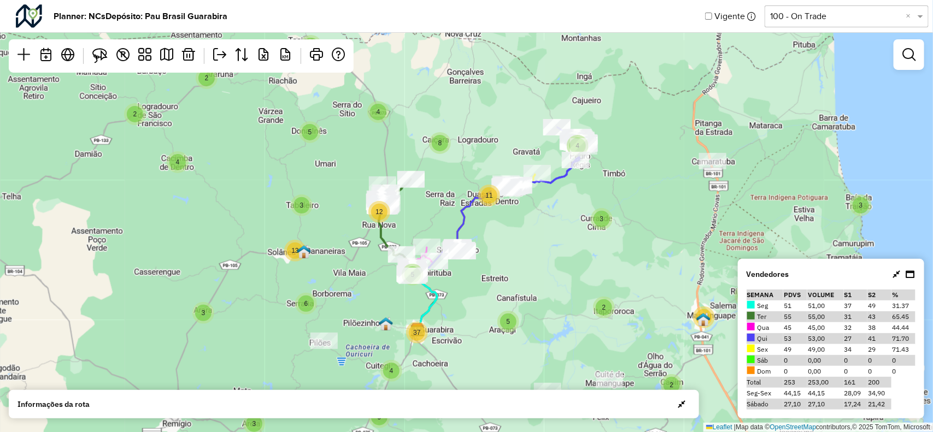
drag, startPoint x: 553, startPoint y: 190, endPoint x: 488, endPoint y: 195, distance: 65.2
click at [486, 195] on div "3 2 2 4 3 5 12 13 3 6 2 9 3 10 3 10 8 3 4 4 8 5 4 5 37 11 2 2 2 20 Leaflet | Ma…" at bounding box center [466, 216] width 933 height 432
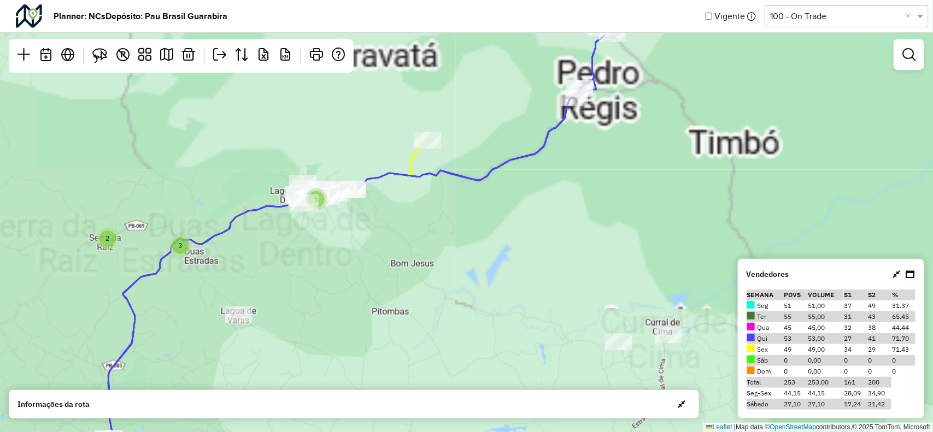
drag, startPoint x: 416, startPoint y: 162, endPoint x: 470, endPoint y: 176, distance: 56.1
click at [419, 168] on icon at bounding box center [225, 312] width 388 height 335
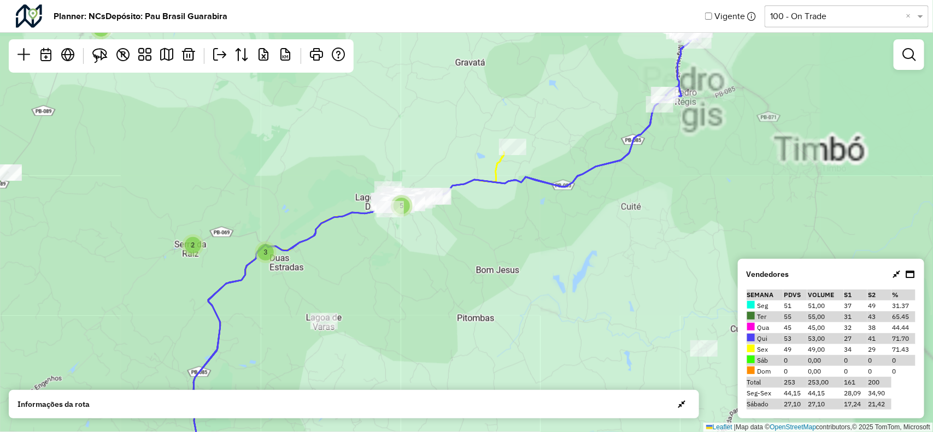
drag, startPoint x: 342, startPoint y: 217, endPoint x: 422, endPoint y: 170, distance: 92.3
click at [421, 171] on icon at bounding box center [411, 219] width 576 height 512
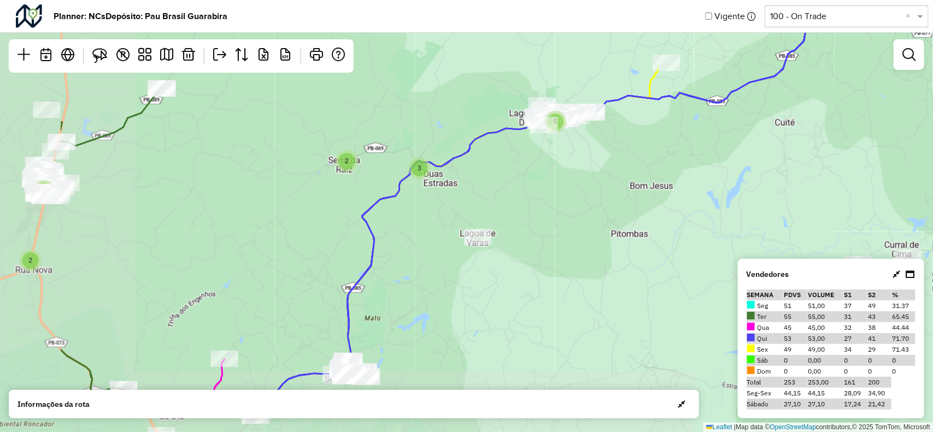
drag, startPoint x: 437, startPoint y: 205, endPoint x: 452, endPoint y: 195, distance: 17.7
click at [453, 193] on div "2 3 5 2 9 4 4 4 5 2 3 2 2 6 4 5 2 20 11 5 2 3 2 2 18 4 3 Leaflet | Map data © O…" at bounding box center [466, 216] width 933 height 432
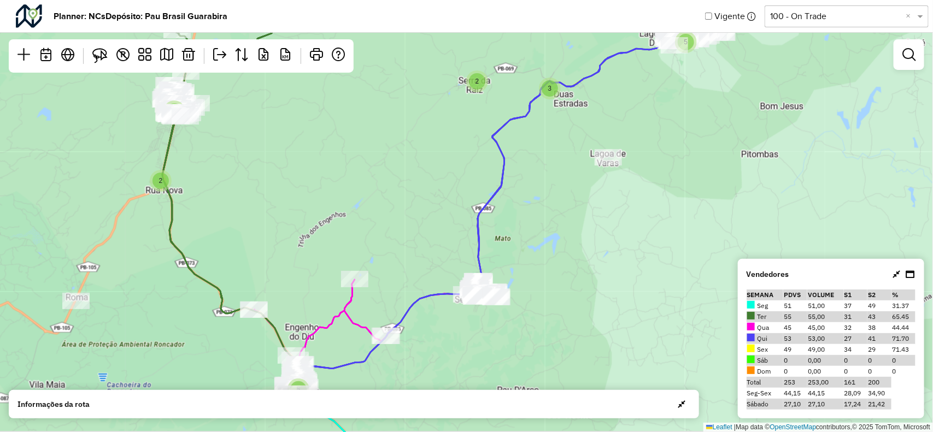
drag, startPoint x: 362, startPoint y: 264, endPoint x: 402, endPoint y: 220, distance: 59.9
click at [398, 214] on div "3 5 2 9 4 4 4 5 3 2 2 6 4 5 2 20 11 5 2 3 2 2 18 4 3 4 2 2 2 Leaflet | Map data…" at bounding box center [466, 216] width 933 height 432
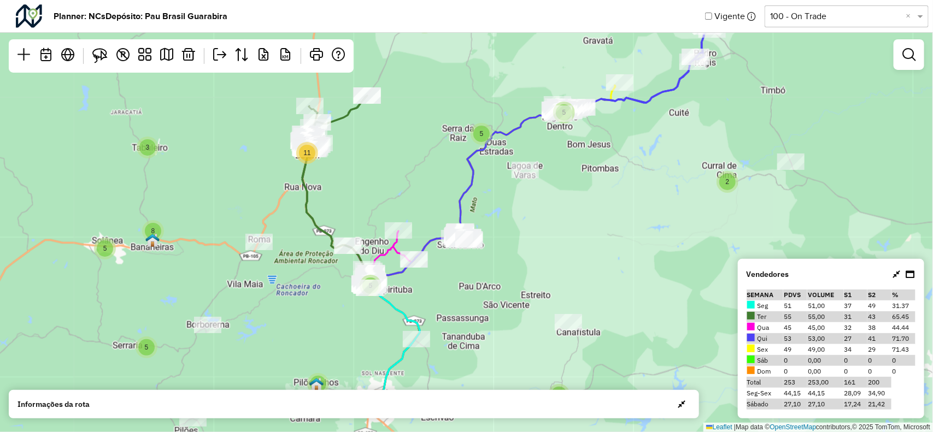
drag, startPoint x: 388, startPoint y: 193, endPoint x: 418, endPoint y: 168, distance: 38.8
click at [418, 168] on div "2 2 4 3 5 11 5 8 3 5 2 5 2 3 9 3 3 7 7 2 3 4 8 4 4 5 2 2 31 5 5 2 2 2 20 Leafle…" at bounding box center [466, 216] width 933 height 432
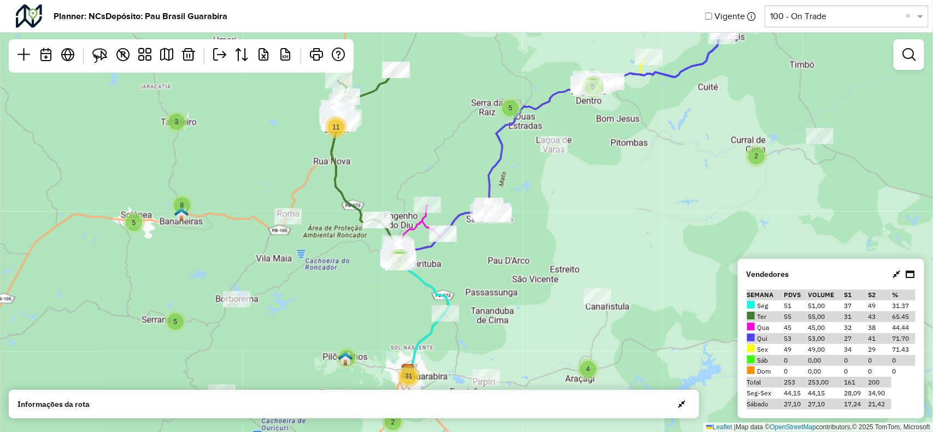
drag, startPoint x: 426, startPoint y: 257, endPoint x: 408, endPoint y: 222, distance: 39.3
click at [408, 222] on div "2 2 4 3 5 11 5 8 3 5 2 5 2 3 9 3 3 7 7 2 3 4 8 4 4 5 2 2 31 5 5 2 2 2 20 Leafle…" at bounding box center [466, 216] width 933 height 432
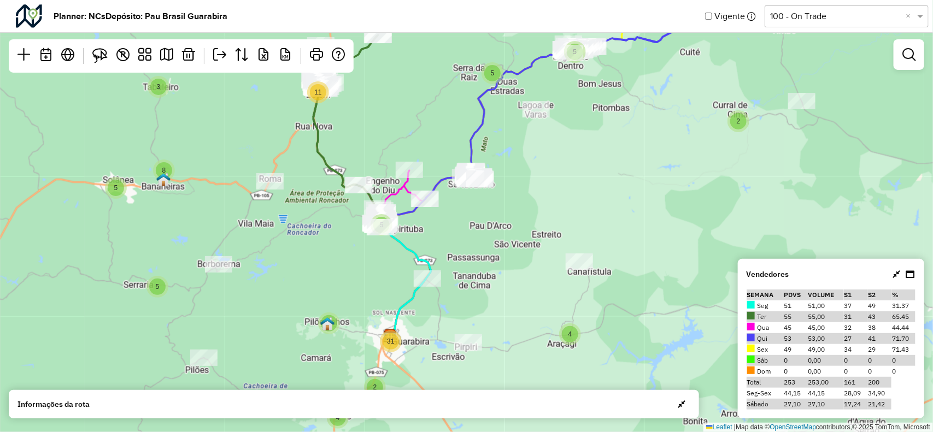
drag, startPoint x: 355, startPoint y: 247, endPoint x: 340, endPoint y: 258, distance: 18.4
click at [338, 258] on div "2 2 4 3 5 11 5 8 3 5 2 5 2 3 9 3 3 7 7 2 3 4 8 4 4 5 2 2 31 5 5 2 2 2 20 Leafle…" at bounding box center [466, 216] width 933 height 432
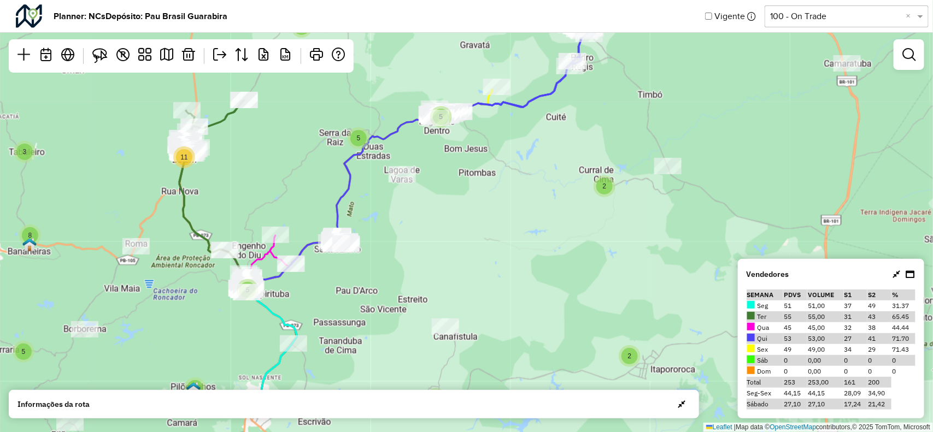
drag, startPoint x: 415, startPoint y: 186, endPoint x: 372, endPoint y: 263, distance: 88.3
click at [367, 263] on div "2 2 4 3 5 11 5 8 3 5 2 5 2 3 9 3 3 7 7 2 3 4 8 4 4 5 2 2 31 5 5 2 2 2 20 Leafle…" at bounding box center [466, 216] width 933 height 432
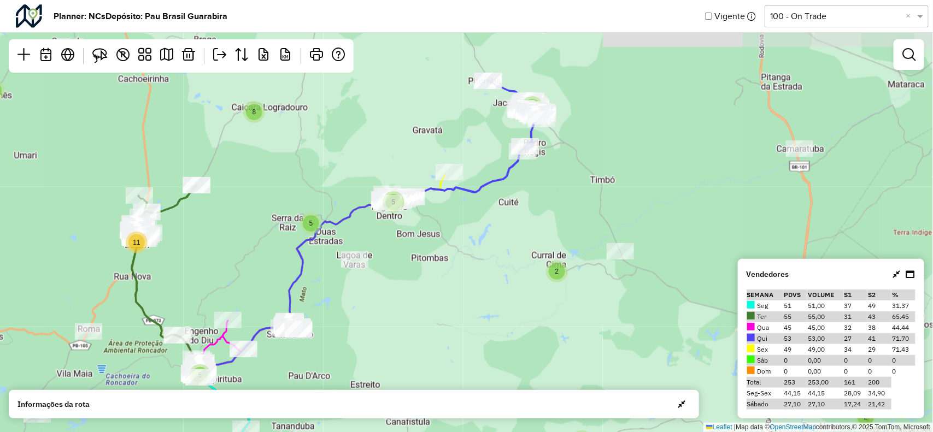
drag, startPoint x: 461, startPoint y: 175, endPoint x: 466, endPoint y: 224, distance: 49.5
click at [463, 180] on div at bounding box center [448, 172] width 27 height 16
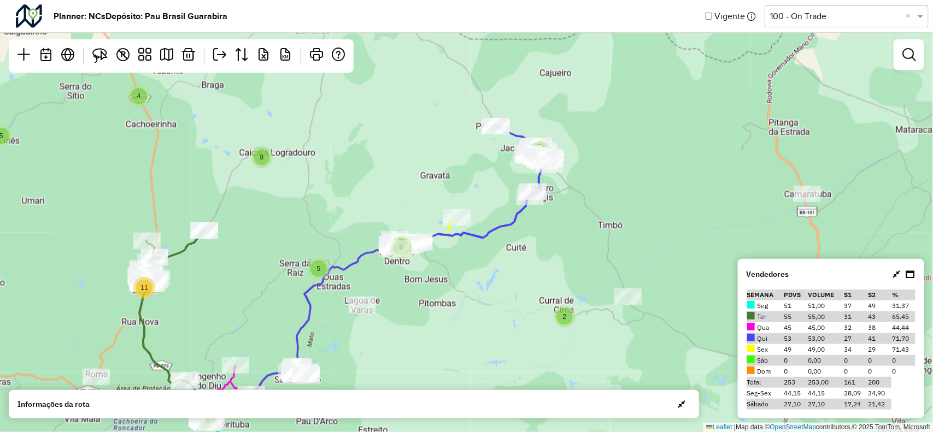
drag, startPoint x: 489, startPoint y: 151, endPoint x: 519, endPoint y: 157, distance: 30.6
click at [527, 154] on div "2 2 4 3 5 11 5 8 3 5 2 5 2 3 9 3 3 7 2 3 4 8 4 4 5 2 2 31 5 5 2 2 2 20 Leaflet …" at bounding box center [466, 216] width 933 height 432
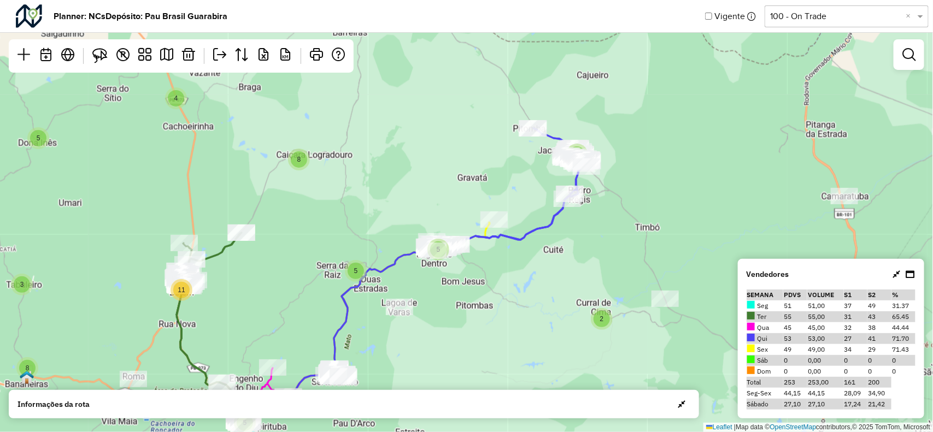
drag, startPoint x: 386, startPoint y: 231, endPoint x: 455, endPoint y: 164, distance: 95.8
click at [455, 164] on div "2 2 4 3 5 11 5 8 3 5 2 5 2 3 9 3 3 7 2 3 4 8 4 4 5 2 2 31 5 5 2 2 2 20 Leaflet …" at bounding box center [466, 216] width 933 height 432
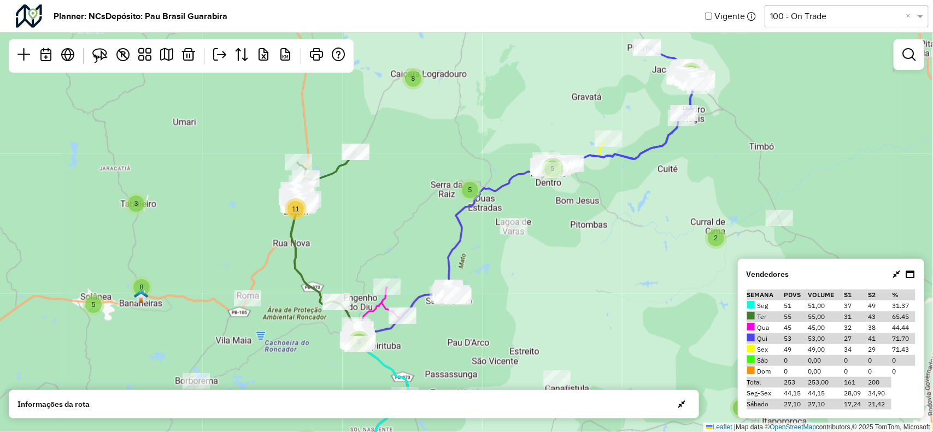
drag, startPoint x: 400, startPoint y: 265, endPoint x: 438, endPoint y: 211, distance: 65.5
click at [440, 211] on div "2 2 4 3 5 11 5 8 3 5 2 5 2 3 9 3 3 7 2 3 4 8 4 4 5 2 2 31 5 5 2 2 2 20 7 Leafle…" at bounding box center [466, 216] width 933 height 432
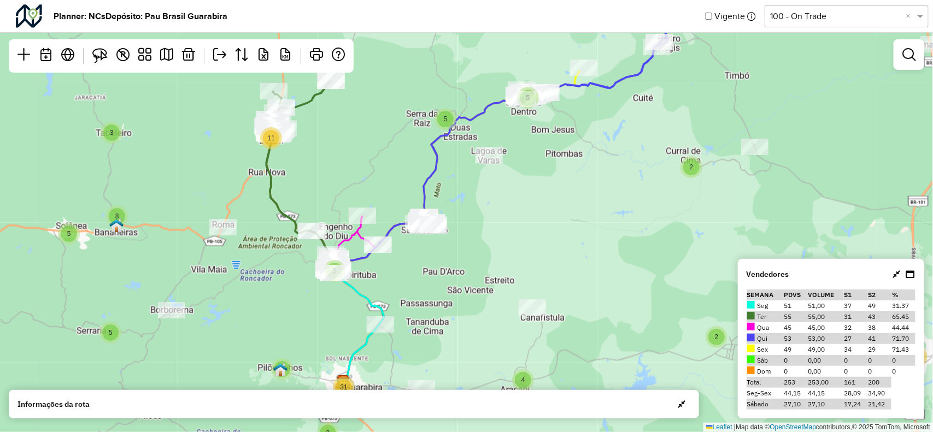
drag, startPoint x: 346, startPoint y: 241, endPoint x: 316, endPoint y: 217, distance: 38.5
click at [299, 214] on div "2 2 4 3 5 11 5 8 3 5 2 5 2 3 9 3 3 7 2 3 4 8 4 4 5 2 2 31 5 5 2 2 2 20 7 Leafle…" at bounding box center [466, 216] width 933 height 432
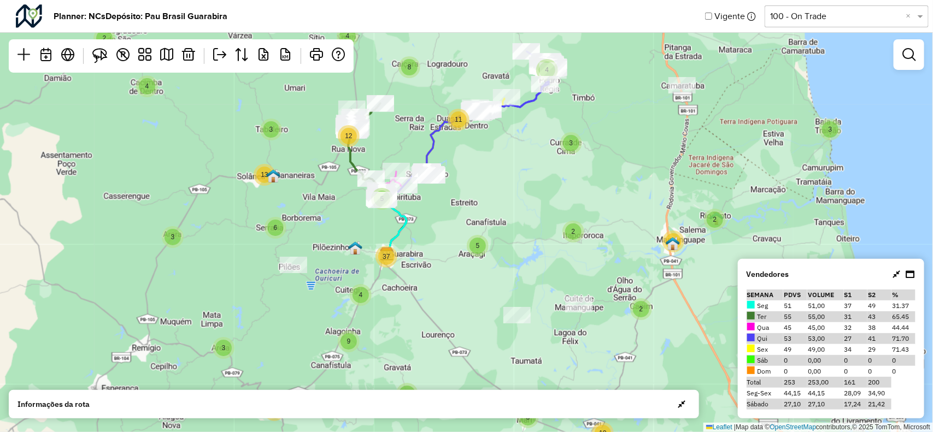
drag, startPoint x: 498, startPoint y: 195, endPoint x: 493, endPoint y: 191, distance: 6.7
click at [493, 191] on div "3 2 2 4 3 5 12 13 3 6 2 9 3 10 3 10 8 3 4 4 8 5 4 5 37 11 2 2 2 20 Leaflet | Ma…" at bounding box center [466, 216] width 933 height 432
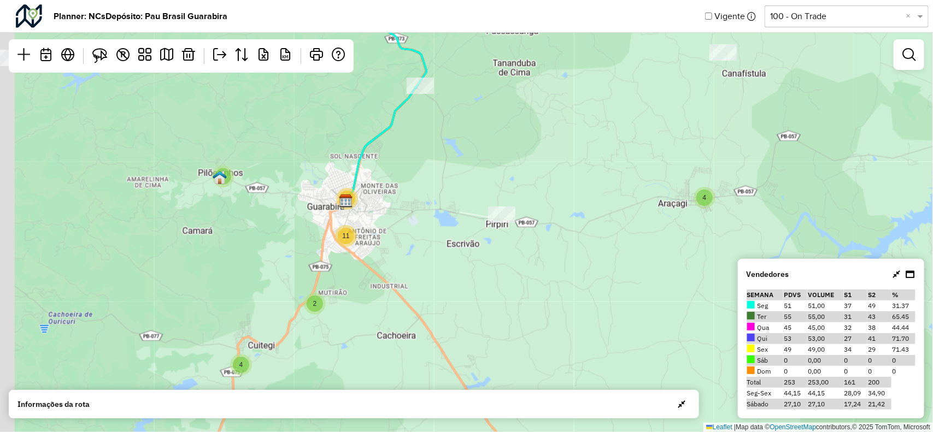
drag, startPoint x: 493, startPoint y: 137, endPoint x: 519, endPoint y: 164, distance: 37.9
click at [525, 183] on div "3 2 9 4 4 4 3 5 2 5 2 3 7 2 3 6 4 4 5 2 2 20 11 5 2 3 2 2 2 18 Leaflet | Map da…" at bounding box center [466, 216] width 933 height 432
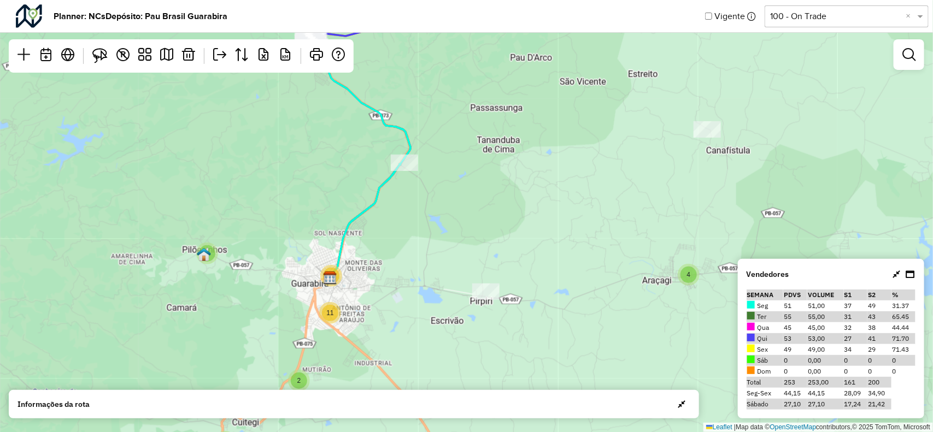
drag, startPoint x: 595, startPoint y: 129, endPoint x: 593, endPoint y: 195, distance: 65.6
click at [575, 206] on div "3 2 9 4 4 4 3 5 2 5 2 3 7 2 3 4 4 5 2 2 20 11 5 2 3 2 2 2 18 6 Leaflet | Map da…" at bounding box center [466, 216] width 933 height 432
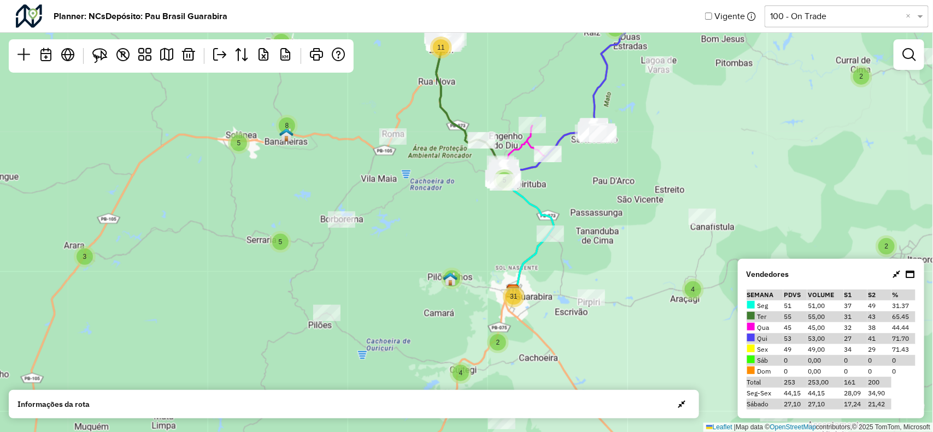
drag, startPoint x: 558, startPoint y: 135, endPoint x: 586, endPoint y: 195, distance: 65.7
click at [586, 195] on div "2 2 4 3 5 11 5 8 3 5 2 5 2 3 9 3 3 7 7 2 3 4 8 4 4 5 2 2 31 5 5 2 2 2 20 Leafle…" at bounding box center [466, 216] width 933 height 432
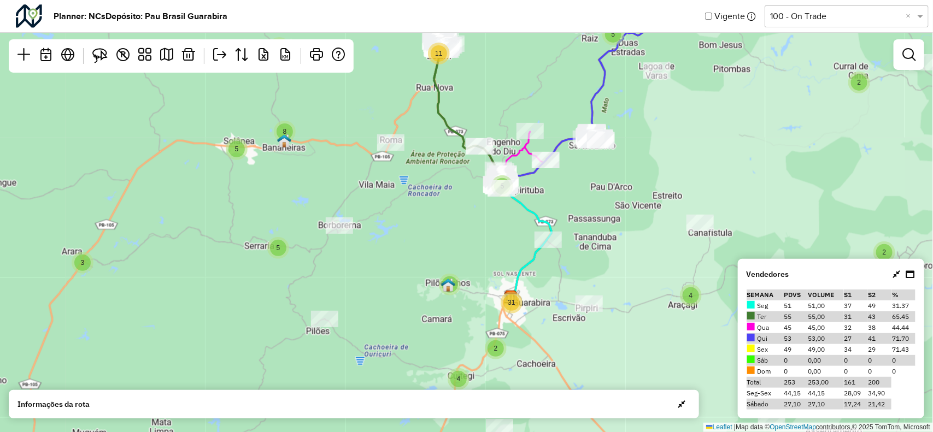
drag, startPoint x: 618, startPoint y: 176, endPoint x: 606, endPoint y: 221, distance: 46.8
click at [606, 221] on div "2 2 4 3 5 11 5 8 3 5 2 5 2 3 9 3 3 7 7 2 3 4 8 4 4 5 2 2 31 5 5 2 2 2 20 Leafle…" at bounding box center [466, 216] width 933 height 432
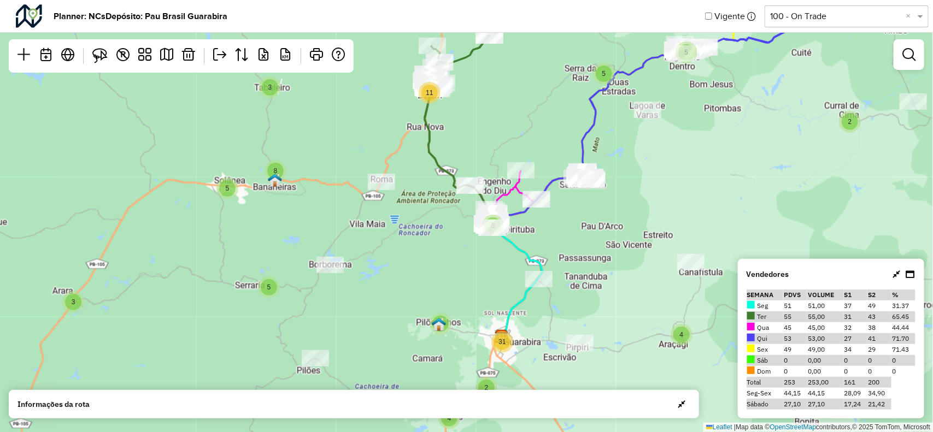
drag, startPoint x: 662, startPoint y: 138, endPoint x: 637, endPoint y: 198, distance: 64.9
click at [637, 198] on div "2 2 4 3 5 11 5 8 3 5 2 5 2 3 9 3 3 7 7 2 3 4 8 4 4 5 2 2 31 5 5 2 2 2 20 Leafle…" at bounding box center [466, 216] width 933 height 432
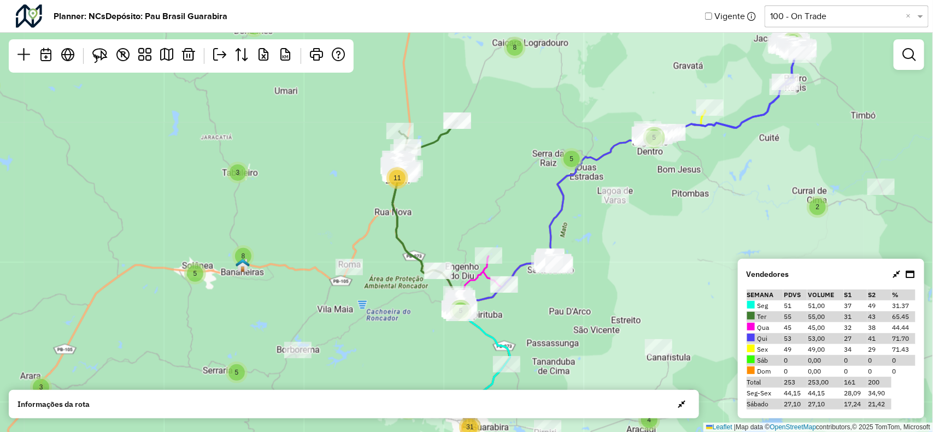
drag, startPoint x: 811, startPoint y: 98, endPoint x: 783, endPoint y: 170, distance: 77.5
click at [783, 170] on div "2 2 4 3 5 11 5 8 3 5 2 5 2 3 9 3 3 7 7 2 3 4 8 4 4 5 2 2 31 5 5 2 2 2 20 Leafle…" at bounding box center [466, 216] width 933 height 432
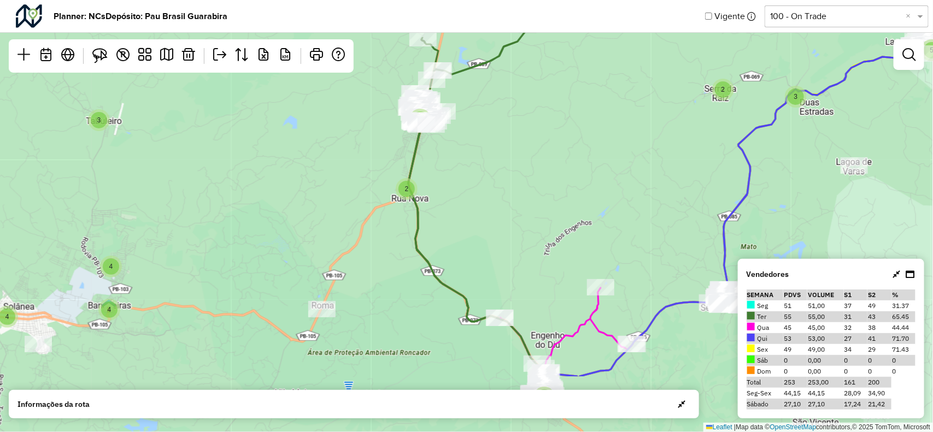
drag, startPoint x: 490, startPoint y: 175, endPoint x: 511, endPoint y: 137, distance: 43.5
click at [511, 137] on div "2 2 4 3 5 2 9 4 4 4 3 5 3 2 2 6 4 4 5 2 2 20 11 5 2 3 2 2 18 Leaflet | Map data…" at bounding box center [466, 216] width 933 height 432
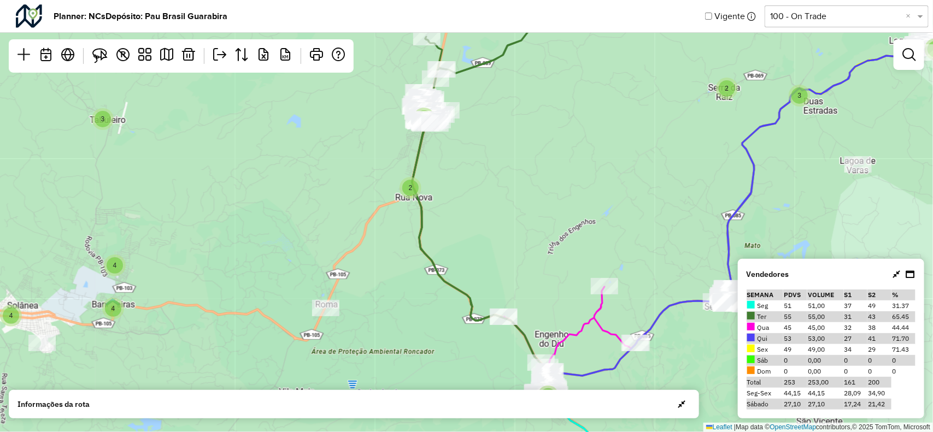
drag, startPoint x: 526, startPoint y: 221, endPoint x: 483, endPoint y: 146, distance: 86.1
click at [482, 146] on div "2 4 3 5 2 9 4 4 4 3 5 3 2 2 6 4 4 5 2 2 20 11 5 2 3 2 18 2 Leaflet | Map data ©…" at bounding box center [466, 216] width 933 height 432
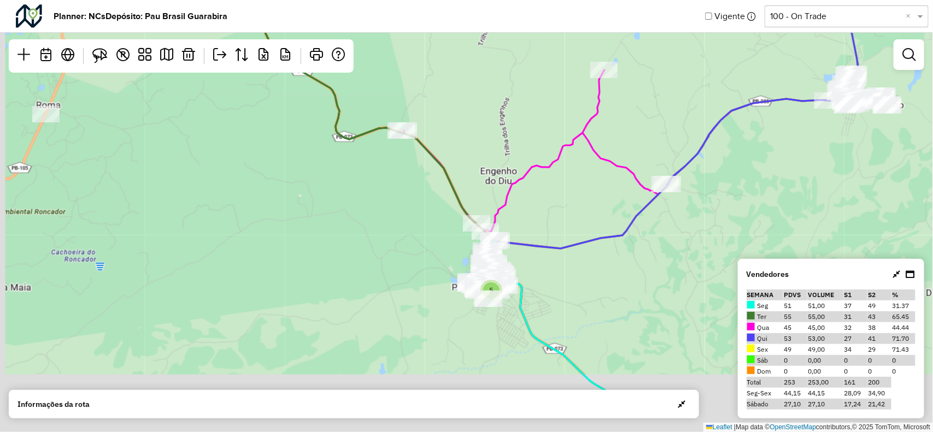
drag, startPoint x: 493, startPoint y: 284, endPoint x: 512, endPoint y: 209, distance: 77.2
click at [511, 206] on icon at bounding box center [646, 235] width 484 height 331
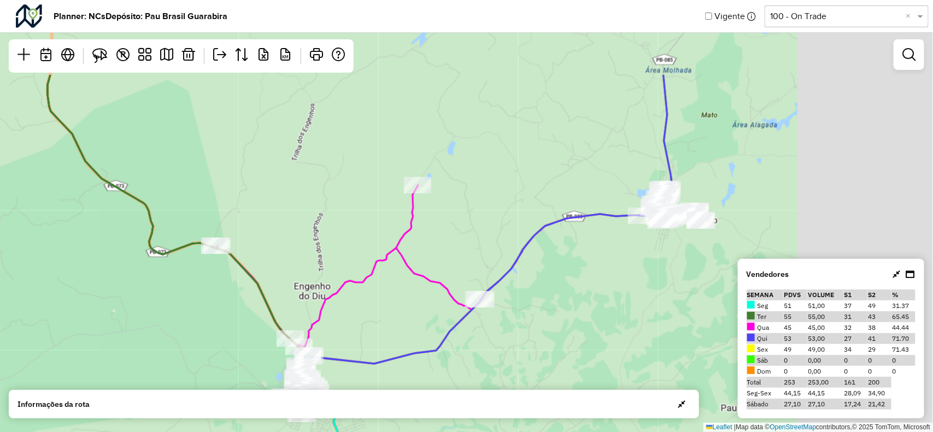
drag, startPoint x: 729, startPoint y: 175, endPoint x: 607, endPoint y: 255, distance: 146.1
click at [600, 256] on div "3 2 2 7 3 3 3 4 2 2 5 2 6 14 7 3 2 2 3 2 Leaflet | Map data © OpenStreetMap con…" at bounding box center [466, 216] width 933 height 432
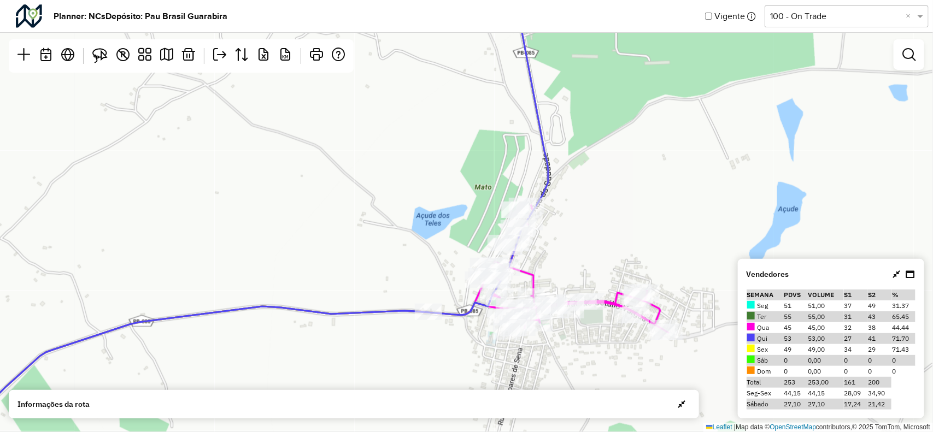
drag, startPoint x: 461, startPoint y: 276, endPoint x: 514, endPoint y: 217, distance: 78.9
click at [514, 219] on div "Leaflet | Map data © OpenStreetMap contributors,© 2025 TomTom, Microsoft" at bounding box center [466, 216] width 933 height 432
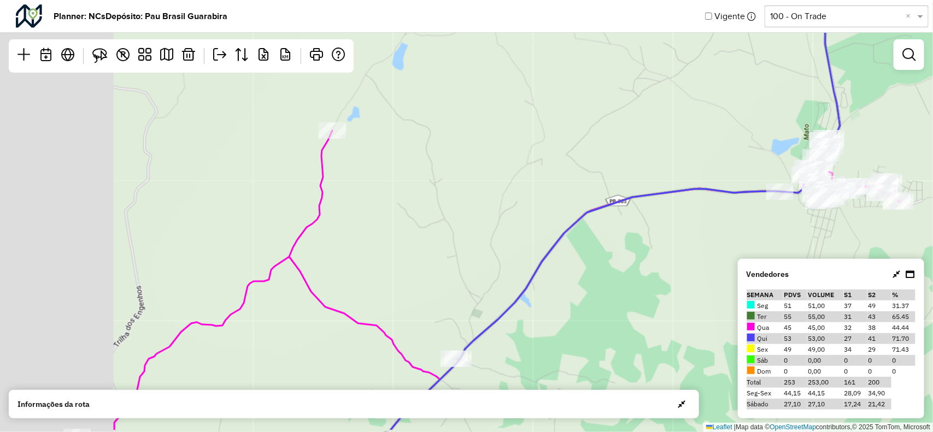
drag, startPoint x: 318, startPoint y: 253, endPoint x: 517, endPoint y: 208, distance: 203.4
click at [517, 208] on div "4 Leaflet | Map data © OpenStreetMap contributors,© 2025 TomTom, Microsoft" at bounding box center [466, 216] width 933 height 432
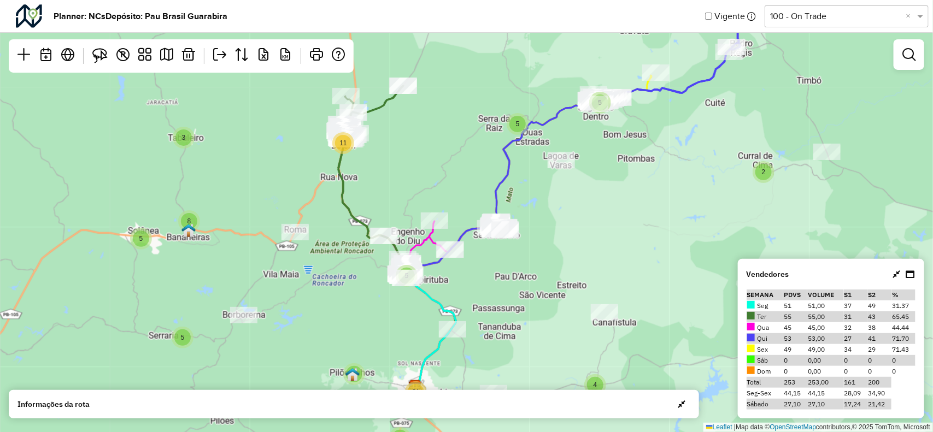
drag, startPoint x: 679, startPoint y: 167, endPoint x: 357, endPoint y: 244, distance: 331.5
click at [345, 241] on div "2 2 4 3 5 11 5 8 3 5 2 5 2 3 9 3 3 7 7 2 3 4 8 4 4 5 2 2 31 5 5 2 2 2 20 Leafle…" at bounding box center [466, 216] width 933 height 432
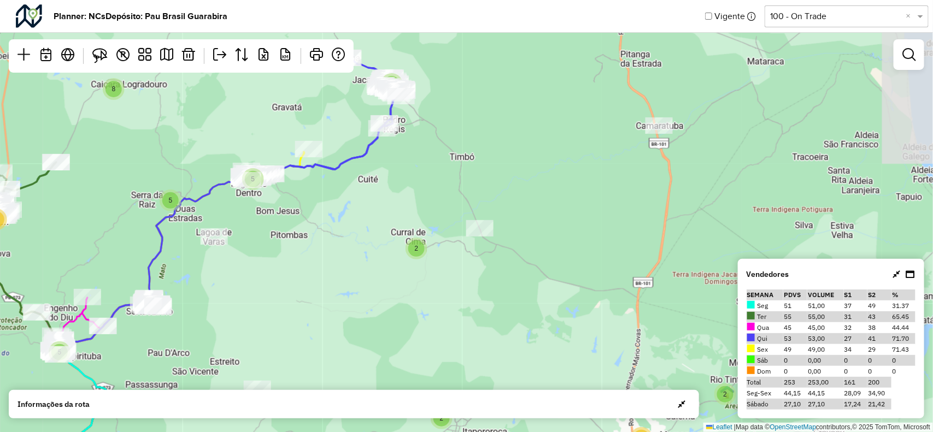
drag, startPoint x: 545, startPoint y: 172, endPoint x: 498, endPoint y: 244, distance: 85.3
click at [496, 241] on div "2 2 4 3 5 11 5 8 3 5 2 5 2 3 9 3 3 7 7 2 3 4 8 4 4 5 2 2 31 5 5 2 2 2 20 Leafle…" at bounding box center [466, 216] width 933 height 432
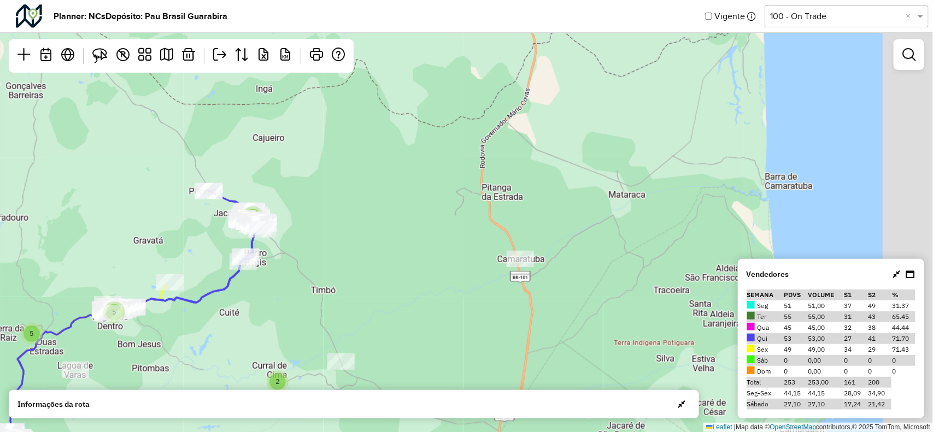
drag, startPoint x: 353, startPoint y: 209, endPoint x: 507, endPoint y: 170, distance: 158.5
click at [356, 211] on div "2 2 4 3 5 11 5 8 3 5 2 5 2 3 9 3 3 2 3 4 8 4 4 5 2 2 31 5 5 2 2 2 20 7 Leaflet …" at bounding box center [466, 216] width 933 height 432
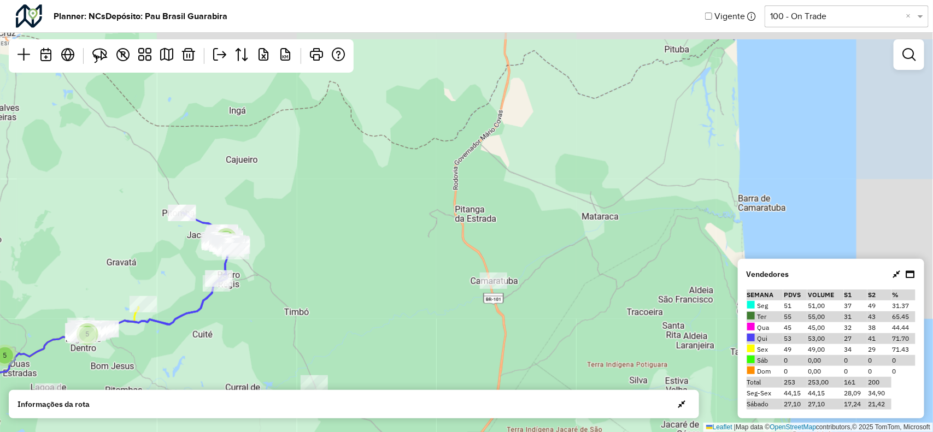
drag, startPoint x: 478, startPoint y: 186, endPoint x: 465, endPoint y: 225, distance: 40.4
click at [446, 227] on div "2 2 4 3 5 11 5 8 3 5 5 2 3 3 2 3 4 8 4 4 5 2 2 31 5 5 2 2 2 20 Leaflet | Map da…" at bounding box center [466, 216] width 933 height 432
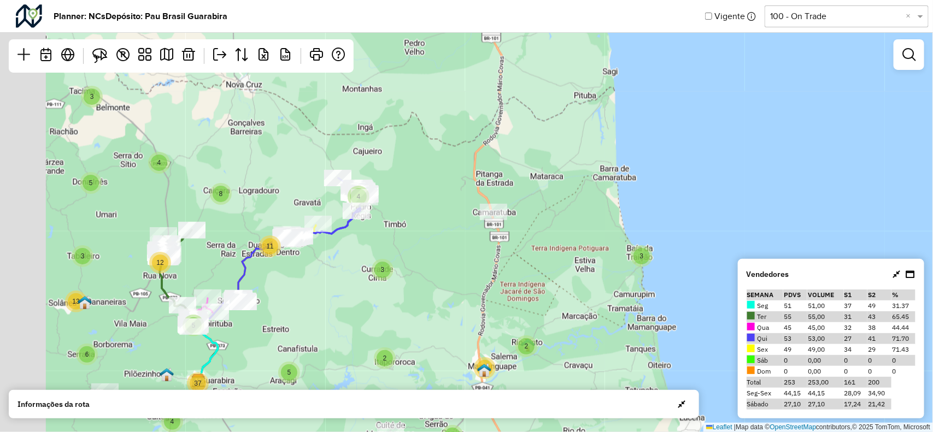
drag, startPoint x: 444, startPoint y: 233, endPoint x: 505, endPoint y: 186, distance: 77.6
click at [505, 186] on div "3 2 2 4 3 5 12 13 3 6 2 9 3 10 3 10 8 3 4 4 8 5 4 5 37 11 2 2 2 20 Leaflet | Ma…" at bounding box center [466, 216] width 933 height 432
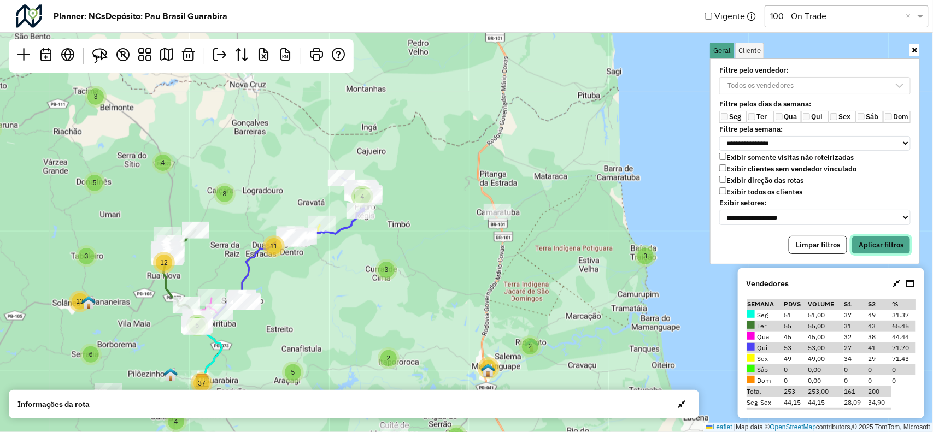
click at [864, 238] on button "Aplicar filtros" at bounding box center [880, 245] width 59 height 19
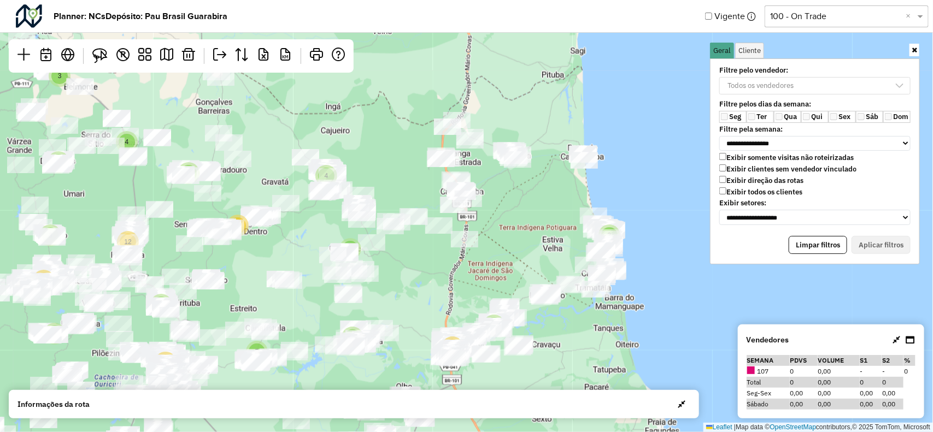
drag, startPoint x: 569, startPoint y: 237, endPoint x: 473, endPoint y: 174, distance: 115.3
click at [470, 174] on div "2 2 2 2 4 4 5 2 8 3 6 12 3 3 9 3 10 11 3 10 8 2 4 5 3 4 13 37 5 20 Leaflet | Ma…" at bounding box center [466, 216] width 933 height 432
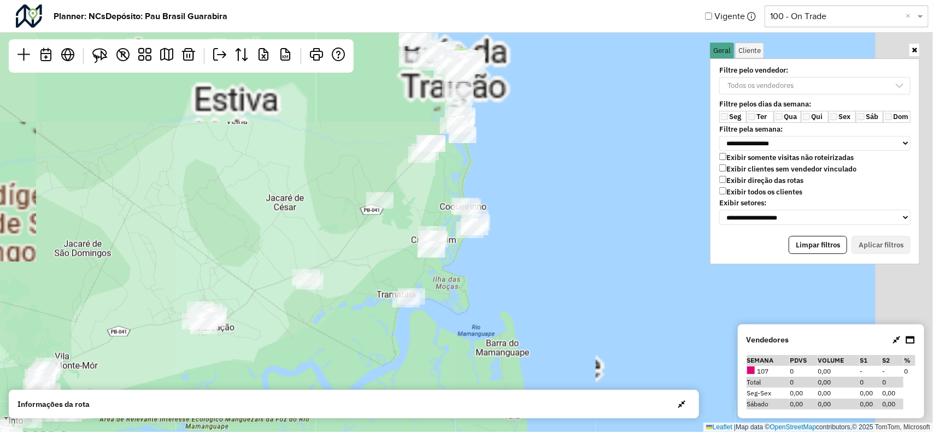
drag, startPoint x: 514, startPoint y: 138, endPoint x: 440, endPoint y: 223, distance: 112.6
click at [439, 223] on div "2 3 4 5 2 2 2 18 Leaflet | Map data © OpenStreetMap contributors,© 2025 TomTom,…" at bounding box center [466, 216] width 933 height 432
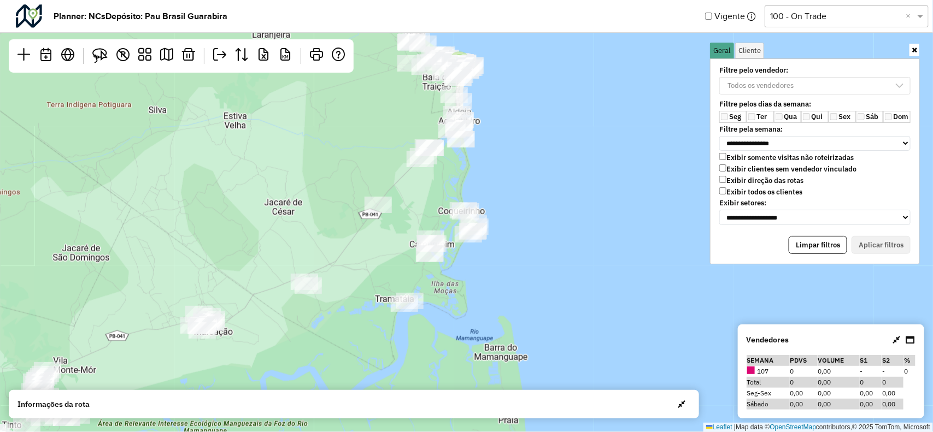
drag, startPoint x: 459, startPoint y: 165, endPoint x: 457, endPoint y: 192, distance: 26.9
click at [457, 192] on div "2 3 2 2 2 18 5 Leaflet | Map data © OpenStreetMap contributors,© 2025 TomTom, M…" at bounding box center [466, 216] width 933 height 432
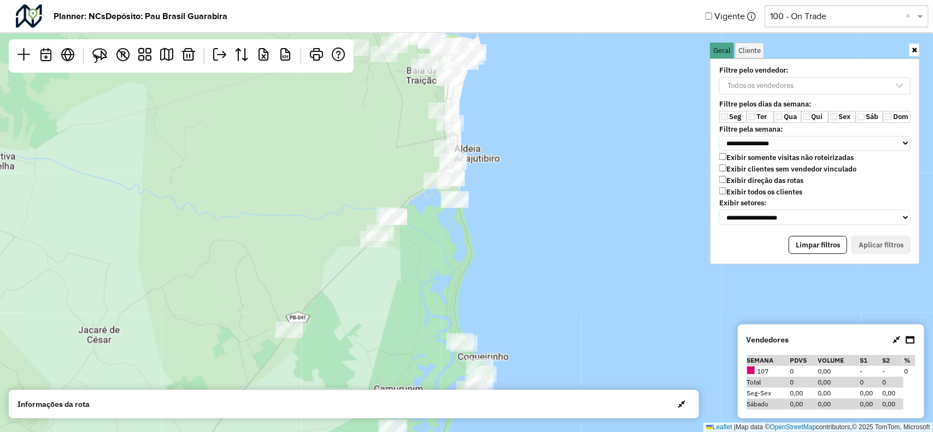
drag, startPoint x: 436, startPoint y: 201, endPoint x: 443, endPoint y: 223, distance: 23.0
click at [443, 223] on div "2 2 2 Leaflet | Map data © OpenStreetMap contributors,© 2025 TomTom, Microsoft" at bounding box center [466, 216] width 933 height 432
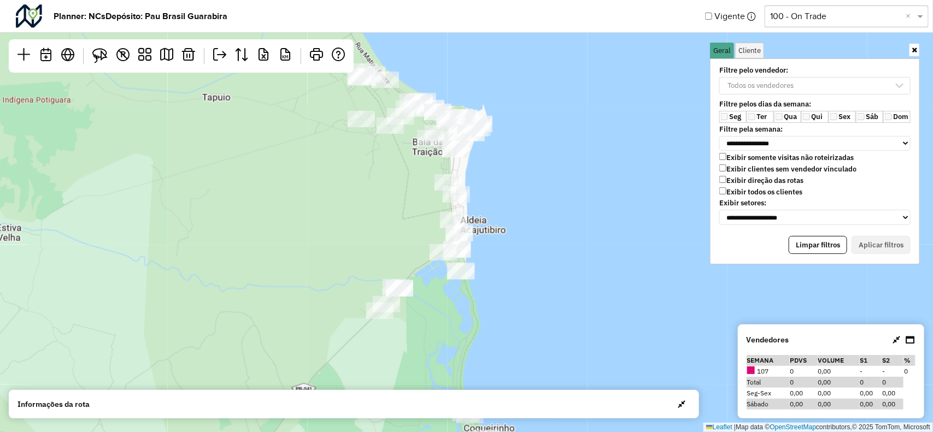
drag, startPoint x: 418, startPoint y: 111, endPoint x: 422, endPoint y: 181, distance: 70.0
click at [422, 181] on div "2 2 Leaflet | Map data © OpenStreetMap contributors,© 2025 TomTom, Microsoft" at bounding box center [466, 216] width 933 height 432
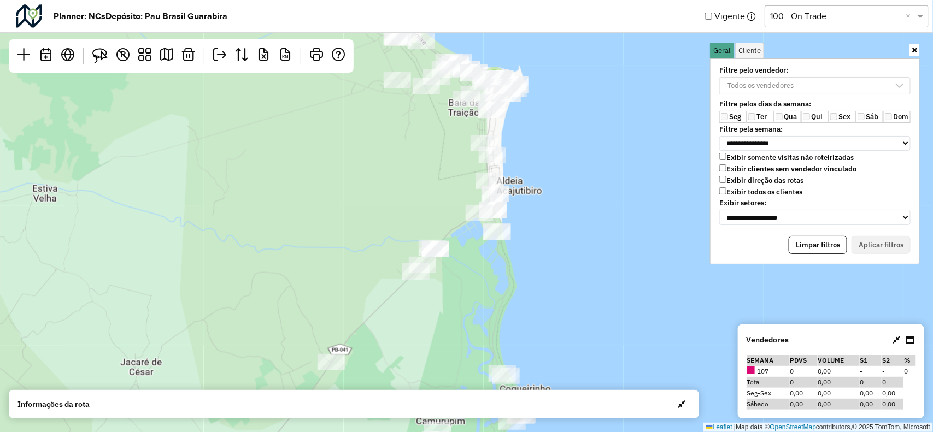
drag, startPoint x: 399, startPoint y: 241, endPoint x: 441, endPoint y: 197, distance: 60.7
click at [436, 202] on div "2 Leaflet | Map data © OpenStreetMap contributors,© 2025 TomTom, Microsoft" at bounding box center [466, 216] width 933 height 432
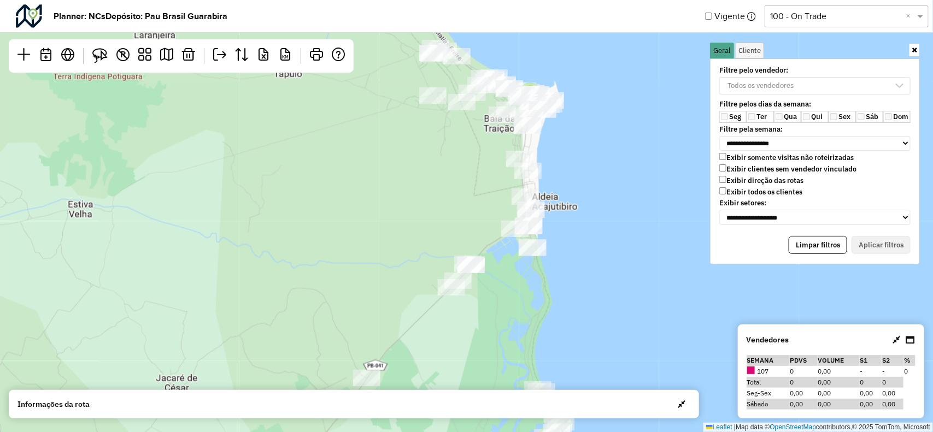
drag, startPoint x: 424, startPoint y: 134, endPoint x: 432, endPoint y: 139, distance: 9.0
click at [432, 139] on div "2 2 Leaflet | Map data © OpenStreetMap contributors,© 2025 TomTom, Microsoft" at bounding box center [466, 216] width 933 height 432
click at [912, 48] on icon at bounding box center [913, 49] width 5 height 7
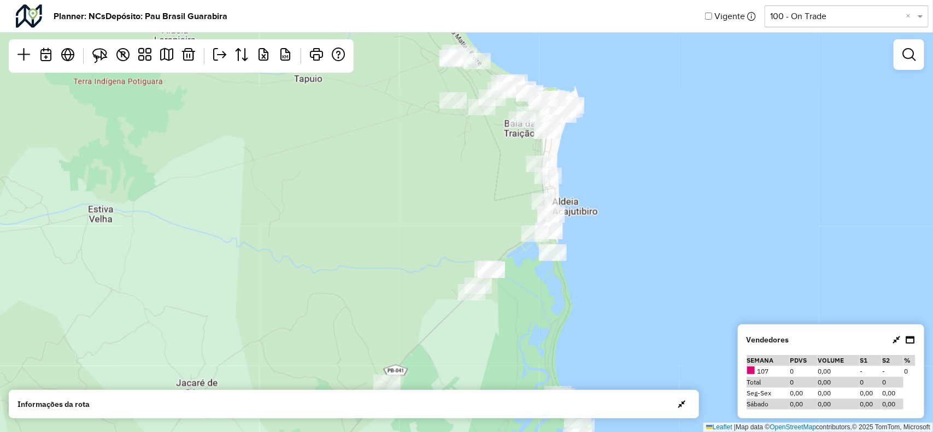
drag, startPoint x: 391, startPoint y: 220, endPoint x: 439, endPoint y: 220, distance: 48.1
click at [439, 220] on div "2 2 Leaflet | Map data © OpenStreetMap contributors,© 2025 TomTom, Microsoft" at bounding box center [466, 216] width 933 height 432
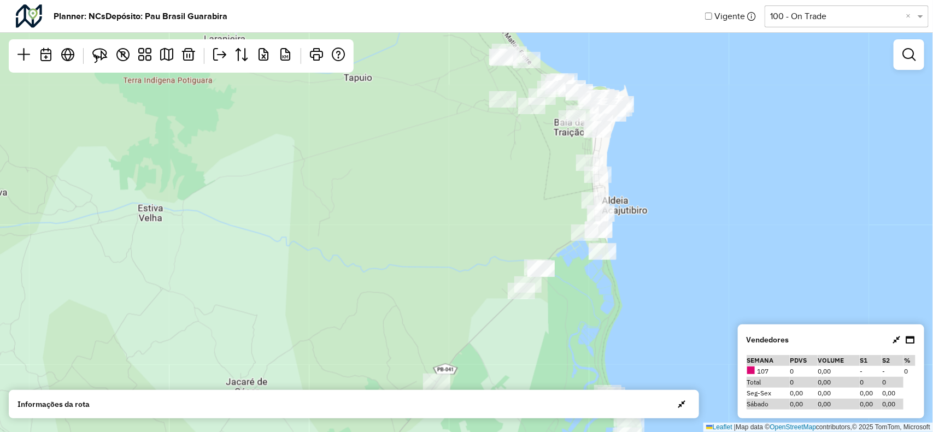
drag, startPoint x: 481, startPoint y: 251, endPoint x: 527, endPoint y: 222, distance: 55.0
click at [527, 221] on div "2 2 Leaflet | Map data © OpenStreetMap contributors,© 2025 TomTom, Microsoft" at bounding box center [466, 216] width 933 height 432
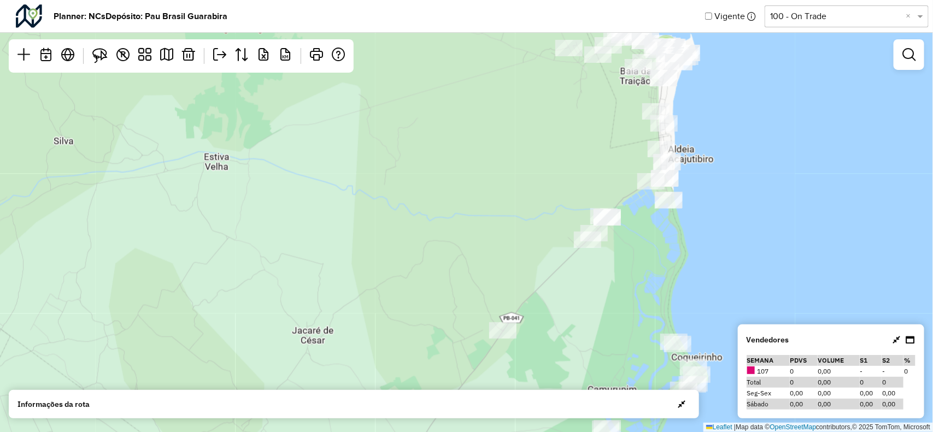
drag, startPoint x: 523, startPoint y: 243, endPoint x: 585, endPoint y: 235, distance: 62.8
click at [528, 228] on div "2 2 Leaflet | Map data © OpenStreetMap contributors,© 2025 TomTom, Microsoft" at bounding box center [466, 216] width 933 height 432
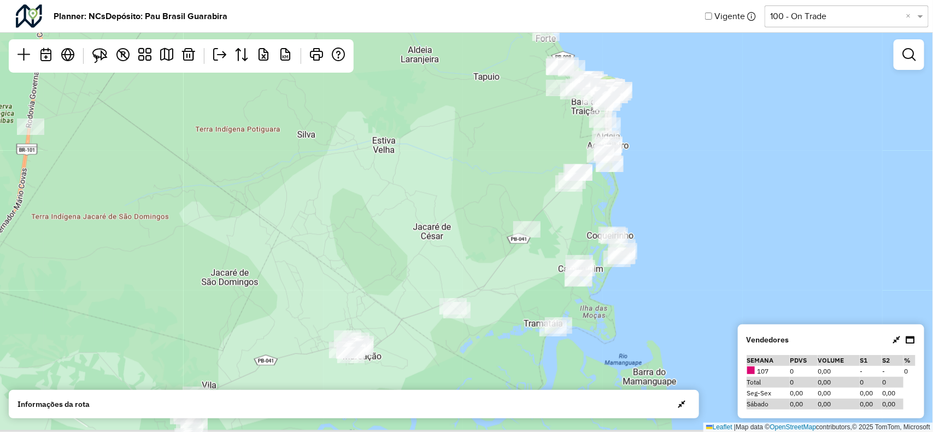
drag, startPoint x: 569, startPoint y: 226, endPoint x: 585, endPoint y: 237, distance: 19.2
click at [567, 225] on div "2 3 4 5 3 2 2 18 Leaflet | Map data © OpenStreetMap contributors,© 2025 TomTom,…" at bounding box center [466, 216] width 933 height 432
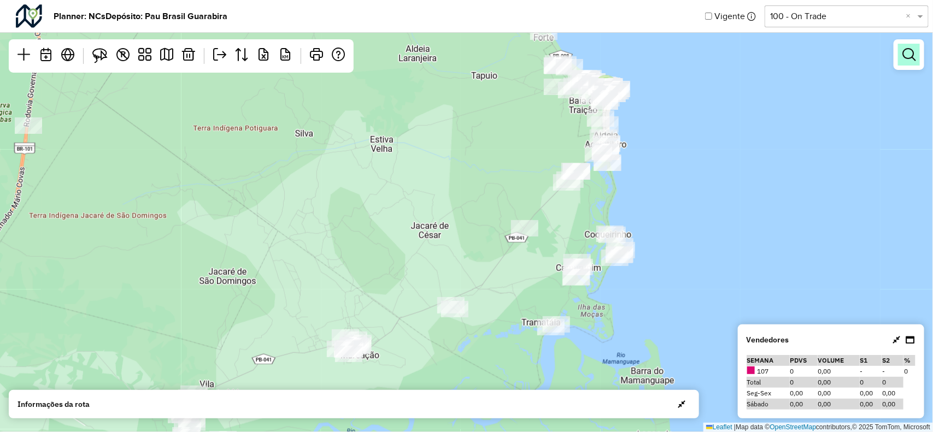
click at [911, 58] on em at bounding box center [908, 54] width 13 height 13
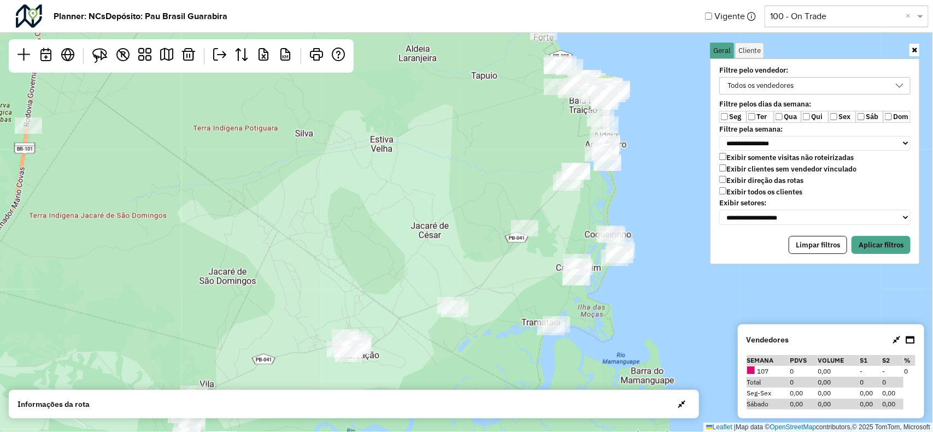
click at [763, 78] on div "Todos os vendedores" at bounding box center [761, 86] width 74 height 16
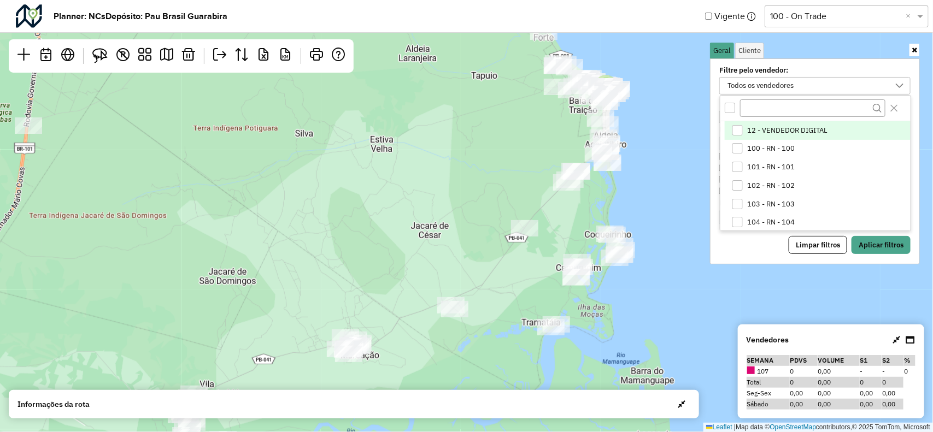
scroll to position [5, 40]
click at [729, 108] on div "All items unselected" at bounding box center [729, 108] width 10 height 10
click at [729, 108] on icon "All items selected" at bounding box center [730, 108] width 8 height 8
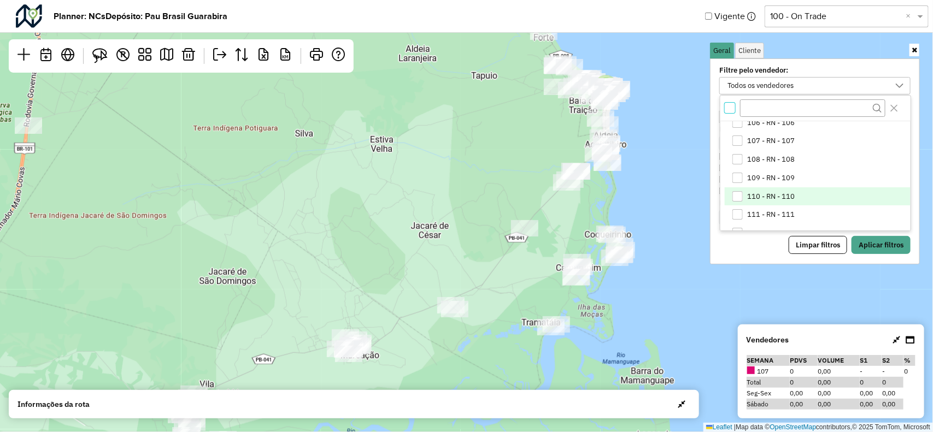
click at [748, 193] on span "110 - RN - 110" at bounding box center [771, 196] width 48 height 9
click at [744, 193] on li "110 - RN - 110" at bounding box center [817, 196] width 186 height 19
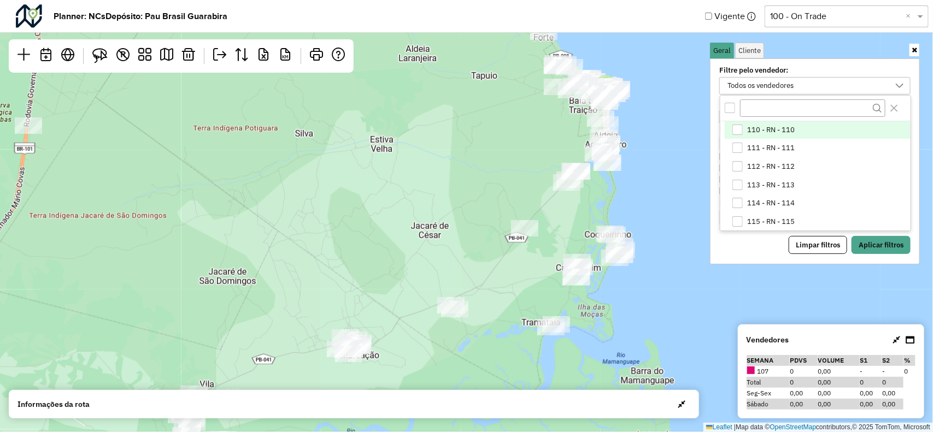
scroll to position [205, 0]
click at [739, 167] on div "112 - RN - 112" at bounding box center [737, 165] width 10 height 10
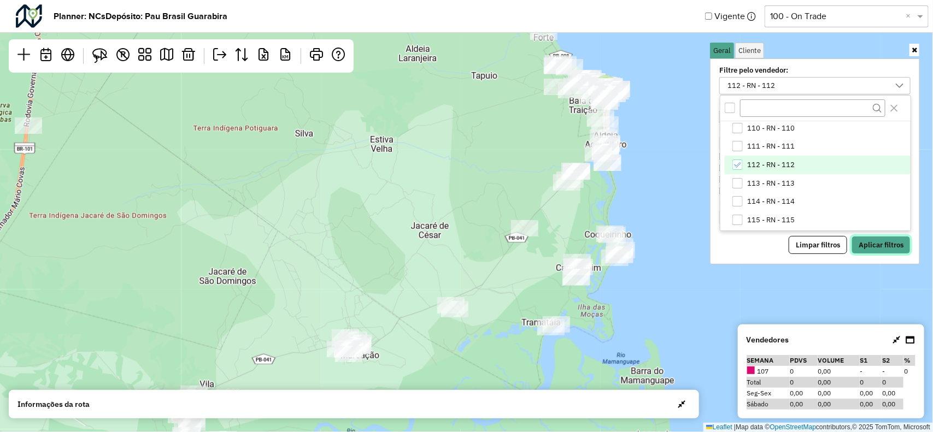
click at [874, 250] on button "Aplicar filtros" at bounding box center [880, 245] width 59 height 19
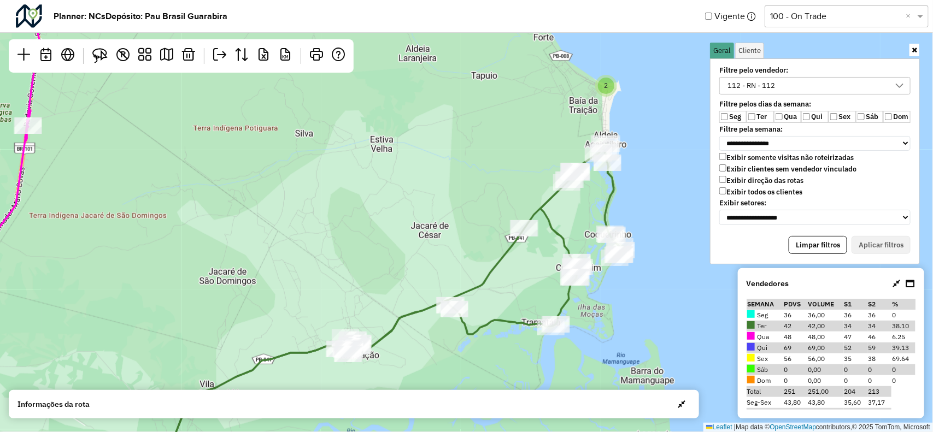
click at [913, 46] on icon at bounding box center [913, 49] width 5 height 7
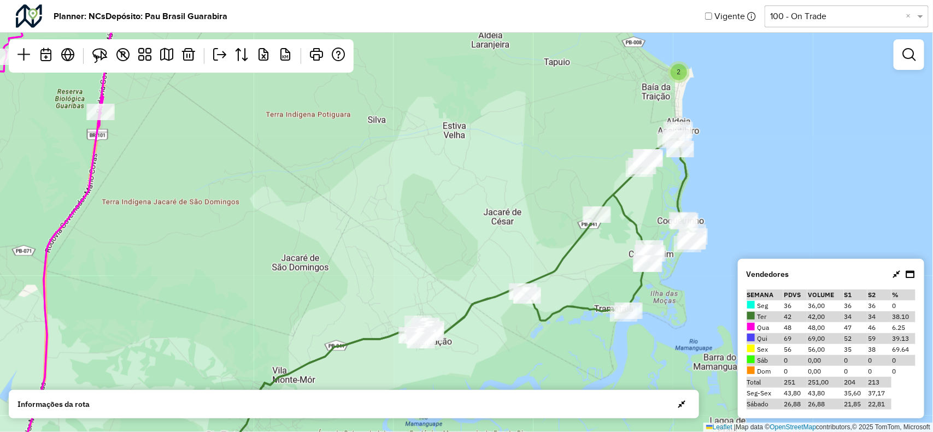
drag, startPoint x: 509, startPoint y: 287, endPoint x: 580, endPoint y: 274, distance: 72.3
click at [580, 274] on div "2 5 4 3 2 3 2 2 18 Leaflet | Map data © OpenStreetMap contributors,© 2025 TomTo…" at bounding box center [466, 216] width 933 height 432
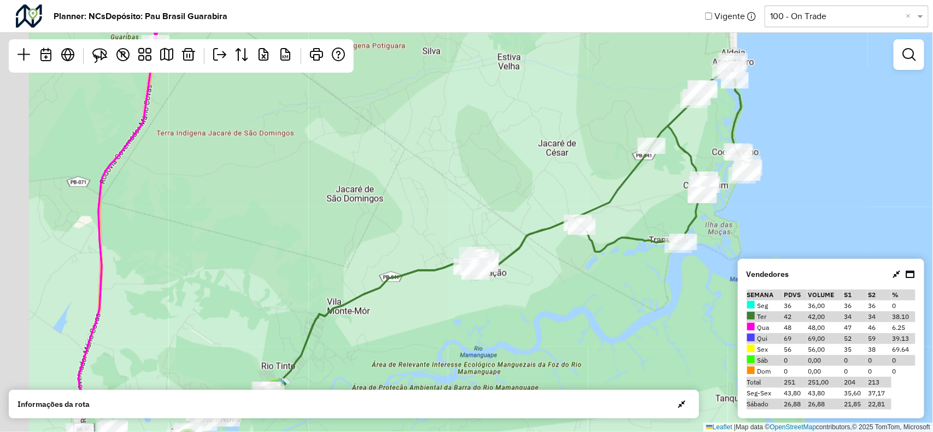
drag, startPoint x: 511, startPoint y: 328, endPoint x: 577, endPoint y: 206, distance: 138.9
click at [579, 206] on div "2 5 4 3 2 3 2 2 18 2 Leaflet | Map data © OpenStreetMap contributors,© 2025 Tom…" at bounding box center [466, 216] width 933 height 432
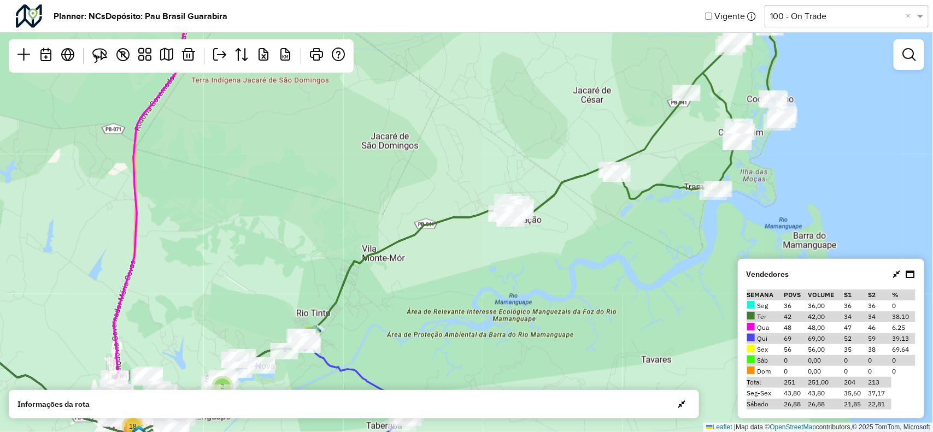
drag, startPoint x: 352, startPoint y: 302, endPoint x: 432, endPoint y: 263, distance: 88.0
click at [432, 263] on div "2 5 4 3 2 3 2 2 18 2 2 Leaflet | Map data © OpenStreetMap contributors,© 2025 T…" at bounding box center [466, 216] width 933 height 432
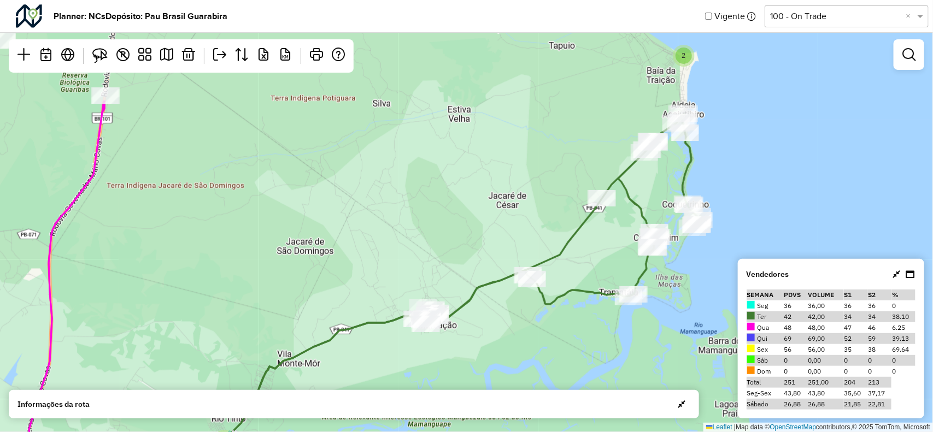
drag, startPoint x: 669, startPoint y: 187, endPoint x: 509, endPoint y: 345, distance: 225.6
click at [504, 347] on div "2 5 4 3 2 3 2 2 18 2 2 6 20 11 Leaflet | Map data © OpenStreetMap contributors,…" at bounding box center [466, 216] width 933 height 432
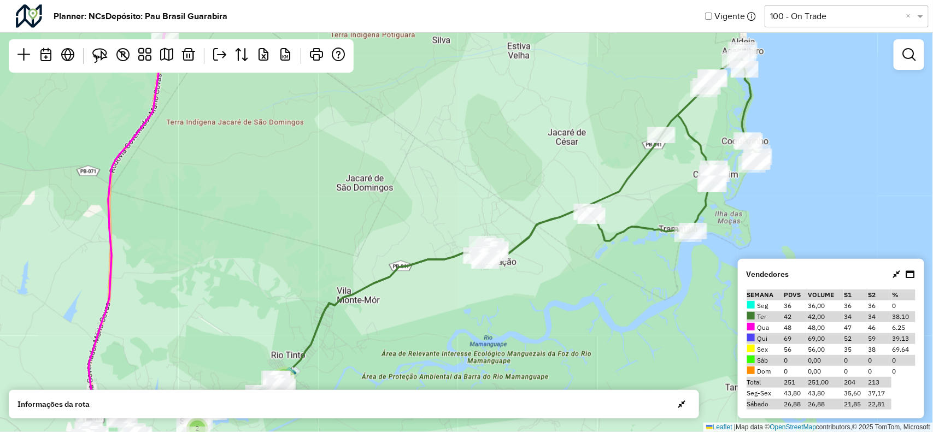
drag, startPoint x: 481, startPoint y: 278, endPoint x: 557, endPoint y: 198, distance: 110.1
click at [557, 198] on div "2 5 4 3 2 3 2 2 18 Leaflet | Map data © OpenStreetMap contributors,© 2025 TomTo…" at bounding box center [466, 216] width 933 height 432
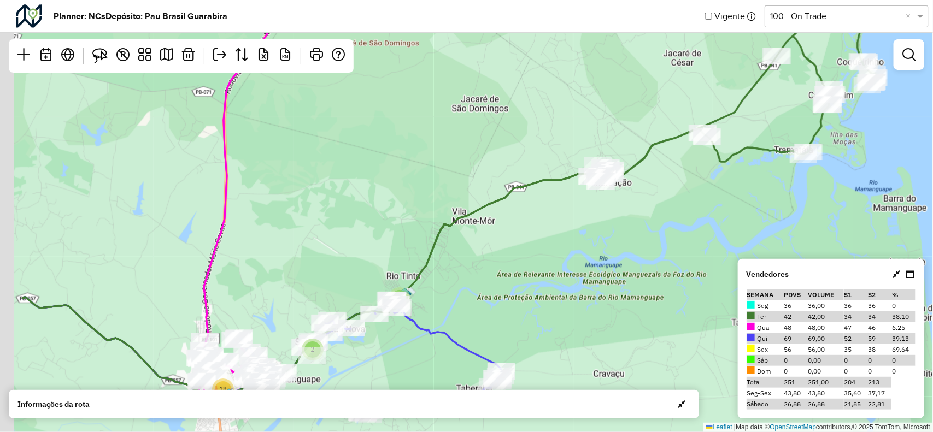
drag, startPoint x: 385, startPoint y: 310, endPoint x: 508, endPoint y: 197, distance: 167.0
click at [509, 197] on div "2 5 4 3 2 3 2 2 18 2 2 Leaflet | Map data © OpenStreetMap contributors,© 2025 T…" at bounding box center [466, 216] width 933 height 432
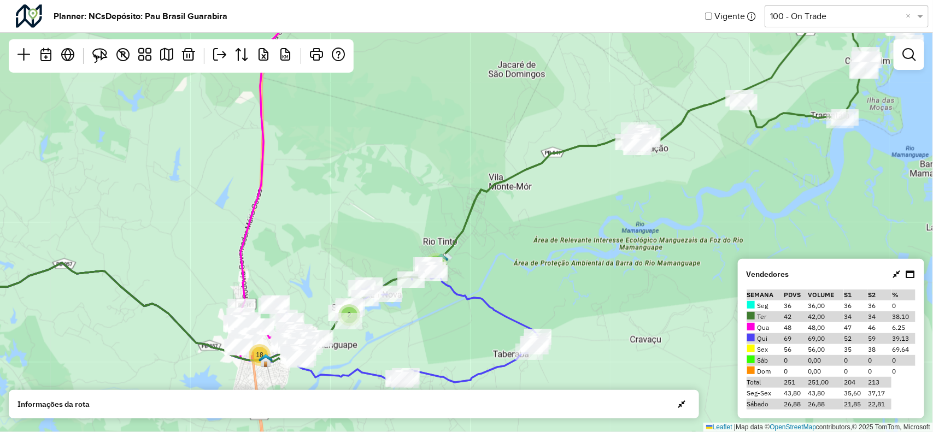
drag, startPoint x: 476, startPoint y: 275, endPoint x: 526, endPoint y: 244, distance: 58.7
click at [528, 244] on div "2 5 4 3 2 3 2 2 18 2 2 6 5 2 20 11 Leaflet | Map data © OpenStreetMap contribut…" at bounding box center [466, 216] width 933 height 432
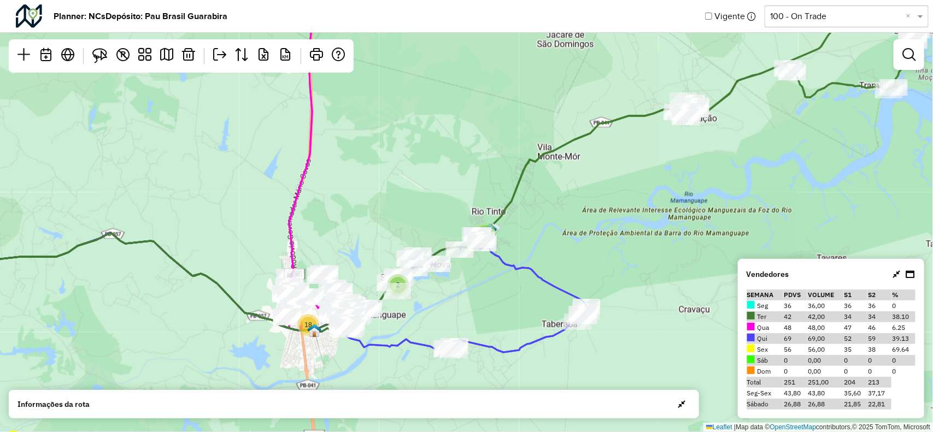
drag, startPoint x: 639, startPoint y: 170, endPoint x: 514, endPoint y: 244, distance: 145.2
click at [514, 244] on div "2 5 4 3 2 3 2 2 18 2 2 6 5 2 20 11 4 Leaflet | Map data © OpenStreetMap contrib…" at bounding box center [466, 216] width 933 height 432
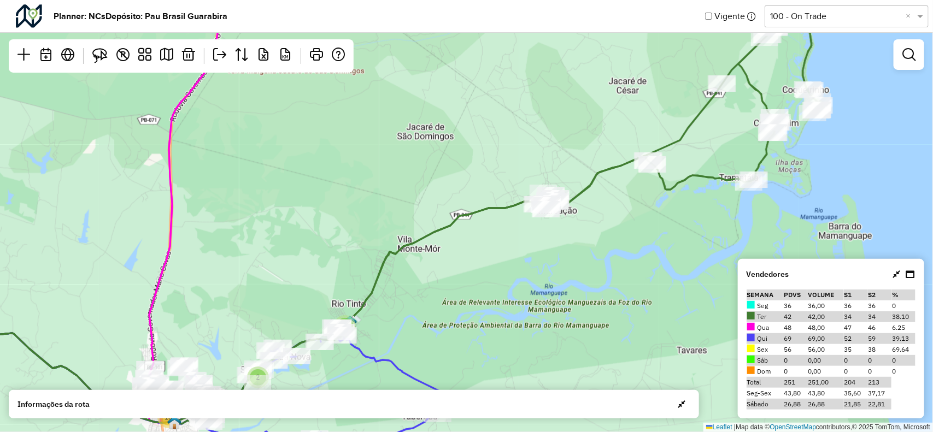
drag, startPoint x: 485, startPoint y: 274, endPoint x: 552, endPoint y: 225, distance: 83.6
click at [550, 225] on div "2 5 4 3 2 3 2 2 18 2 2 6 Leaflet | Map data © OpenStreetMap contributors,© 2025…" at bounding box center [466, 216] width 933 height 432
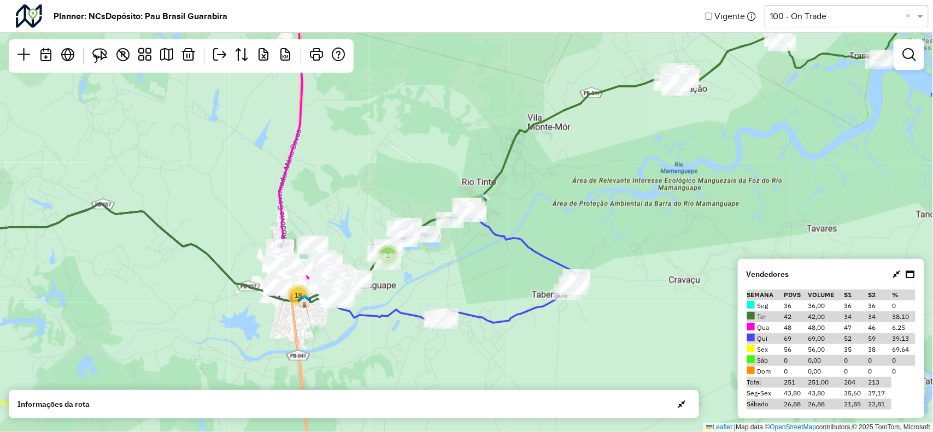
drag, startPoint x: 473, startPoint y: 274, endPoint x: 544, endPoint y: 206, distance: 98.1
click at [544, 206] on div "2 5 4 3 2 3 2 2 18 2 2 6 5 2 20 11 Leaflet | Map data © OpenStreetMap contribut…" at bounding box center [466, 216] width 933 height 432
